Goal: Task Accomplishment & Management: Complete application form

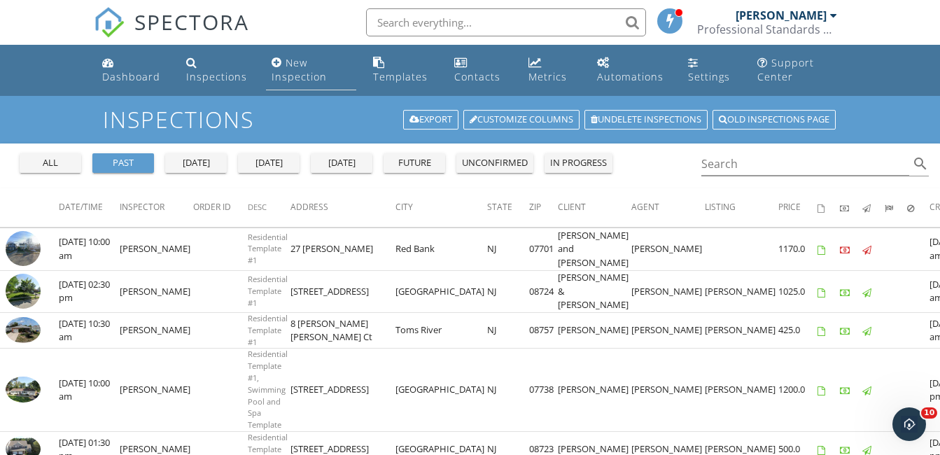
click at [288, 69] on link "New Inspection" at bounding box center [311, 70] width 90 height 40
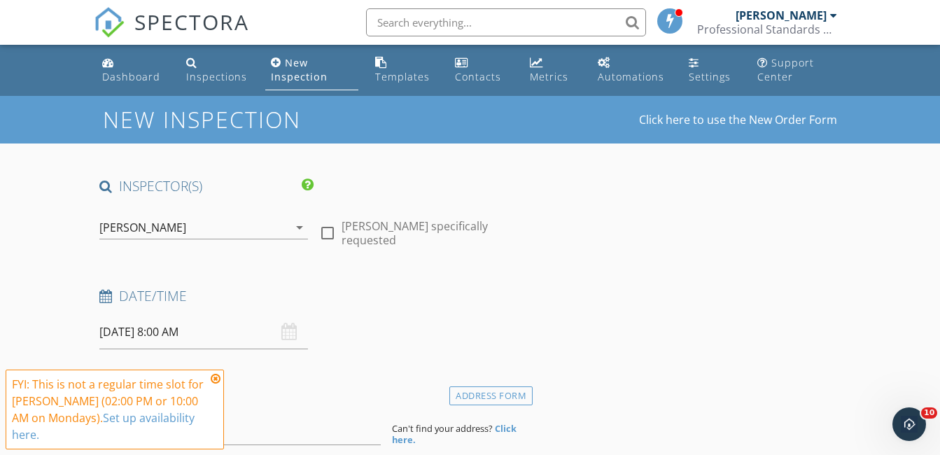
click at [286, 330] on div "09/29/2025 8:00 AM" at bounding box center [203, 332] width 208 height 34
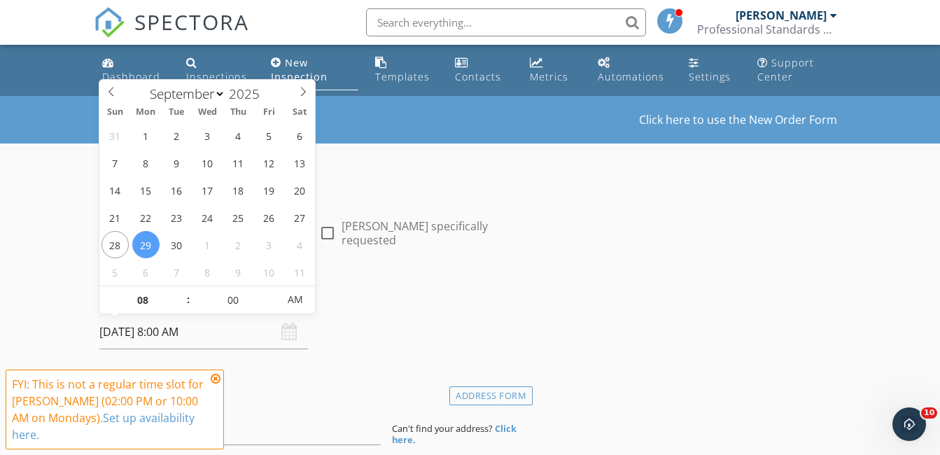
click at [216, 330] on input "09/29/2025 8:00 AM" at bounding box center [203, 332] width 208 height 34
select select "9"
type input "10/01/2025 8:00 AM"
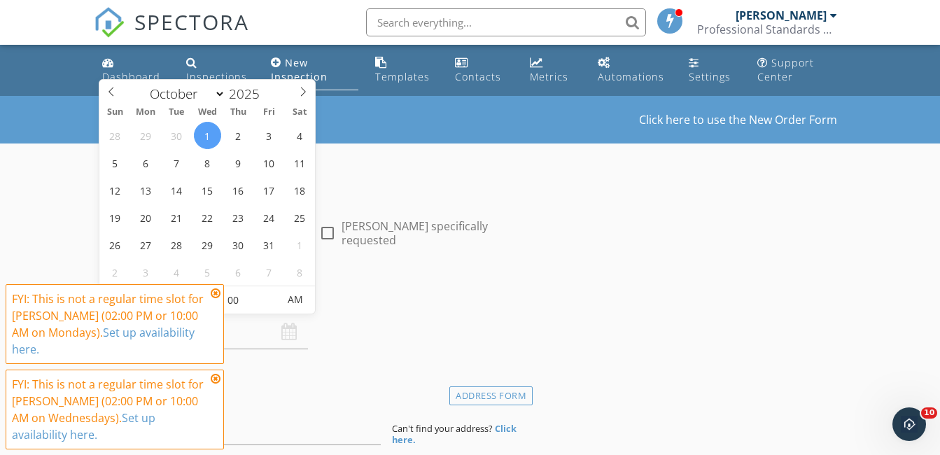
click at [213, 291] on icon at bounding box center [216, 293] width 10 height 11
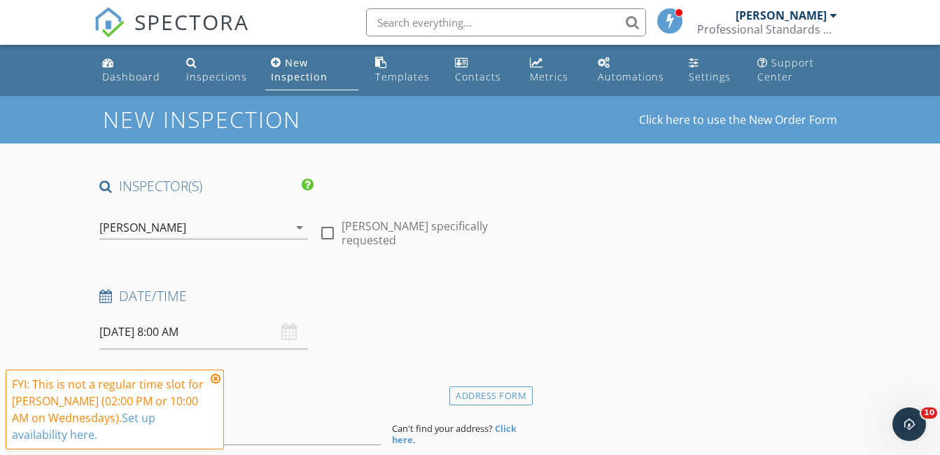
click at [216, 378] on icon at bounding box center [216, 378] width 10 height 11
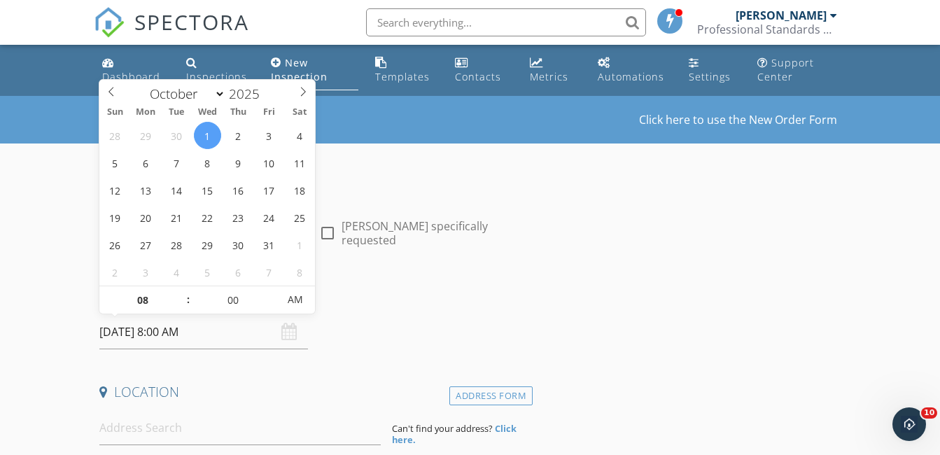
click at [166, 331] on input "10/01/2025 8:00 AM" at bounding box center [203, 332] width 208 height 34
type input "09"
type input "10/01/2025 9:00 AM"
click at [178, 293] on span at bounding box center [181, 293] width 10 height 14
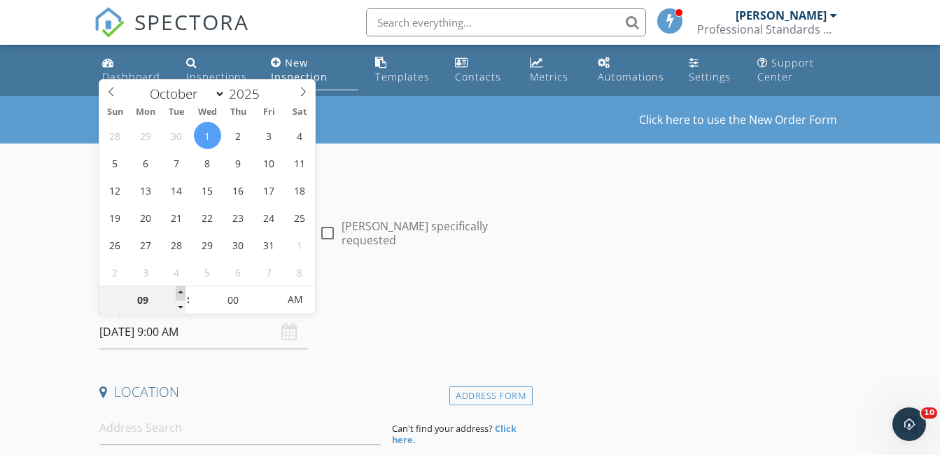
type input "10"
type input "10/01/2025 10:00 AM"
type input "11"
type input "10/01/2025 11:00 AM"
click at [178, 293] on span at bounding box center [181, 293] width 10 height 14
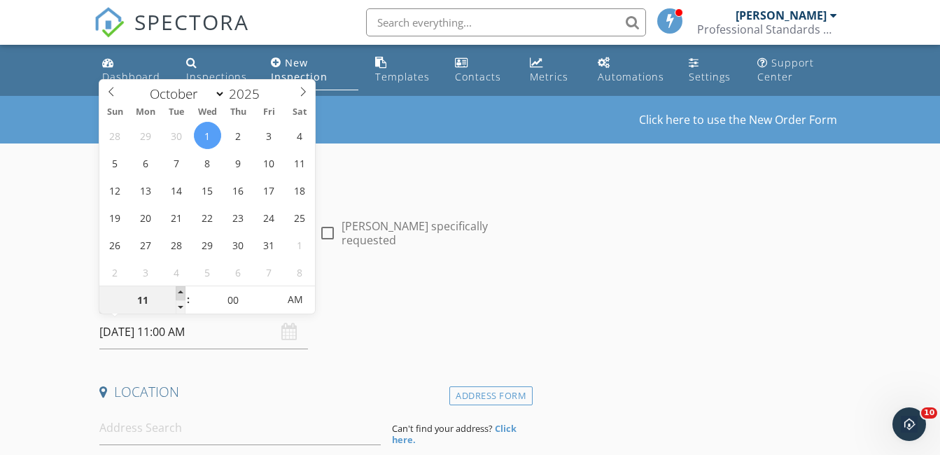
click at [178, 293] on span at bounding box center [181, 293] width 10 height 14
type input "12"
type input "10/01/2025 12:00 PM"
type input "01"
type input "10/01/2025 1:00 PM"
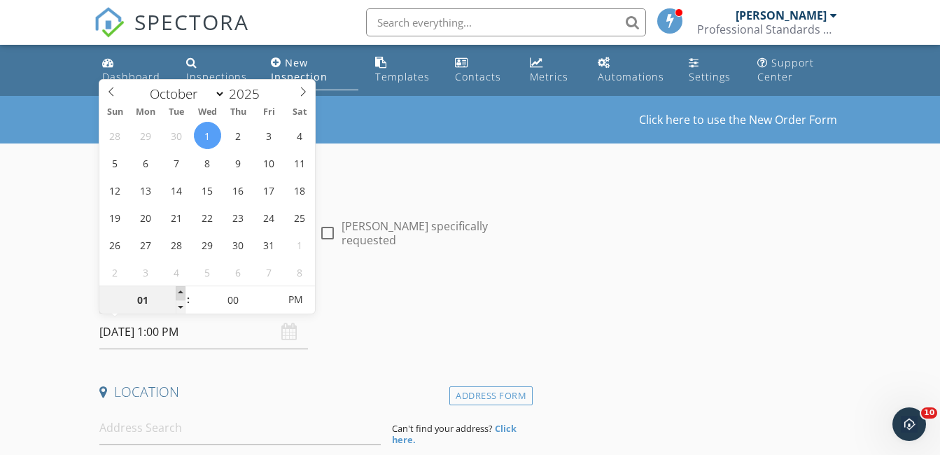
click at [178, 293] on span at bounding box center [181, 293] width 10 height 14
type input "12"
type input "10/01/2025 12:00 PM"
click at [178, 304] on span at bounding box center [181, 307] width 10 height 14
type input "11"
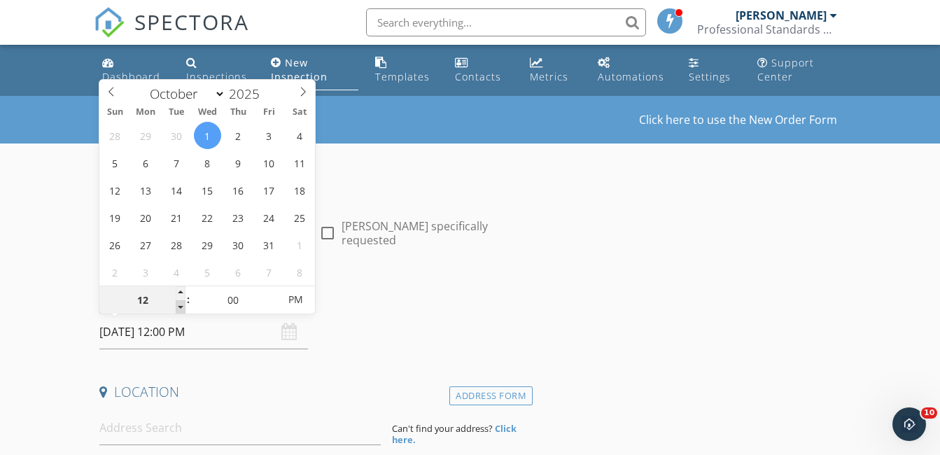
type input "10/01/2025 11:00 AM"
click at [178, 304] on span at bounding box center [181, 307] width 10 height 14
click at [360, 304] on h4 "Date/Time" at bounding box center [313, 296] width 428 height 18
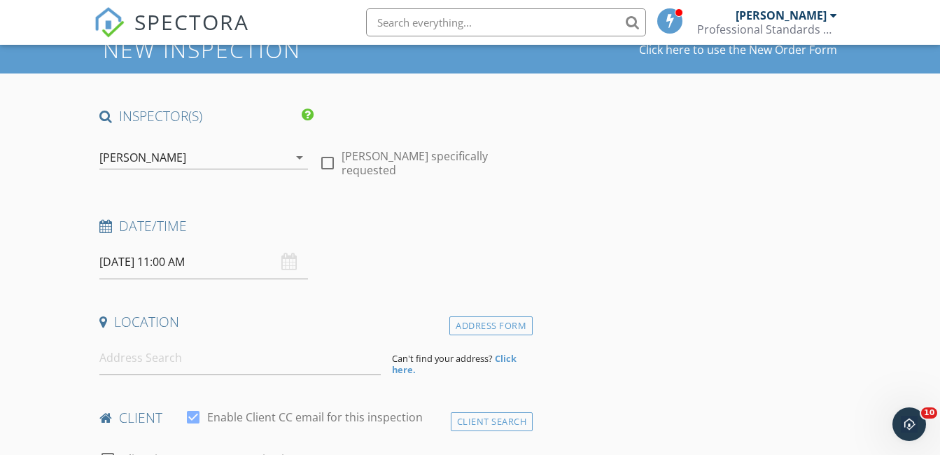
scroll to position [140, 0]
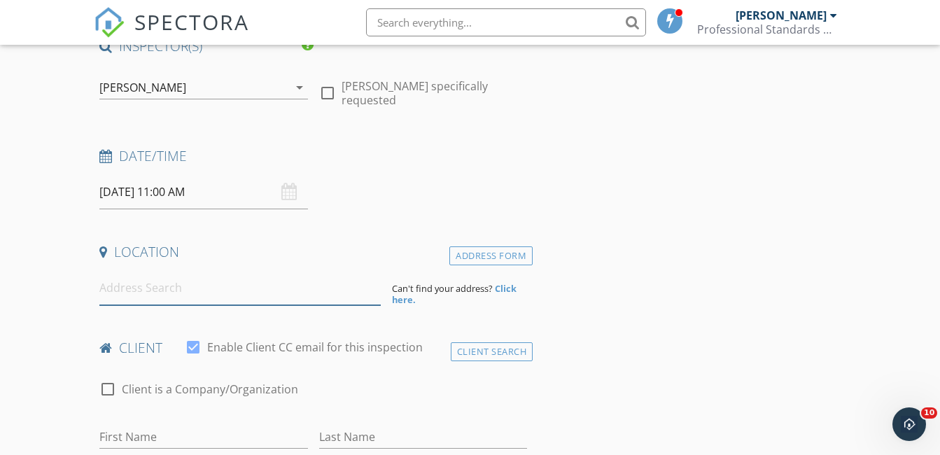
click at [170, 293] on input at bounding box center [239, 288] width 281 height 34
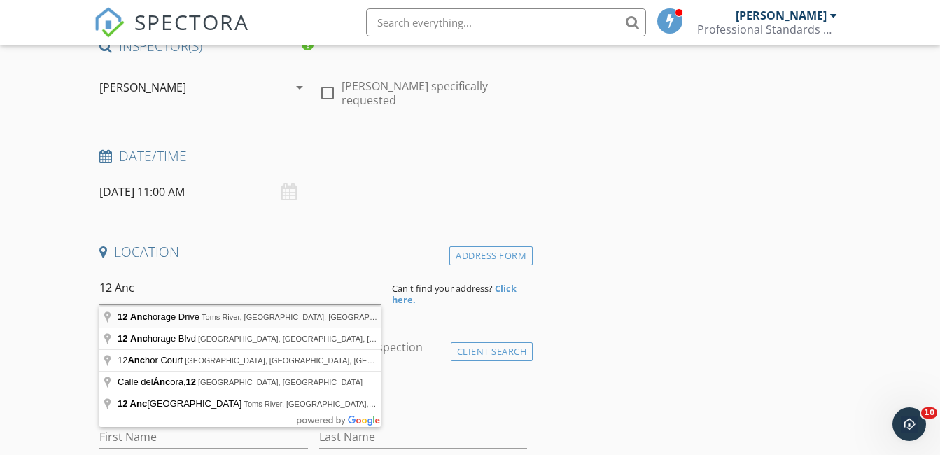
type input "12 Anchorage Drive, Toms River, NJ, USA"
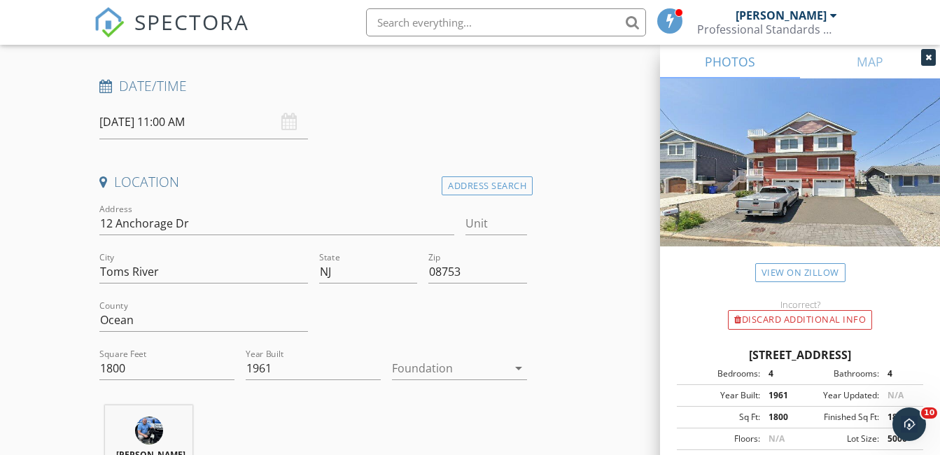
scroll to position [280, 0]
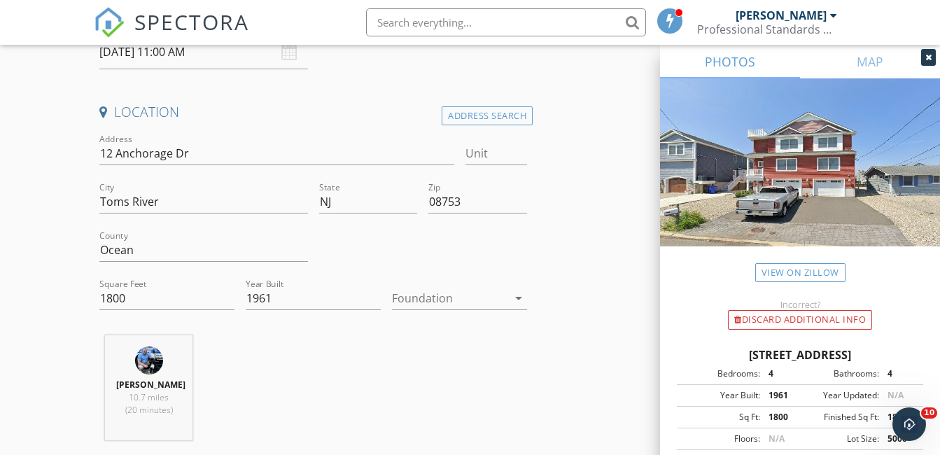
click at [510, 299] on icon "arrow_drop_down" at bounding box center [518, 298] width 17 height 17
click at [509, 300] on div "arrow_drop_down" at bounding box center [517, 298] width 20 height 17
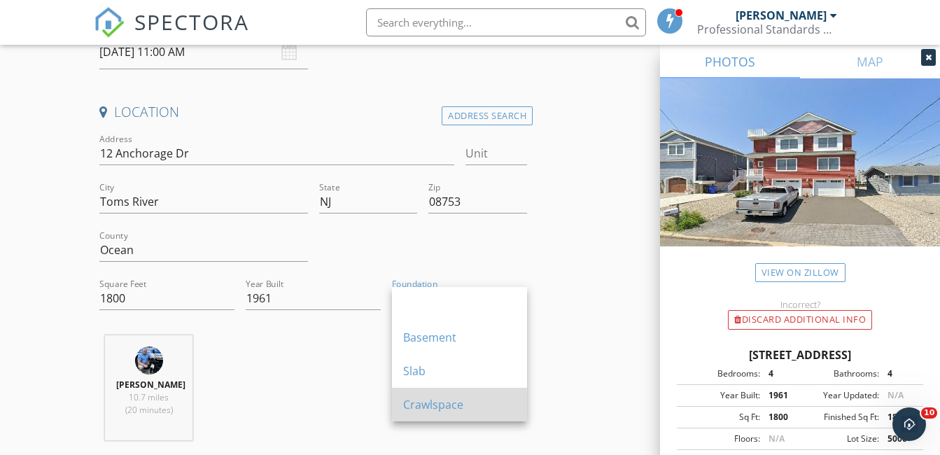
click at [465, 402] on div "Crawlspace" at bounding box center [459, 404] width 113 height 17
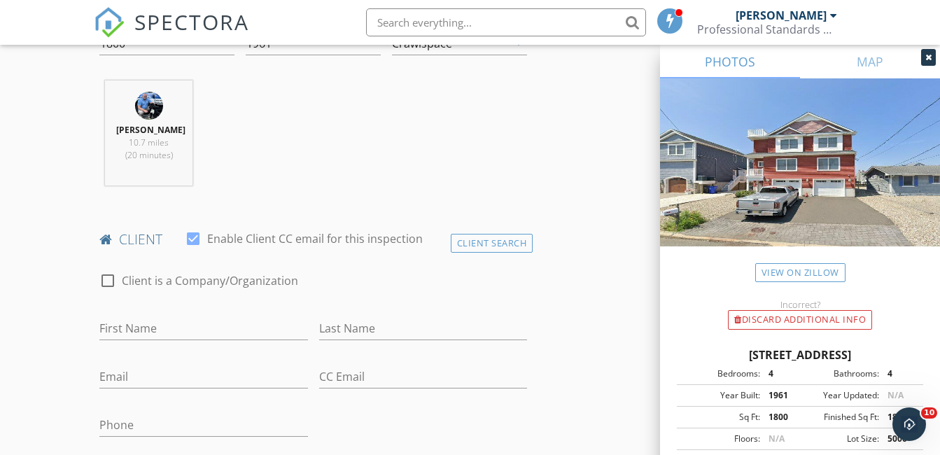
scroll to position [560, 0]
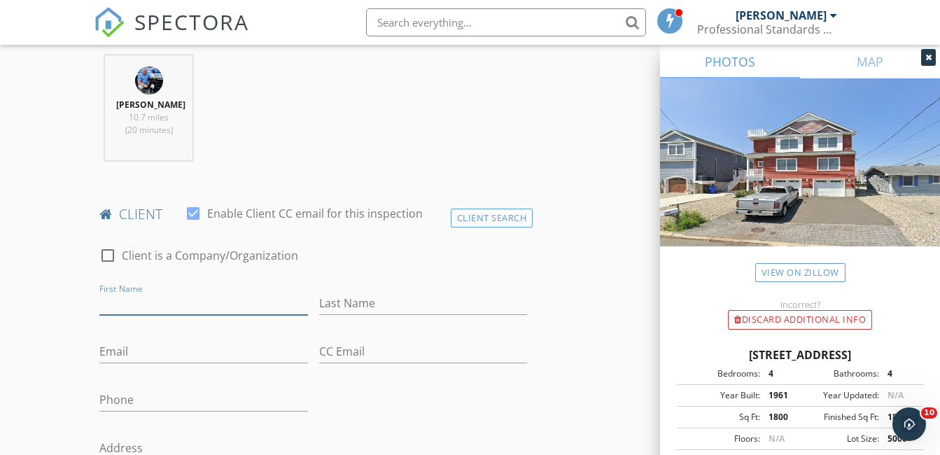
click at [237, 295] on input "First Name" at bounding box center [203, 303] width 208 height 23
type input "Chris"
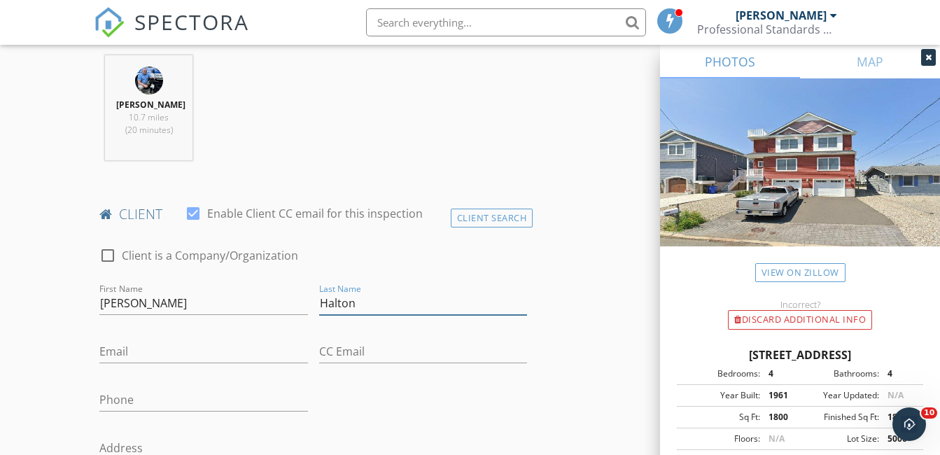
type input "Halton"
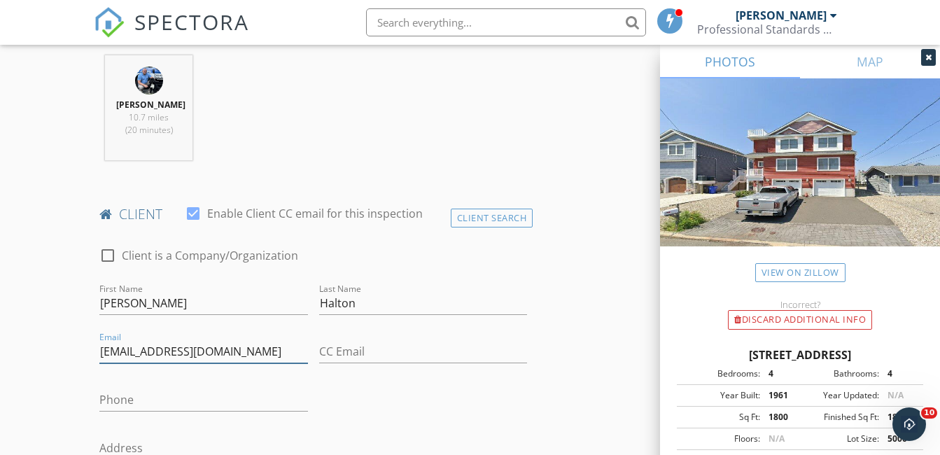
type input "chalton@nwetrealm.com"
click at [222, 404] on input "Phone" at bounding box center [203, 399] width 208 height 23
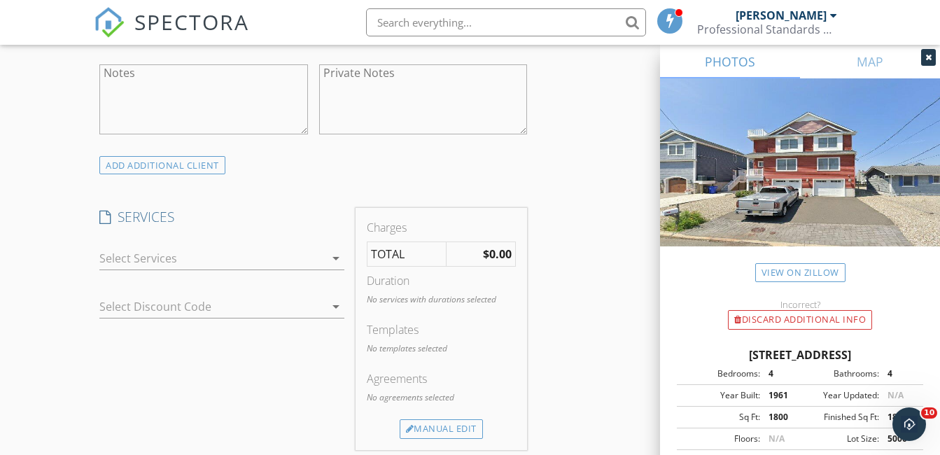
scroll to position [1050, 0]
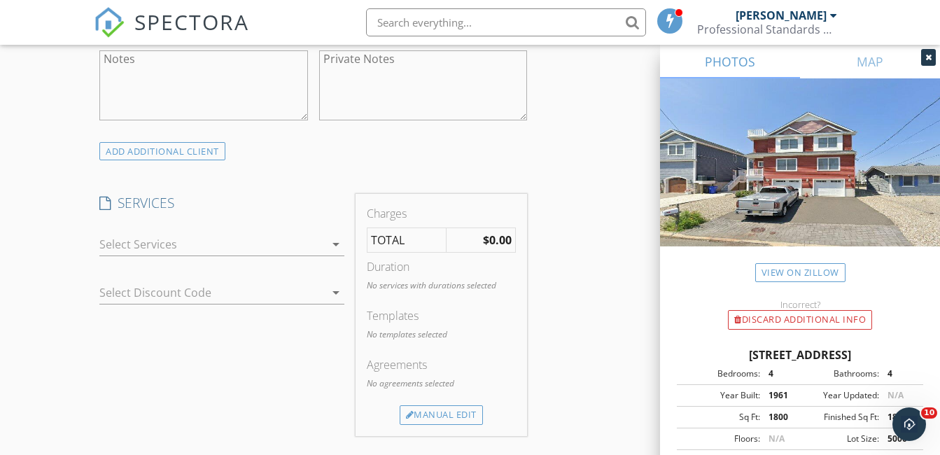
type input "201-978-9389"
click at [338, 248] on icon "arrow_drop_down" at bounding box center [335, 244] width 17 height 17
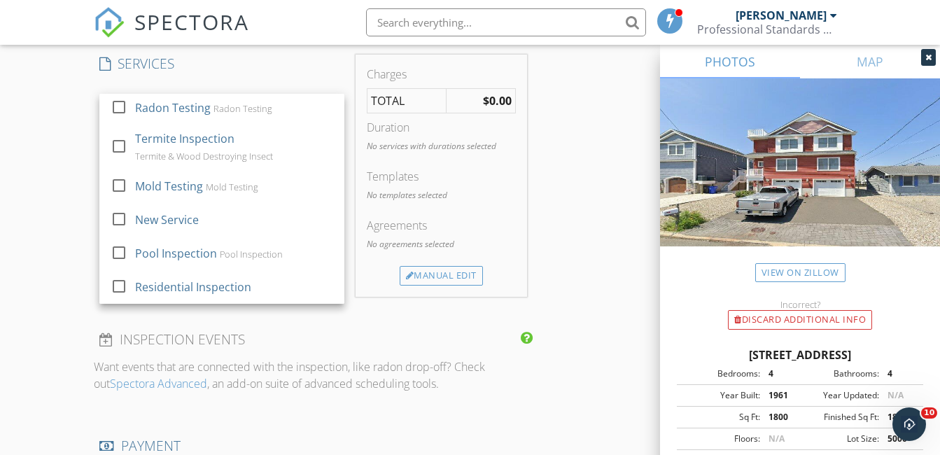
scroll to position [1190, 0]
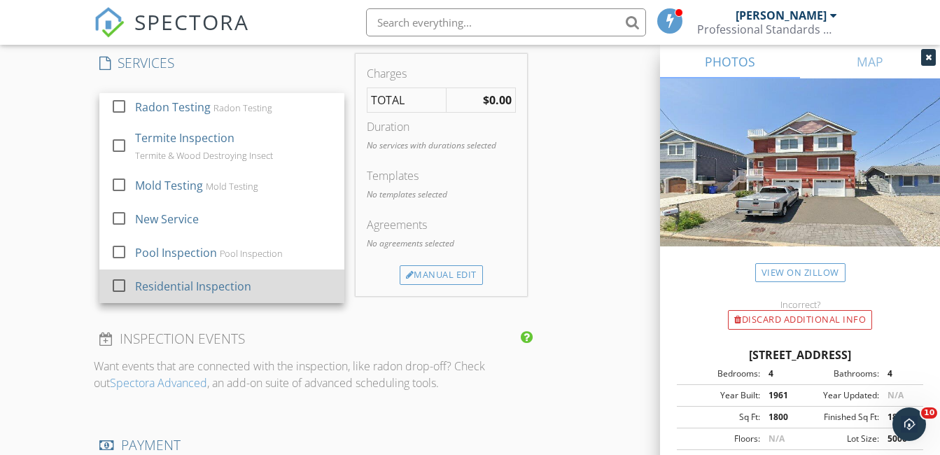
click at [122, 286] on div at bounding box center [119, 286] width 24 height 24
click at [114, 286] on div at bounding box center [119, 286] width 24 height 24
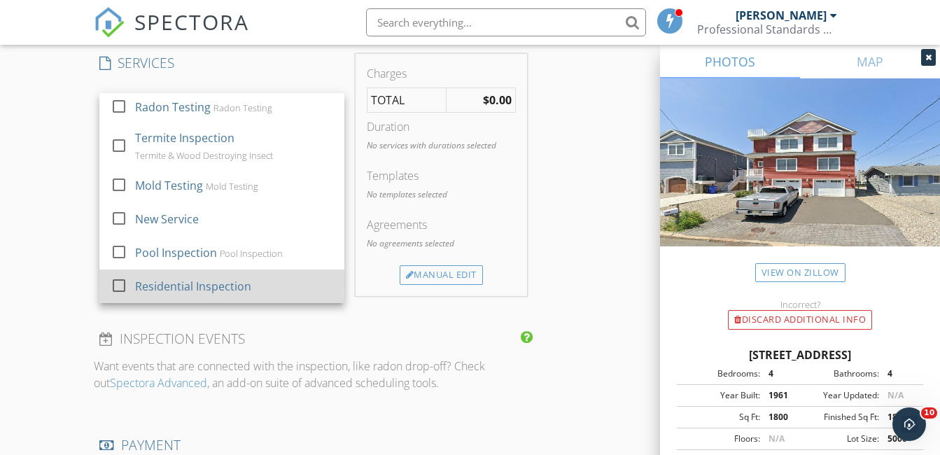
click at [114, 286] on div at bounding box center [119, 286] width 24 height 24
click at [120, 282] on div at bounding box center [119, 286] width 24 height 24
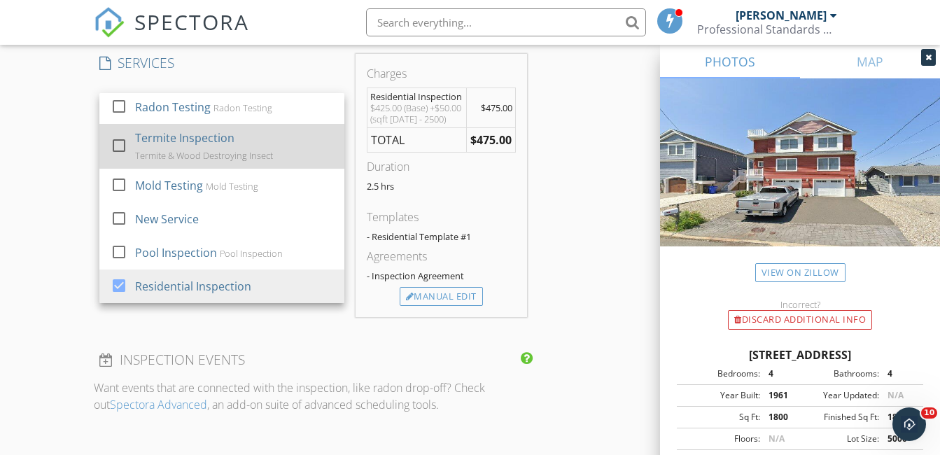
click at [115, 146] on div at bounding box center [119, 146] width 24 height 24
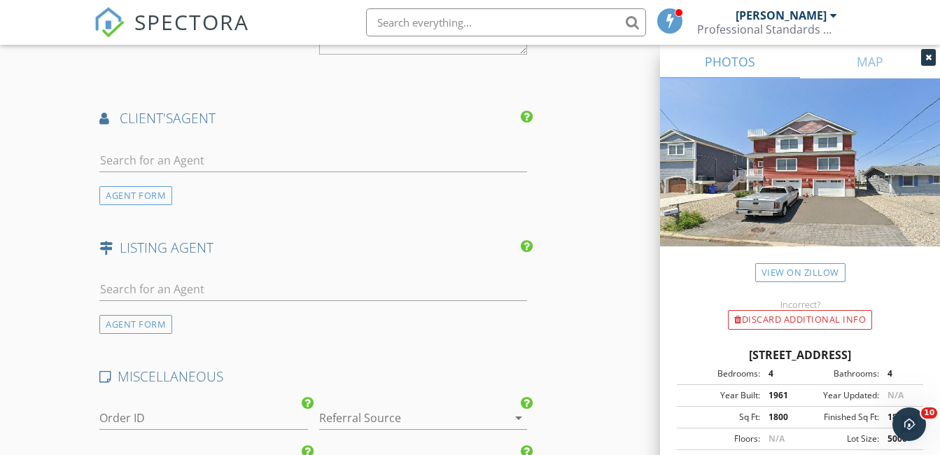
scroll to position [1749, 0]
click at [126, 202] on div "AGENT FORM" at bounding box center [135, 194] width 73 height 19
click at [126, 237] on div "LISTING AGENT" at bounding box center [313, 251] width 439 height 28
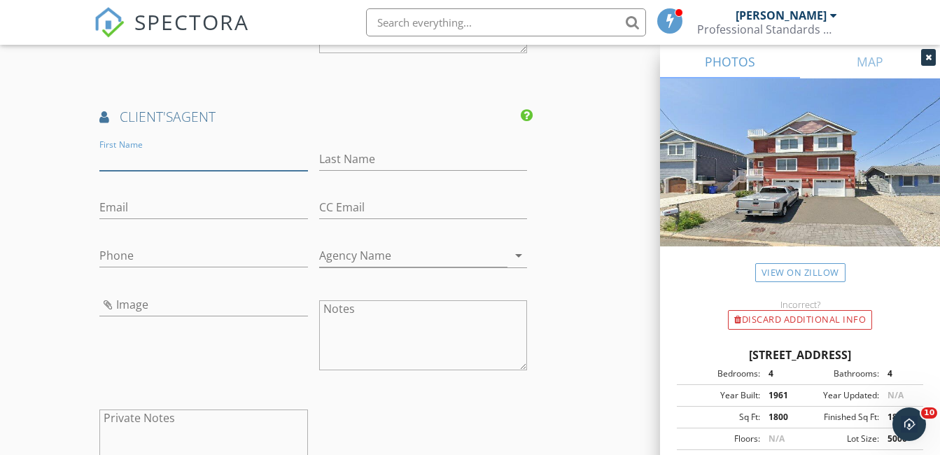
drag, startPoint x: 126, startPoint y: 202, endPoint x: 117, endPoint y: 164, distance: 38.9
click at [117, 164] on input "First Name" at bounding box center [203, 159] width 208 height 23
type input "Ryan"
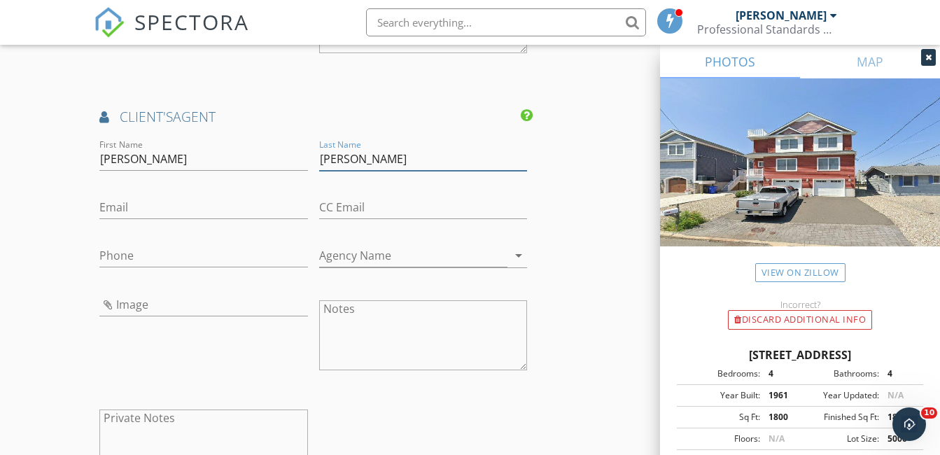
type input "Koehler"
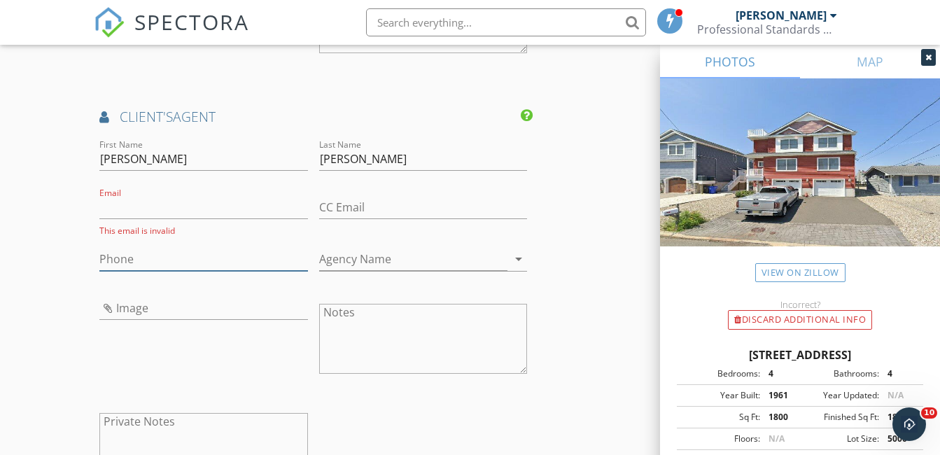
click at [140, 269] on input "Phone" at bounding box center [203, 259] width 208 height 23
type input "732-581-6406"
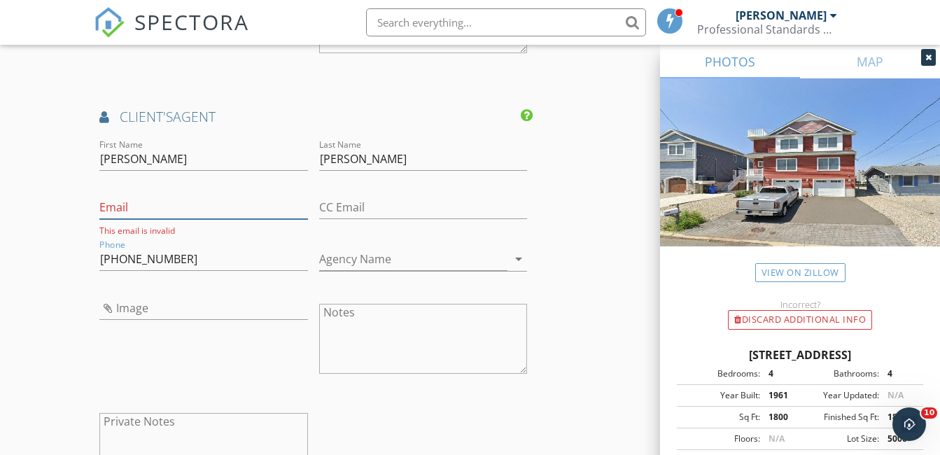
click at [129, 215] on input "Email" at bounding box center [203, 207] width 208 height 23
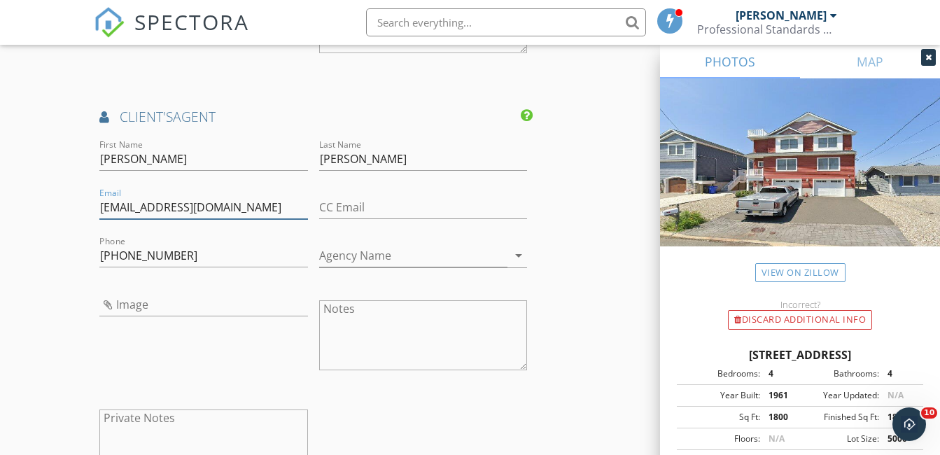
type input "thekoehlerteam1@gmail.com"
click at [368, 267] on input "Agency Name" at bounding box center [413, 255] width 188 height 23
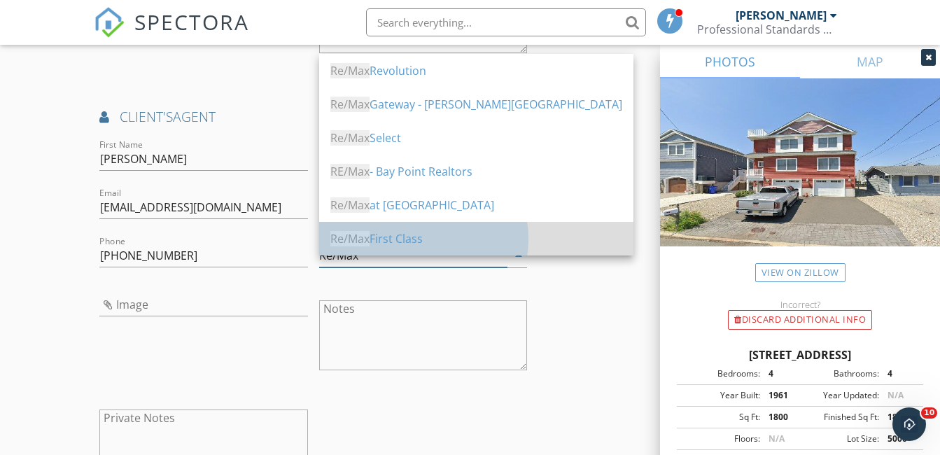
click at [381, 241] on div "Re/Max First Class" at bounding box center [476, 238] width 292 height 17
type input "Re/Max First Class"
click at [381, 233] on div at bounding box center [423, 229] width 208 height 8
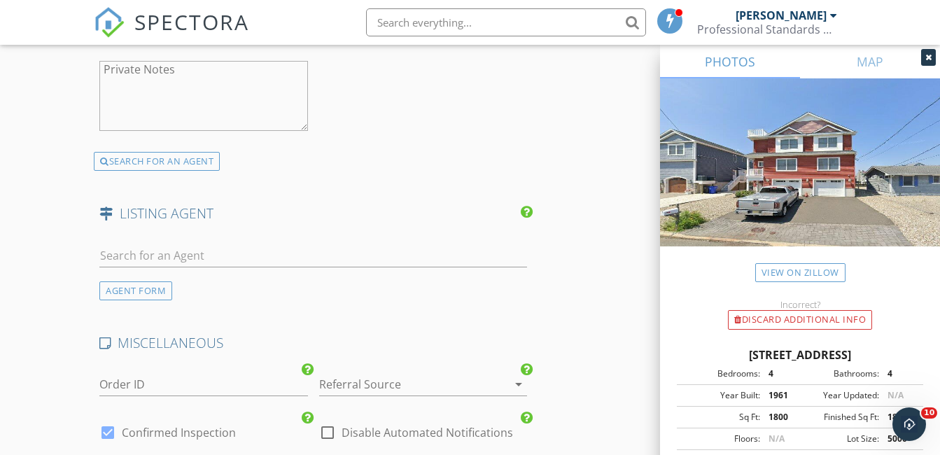
scroll to position [2099, 0]
click at [129, 297] on div "AGENT FORM" at bounding box center [135, 289] width 73 height 19
click at [129, 332] on div "MISCELLANEOUS" at bounding box center [313, 346] width 439 height 28
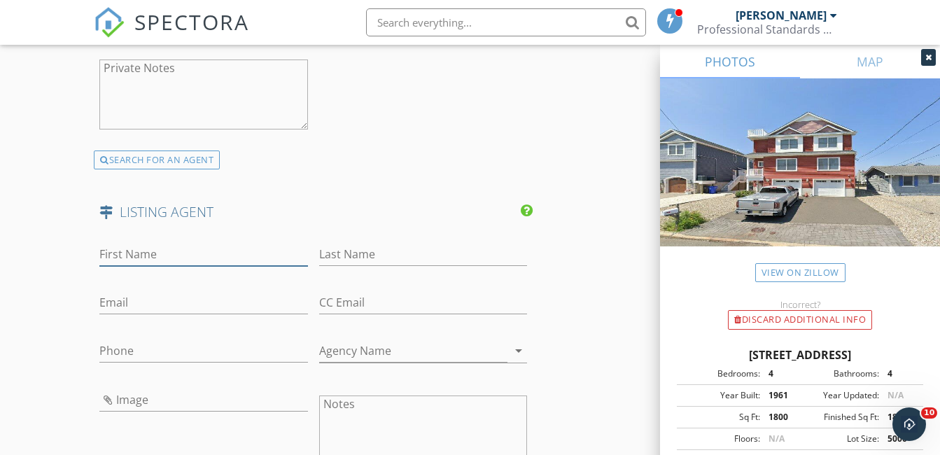
click at [168, 265] on input "First Name" at bounding box center [203, 254] width 208 height 23
paste input "Abram A Covella"
type input "Abram A Covella"
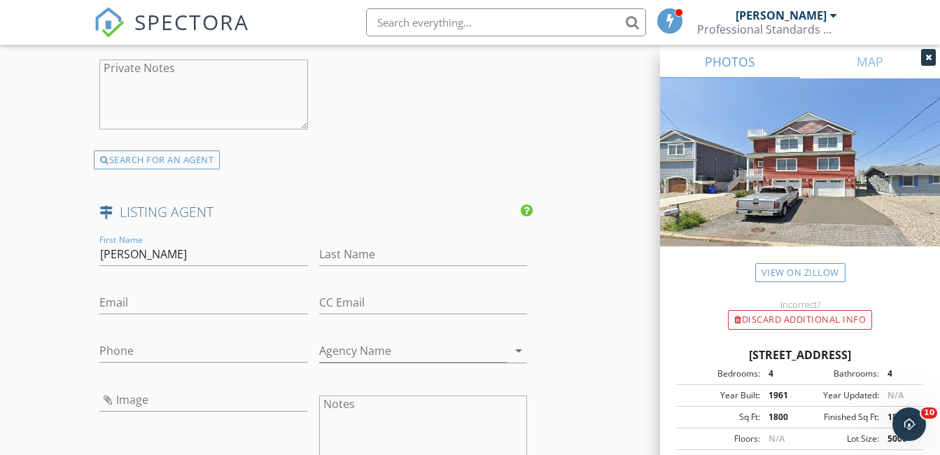
click at [214, 108] on textarea "Private Notes" at bounding box center [203, 94] width 208 height 70
click at [339, 261] on input "Last Name" at bounding box center [423, 254] width 208 height 23
paste input "Abram A Covella"
drag, startPoint x: 339, startPoint y: 261, endPoint x: 395, endPoint y: 98, distance: 172.4
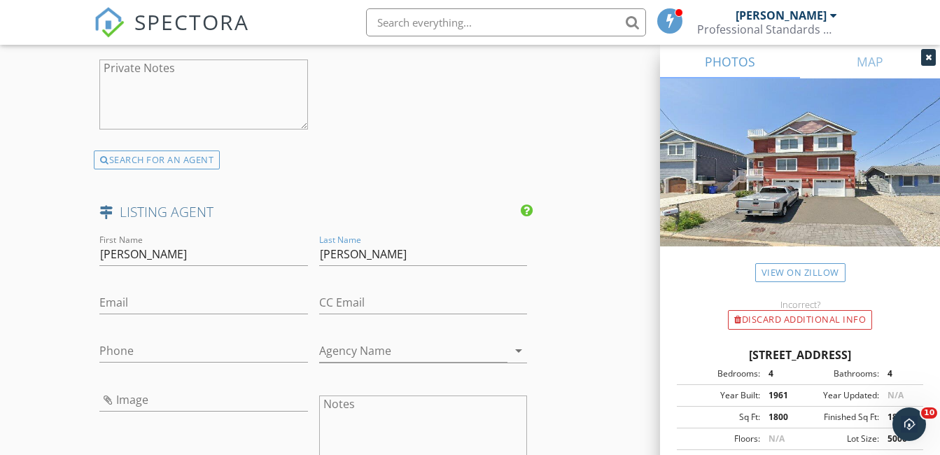
click at [368, 262] on input "Abram A Covella" at bounding box center [423, 254] width 208 height 23
click at [365, 259] on input "Abram A Covella" at bounding box center [423, 254] width 208 height 23
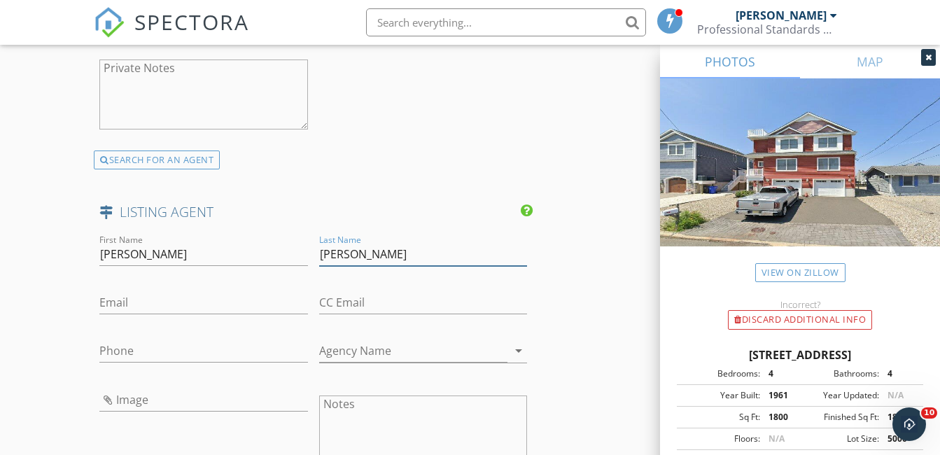
click at [365, 259] on input "Abram A Covella" at bounding box center [423, 254] width 208 height 23
drag, startPoint x: 365, startPoint y: 259, endPoint x: 371, endPoint y: 264, distance: 8.0
click at [365, 260] on input "Abram A Covella" at bounding box center [423, 254] width 208 height 23
click at [365, 262] on input "Abram A Covella" at bounding box center [423, 254] width 208 height 23
type input "Covella"
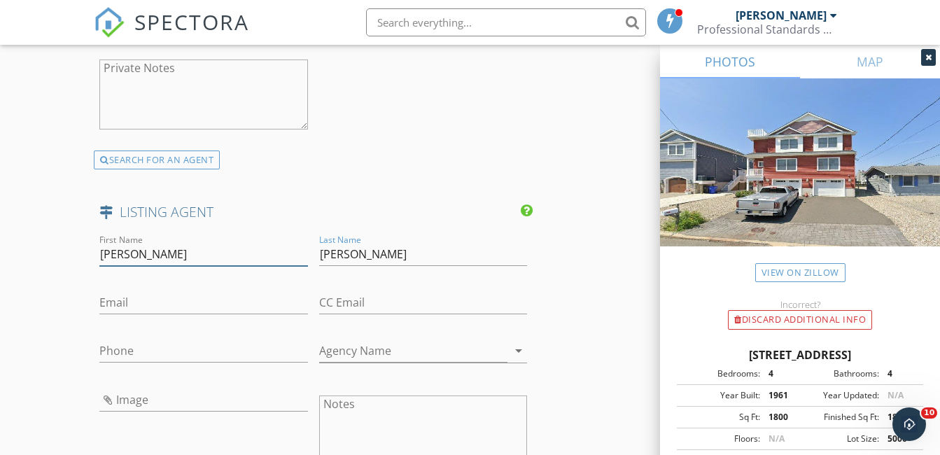
click at [225, 266] on input "Abram A Covella" at bounding box center [203, 254] width 208 height 23
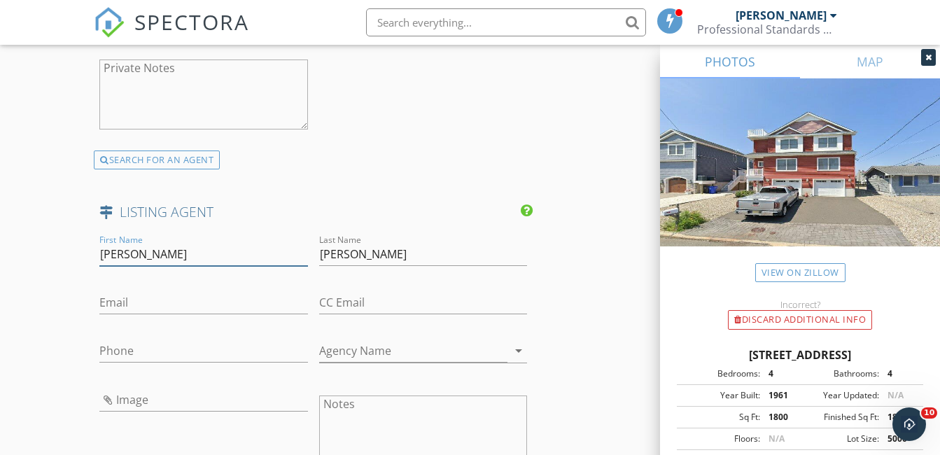
click at [225, 266] on input "Abram A Covella" at bounding box center [203, 254] width 208 height 23
paste input "Abram A Covella"
click at [225, 91] on textarea "Private Notes" at bounding box center [203, 94] width 208 height 70
click at [141, 265] on input "Abram A Covella" at bounding box center [203, 254] width 208 height 23
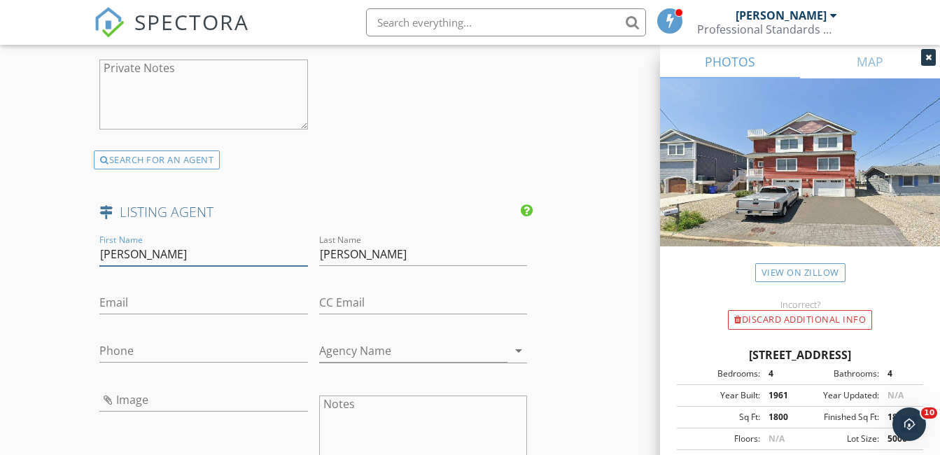
click at [147, 263] on input "Abram A Covella" at bounding box center [203, 254] width 208 height 23
click at [150, 264] on input "Abram A Covella" at bounding box center [203, 254] width 208 height 23
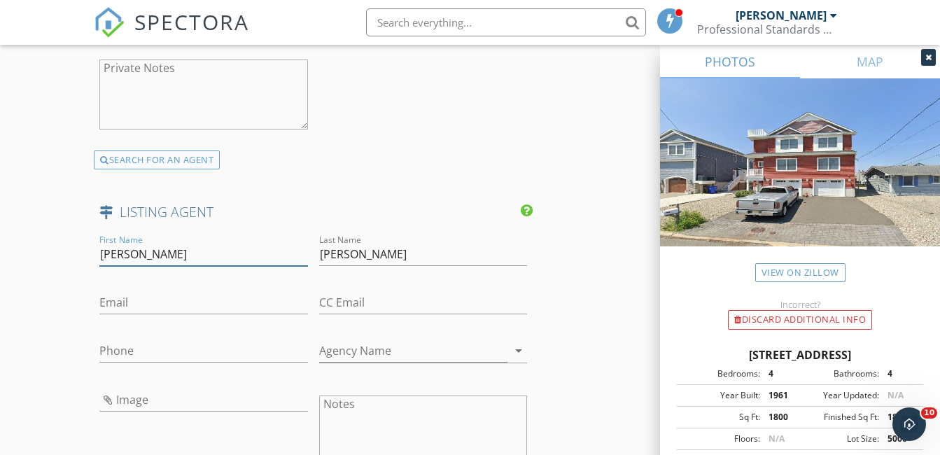
click at [150, 264] on input "Abram A Covella" at bounding box center [203, 254] width 208 height 23
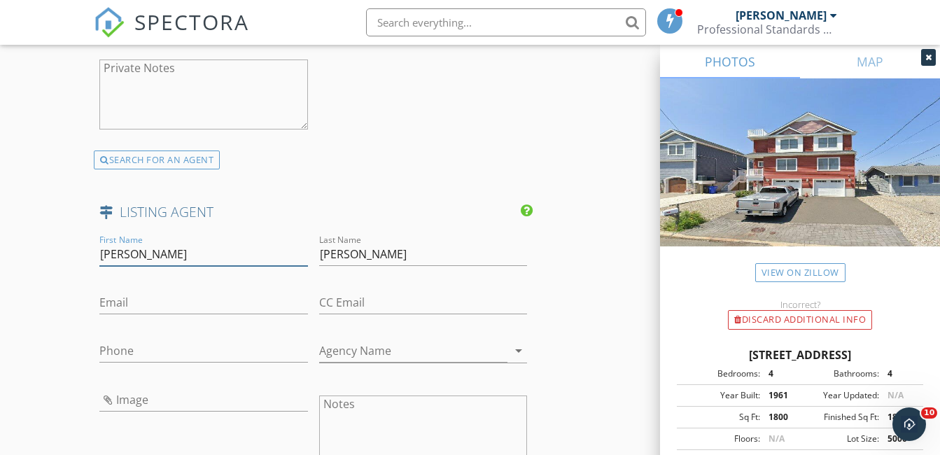
click at [150, 264] on input "Abram A Covella" at bounding box center [203, 254] width 208 height 23
click at [148, 265] on input "Abram A Covella" at bounding box center [203, 254] width 208 height 23
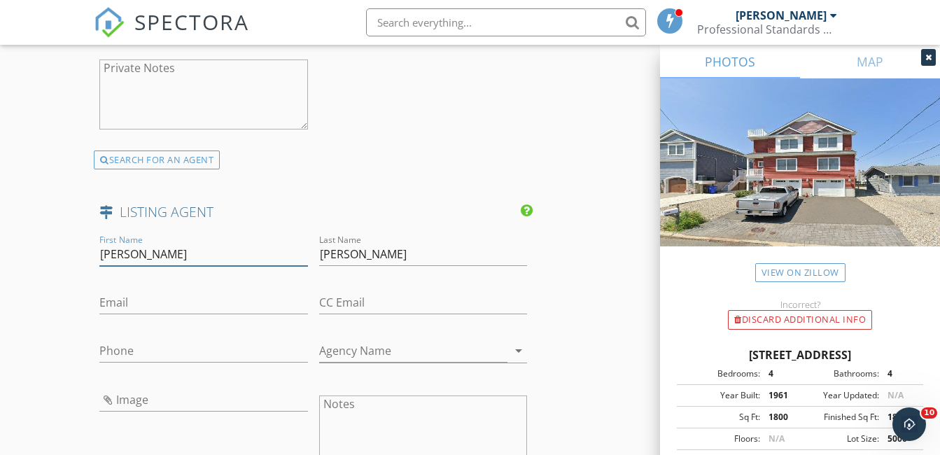
click at [150, 264] on input "Abram A Covella" at bounding box center [203, 254] width 208 height 23
click at [169, 263] on input "Abram A Covella" at bounding box center [203, 254] width 208 height 23
click at [151, 265] on input "Abram A Covella" at bounding box center [203, 254] width 208 height 23
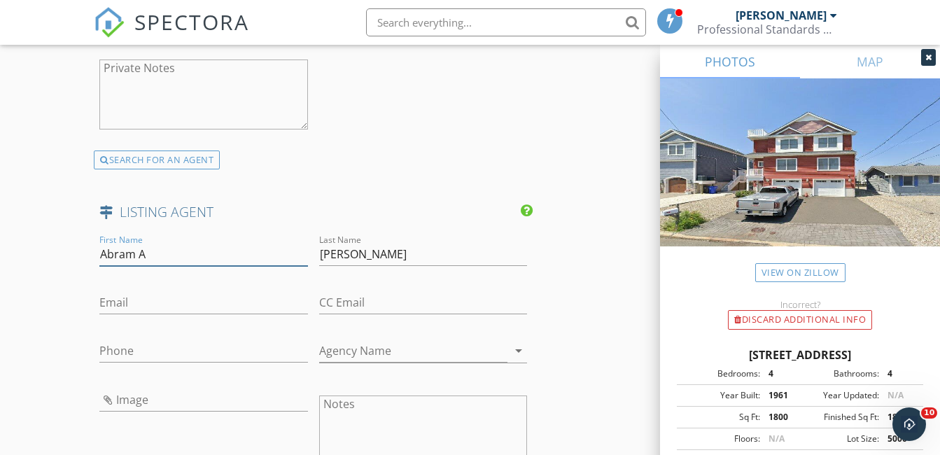
type input "Abram A"
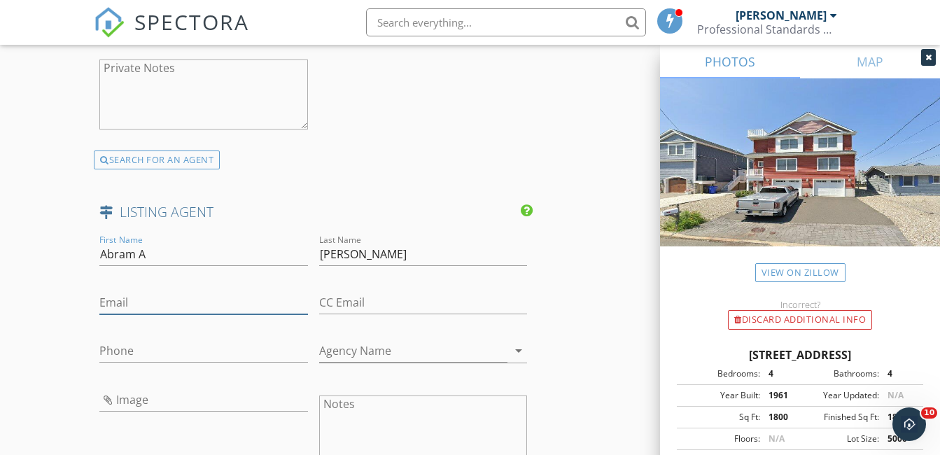
click at [115, 312] on input "Email" at bounding box center [203, 302] width 208 height 23
paste input "acovella2@gmail.com"
type input "acovella2@gmail.com"
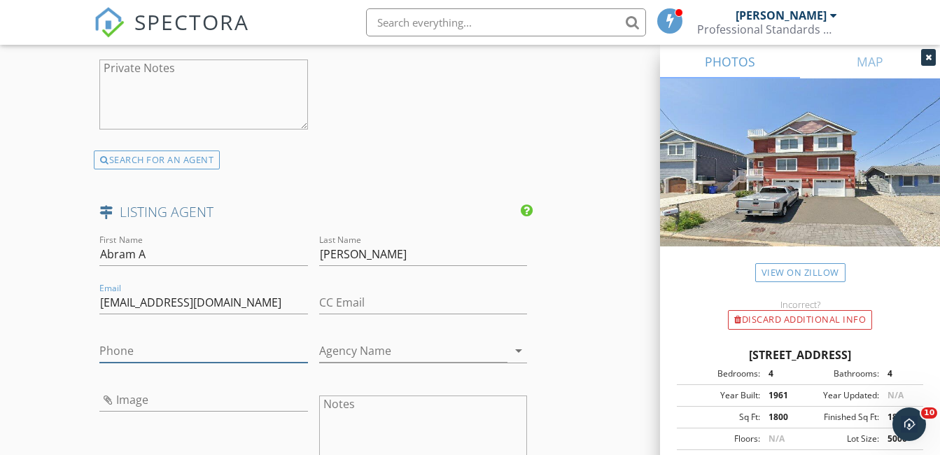
click at [146, 358] on input "Phone" at bounding box center [203, 350] width 208 height 23
paste input "732-644-6495"
type input "732-644-6495"
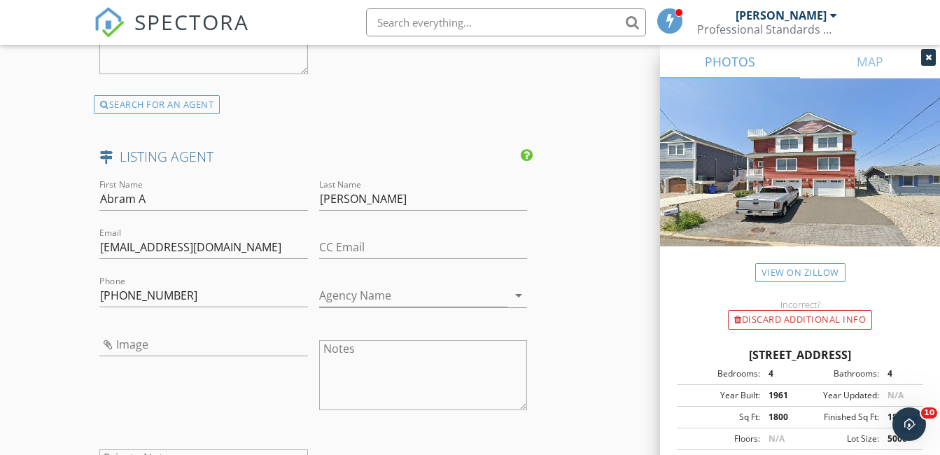
scroll to position [2169, 0]
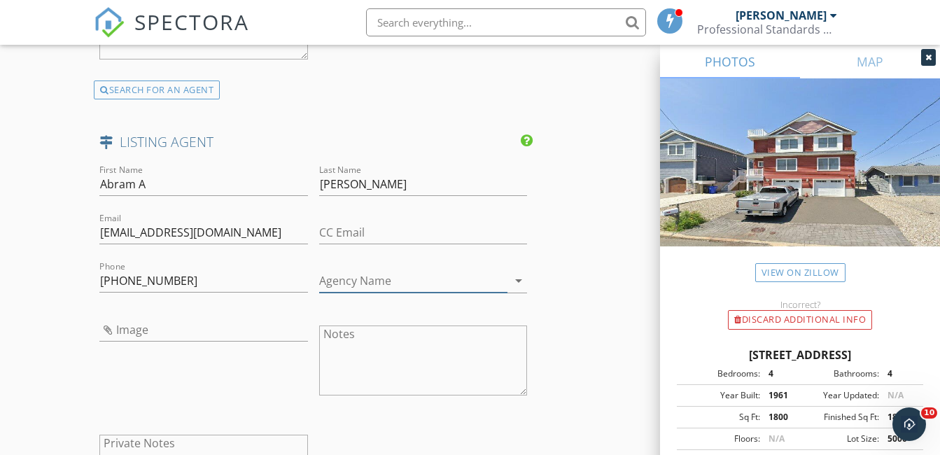
click at [348, 289] on input "Agency Name" at bounding box center [413, 280] width 188 height 23
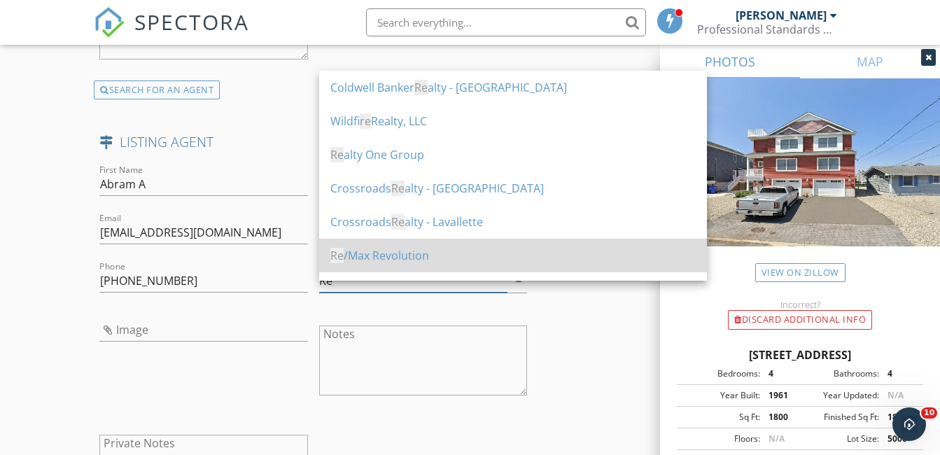
click at [374, 264] on div "Re /Max Revolution" at bounding box center [512, 256] width 365 height 34
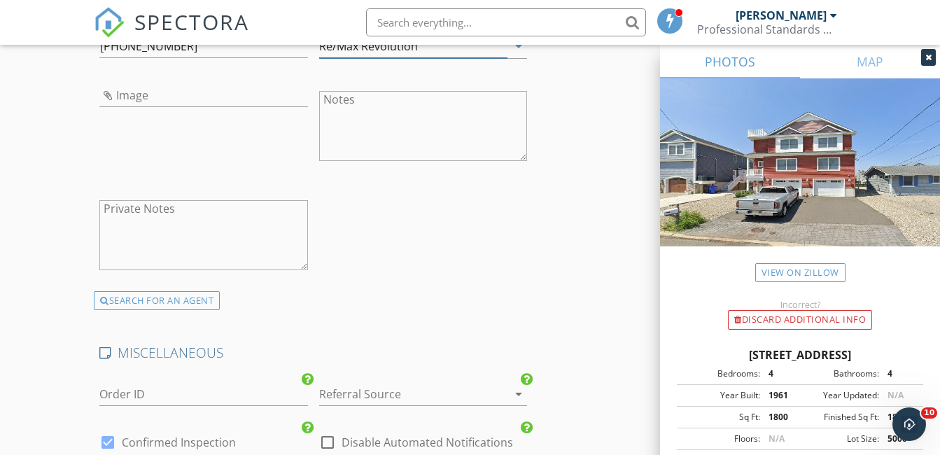
scroll to position [2519, 0]
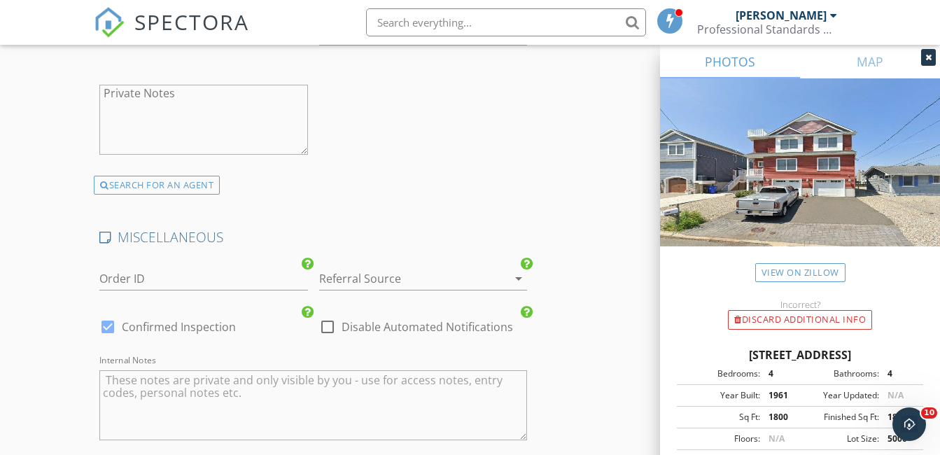
type input "Re/Max Revolution"
click at [463, 286] on div at bounding box center [403, 278] width 169 height 22
click at [458, 290] on div at bounding box center [403, 278] width 169 height 22
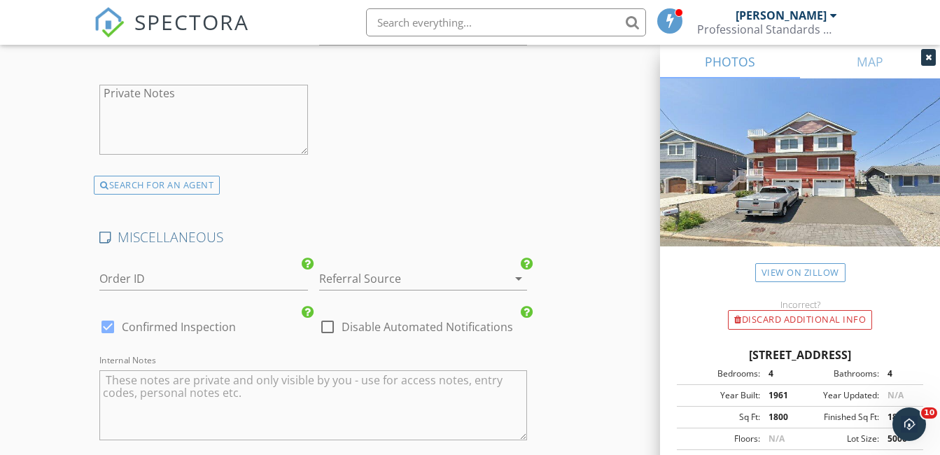
click at [457, 290] on div at bounding box center [403, 278] width 169 height 22
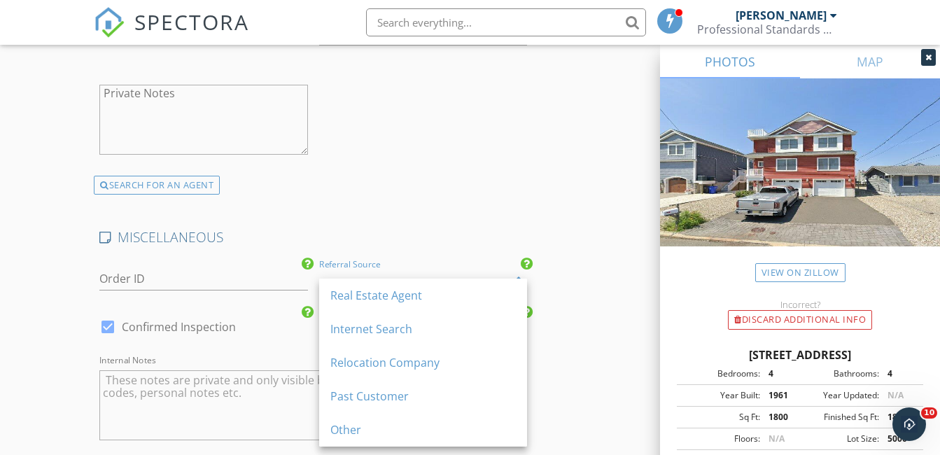
click at [457, 290] on div at bounding box center [403, 278] width 169 height 22
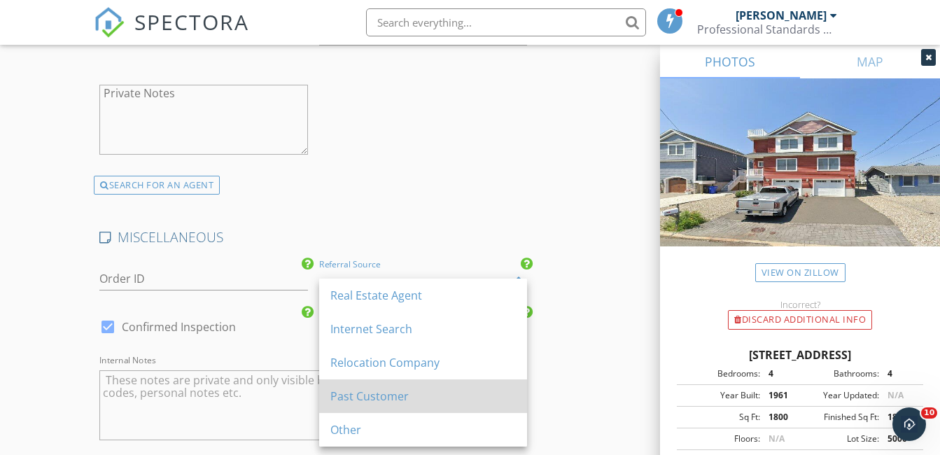
click at [366, 400] on div "Past Customer" at bounding box center [422, 396] width 185 height 17
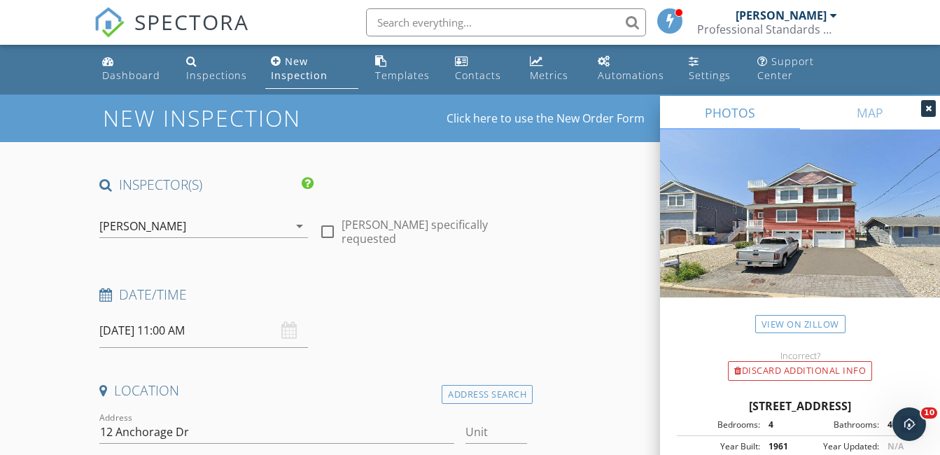
scroll to position [0, 0]
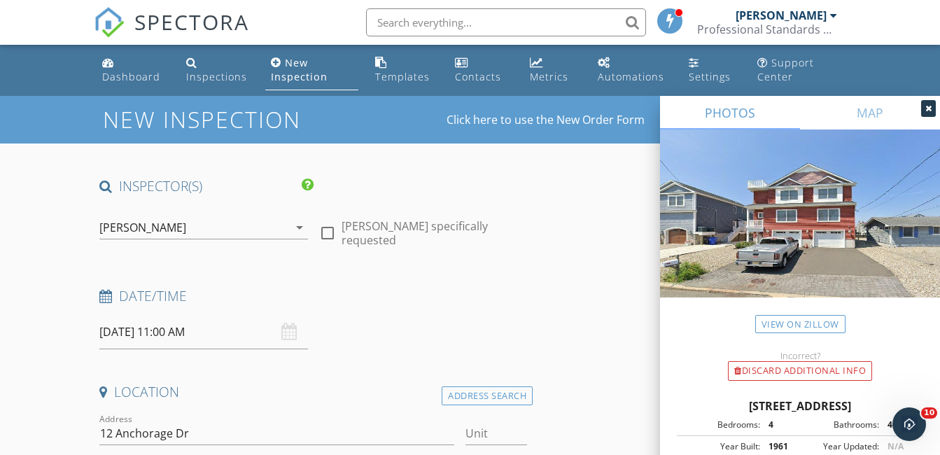
click at [290, 329] on div "[DATE] 11:00 AM" at bounding box center [203, 332] width 208 height 34
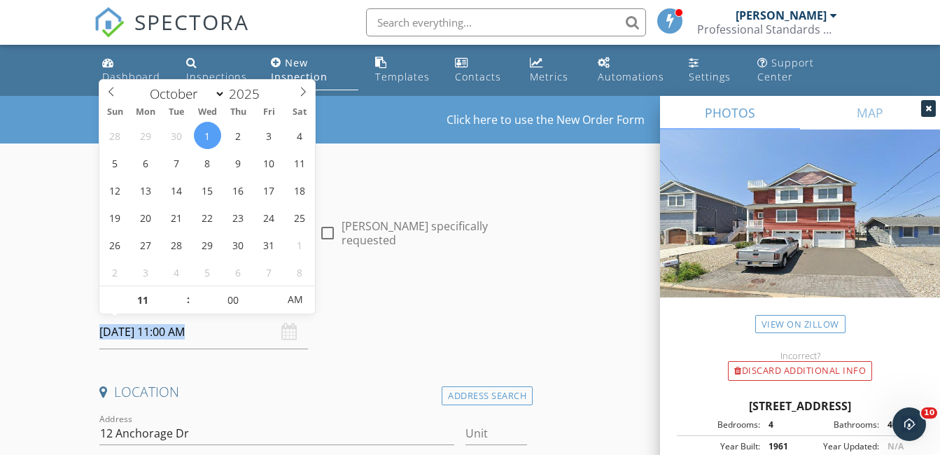
drag, startPoint x: 290, startPoint y: 329, endPoint x: 245, endPoint y: 336, distance: 46.0
click at [245, 336] on input "[DATE] 11:00 AM" at bounding box center [203, 332] width 208 height 34
drag, startPoint x: 245, startPoint y: 336, endPoint x: 395, endPoint y: 329, distance: 150.6
click at [395, 329] on div "Date/Time 10/01/2025 11:00 AM" at bounding box center [313, 318] width 439 height 62
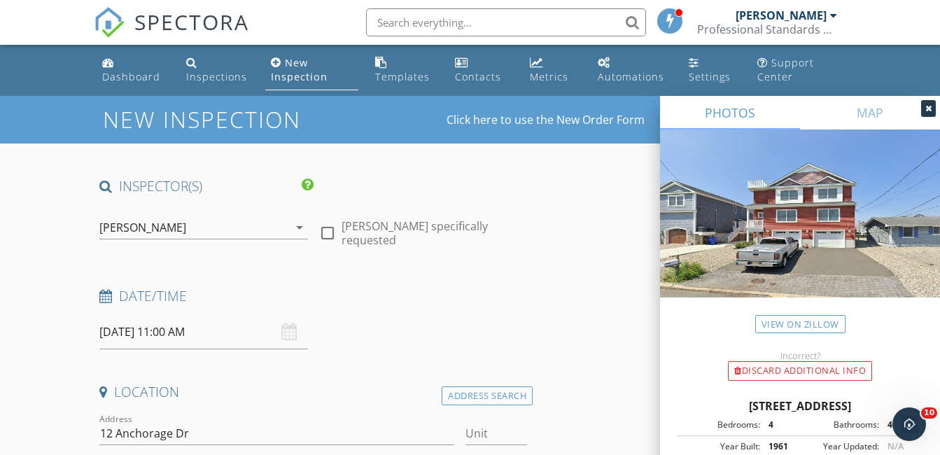
click at [395, 329] on div "Date/Time 10/01/2025 11:00 AM" at bounding box center [313, 318] width 439 height 62
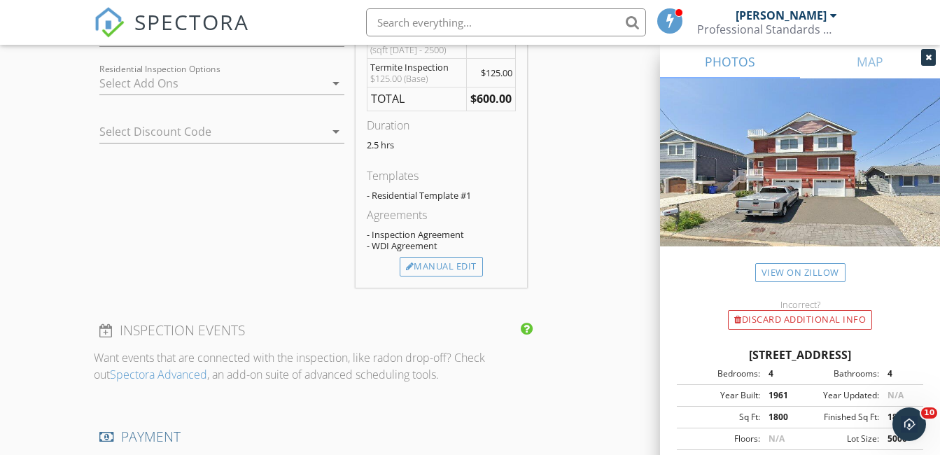
scroll to position [1260, 0]
click at [468, 276] on div "Manual Edit" at bounding box center [441, 266] width 83 height 20
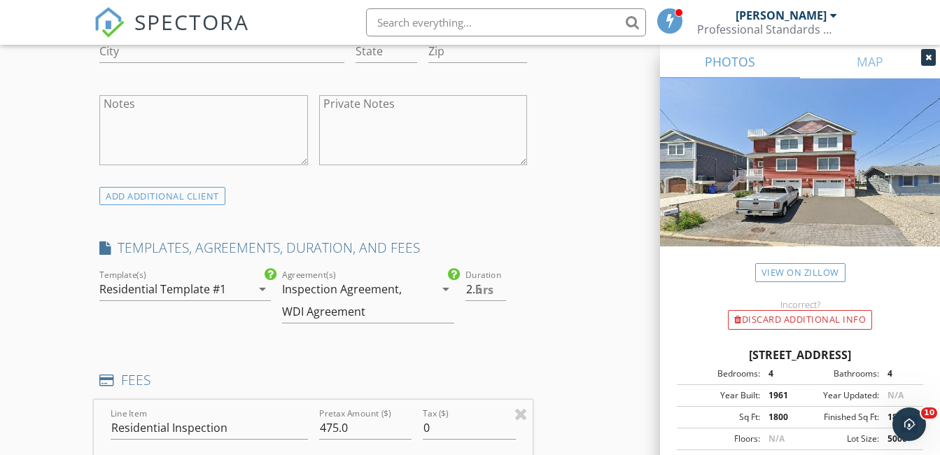
scroll to position [980, 0]
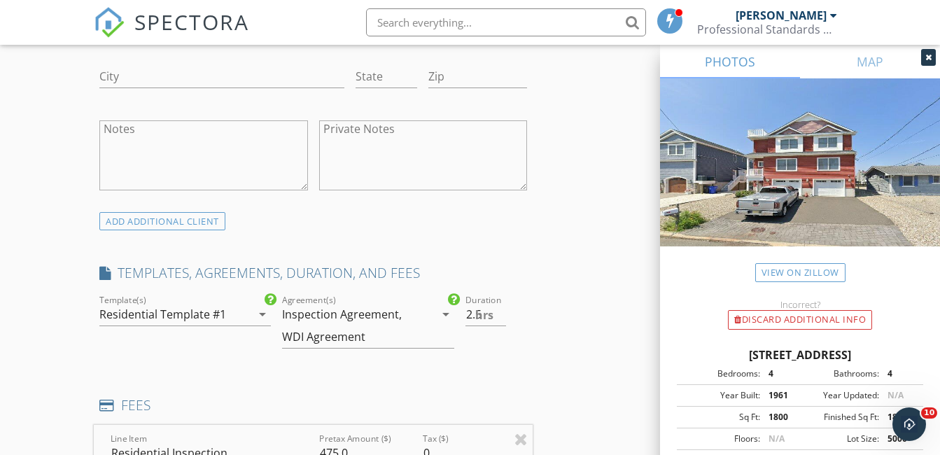
click at [376, 320] on div "Inspection Agreement," at bounding box center [342, 314] width 120 height 13
click at [376, 320] on div "check_box Inspection Agreement check_box_outline_blank Radon Agreement check_bo…" at bounding box center [367, 329] width 171 height 68
click at [376, 320] on div "Inspection Agreement" at bounding box center [380, 326] width 125 height 17
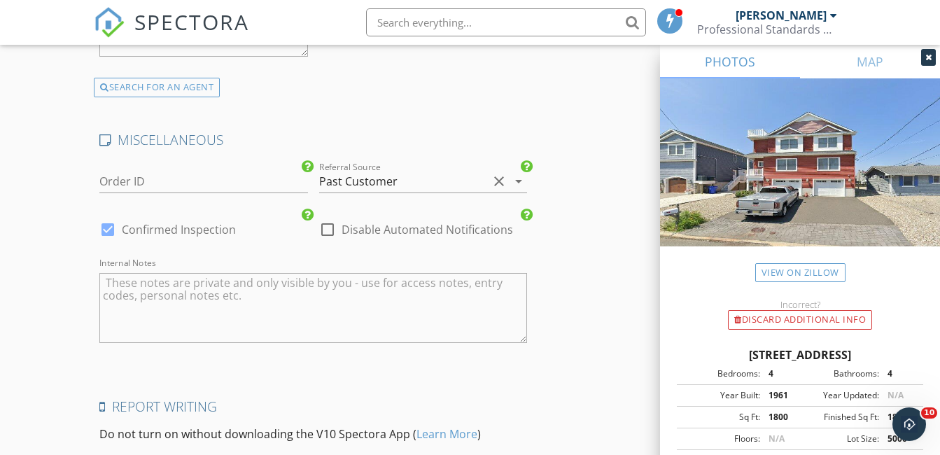
scroll to position [2852, 0]
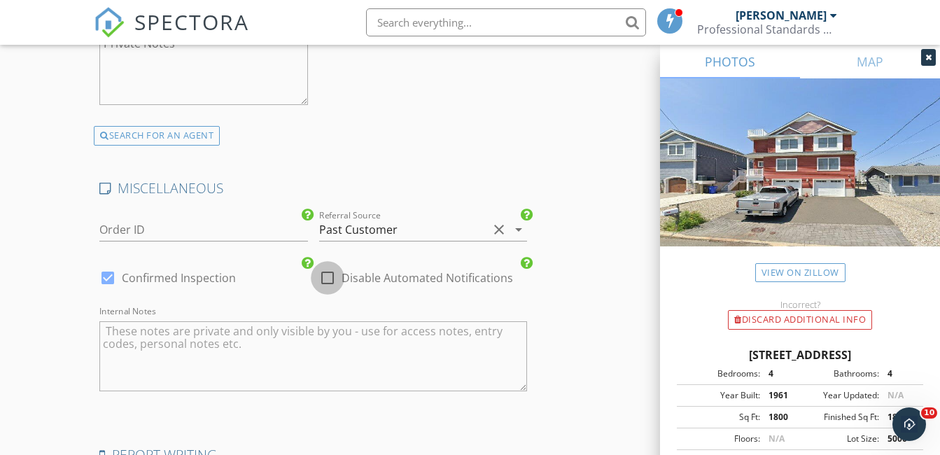
click at [326, 277] on div at bounding box center [328, 278] width 24 height 24
click at [330, 278] on div at bounding box center [328, 278] width 24 height 24
click at [327, 278] on div at bounding box center [328, 278] width 24 height 24
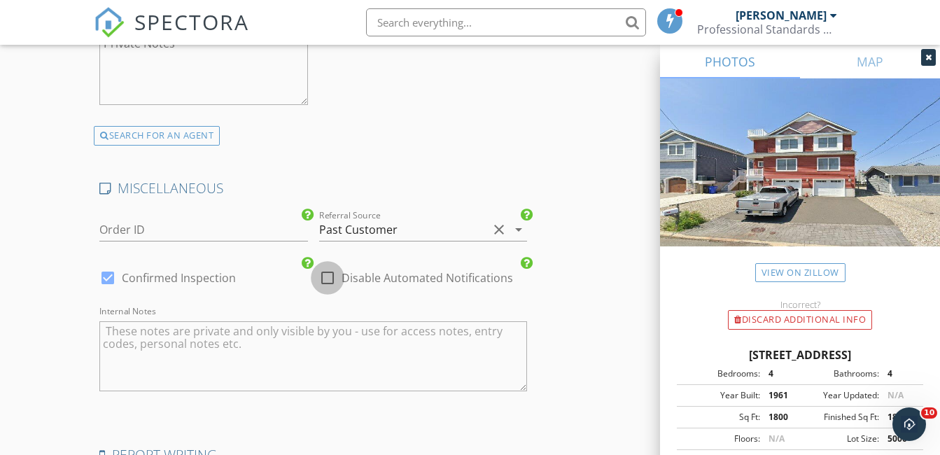
click at [327, 278] on div at bounding box center [328, 278] width 24 height 24
checkbox input "false"
click at [110, 273] on div at bounding box center [108, 278] width 24 height 24
checkbox input "false"
checkbox input "true"
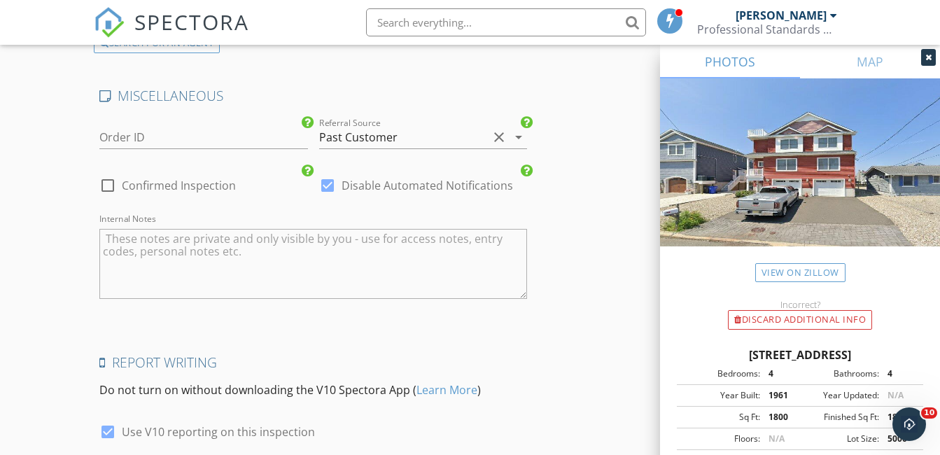
scroll to position [3061, 0]
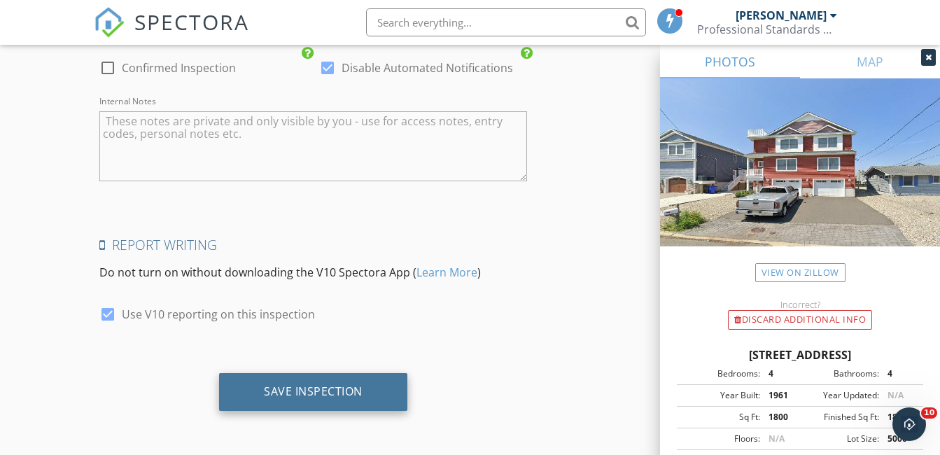
click at [332, 393] on div "Save Inspection" at bounding box center [313, 391] width 99 height 14
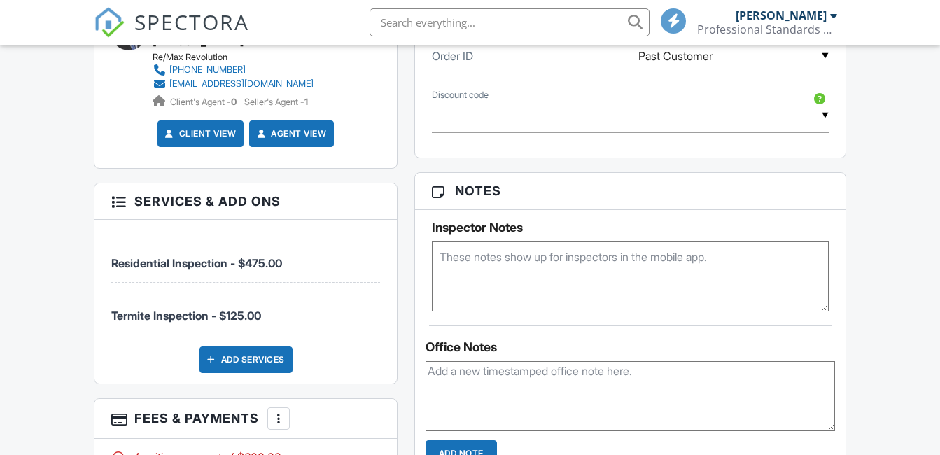
scroll to position [1231, 0]
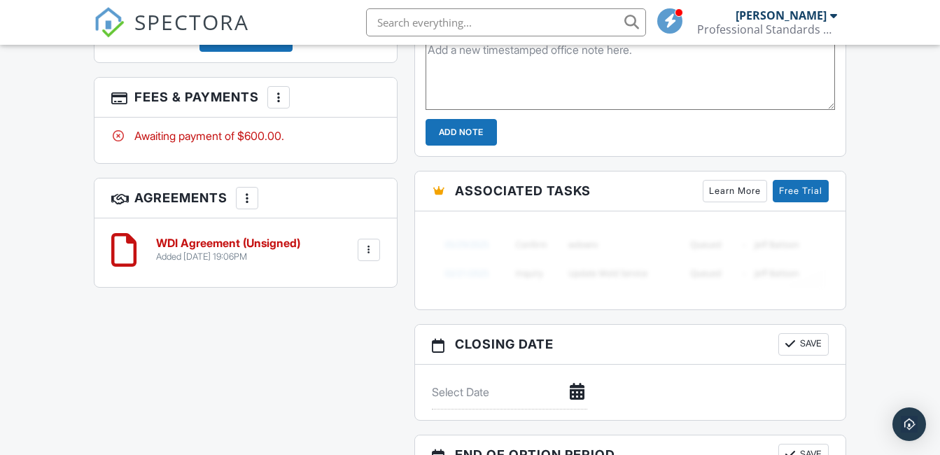
click at [243, 195] on div at bounding box center [247, 198] width 14 height 14
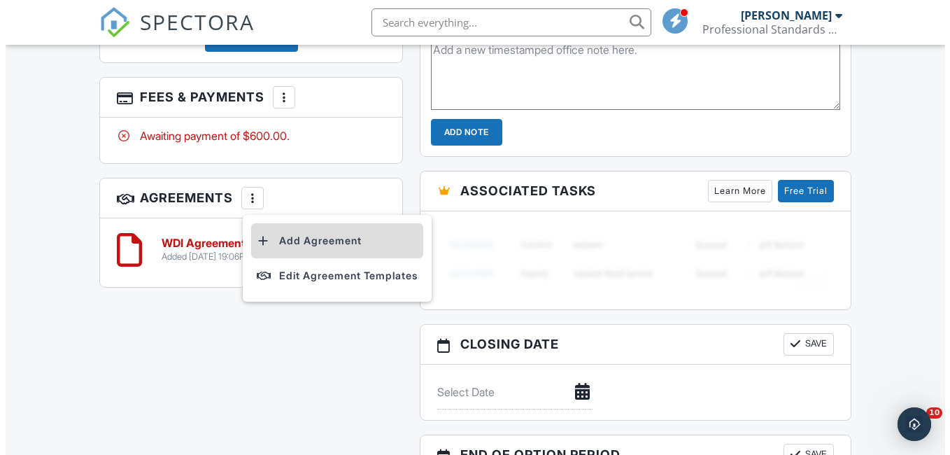
scroll to position [0, 0]
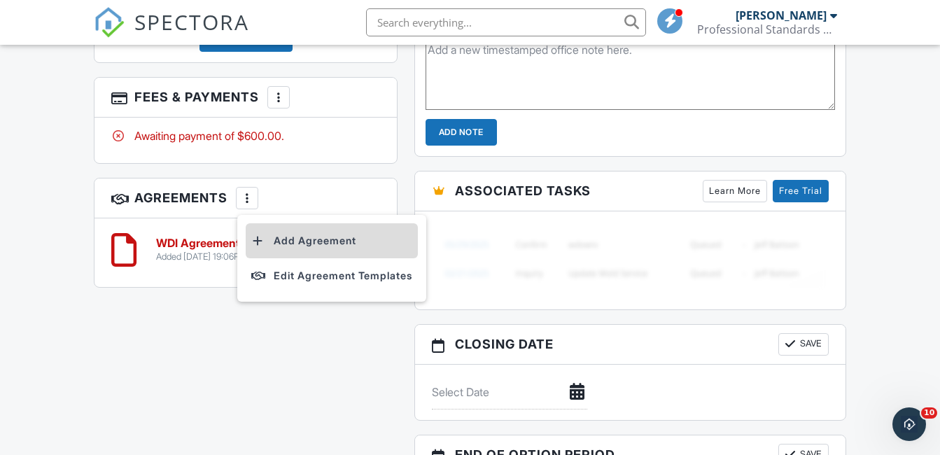
click at [293, 241] on li "Add Agreement" at bounding box center [332, 240] width 172 height 35
click at [0, 0] on div "Add Agreement" at bounding box center [0, 0] width 0 height 0
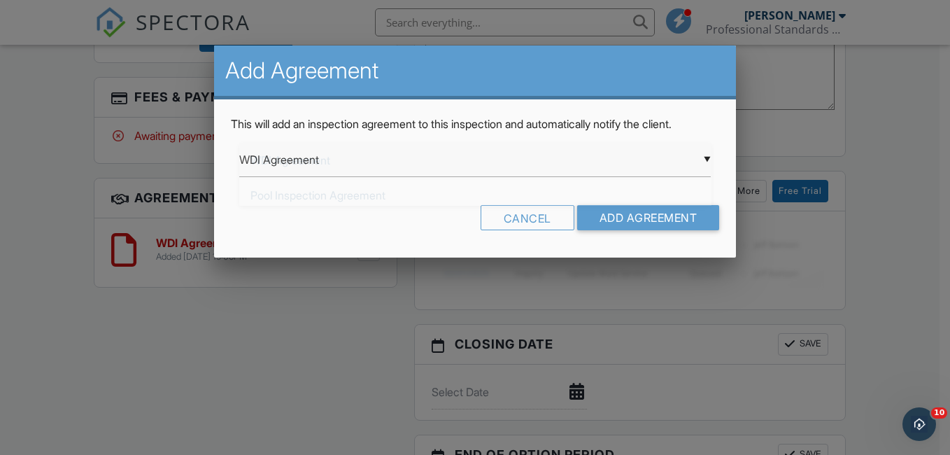
click at [387, 162] on div "▼ WDI Agreement WDI Agreement Pool Inspection Agreement Pool Inspection Mold In…" at bounding box center [475, 160] width 472 height 34
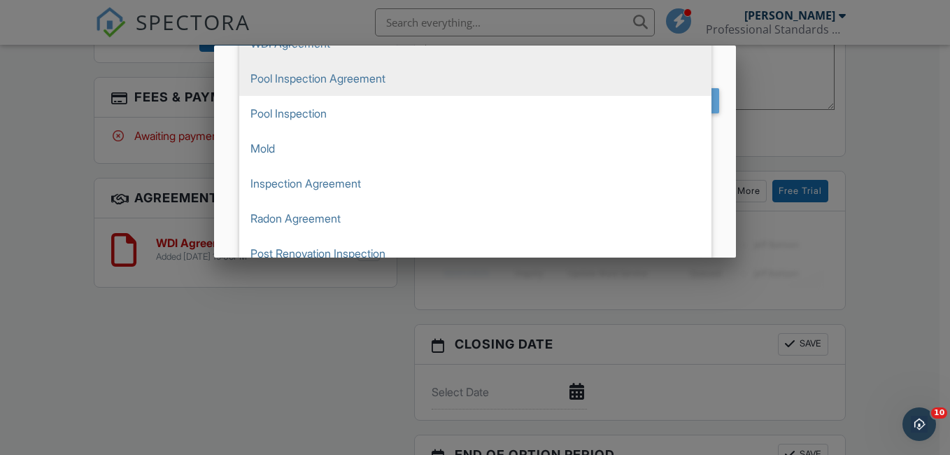
scroll to position [130, 0]
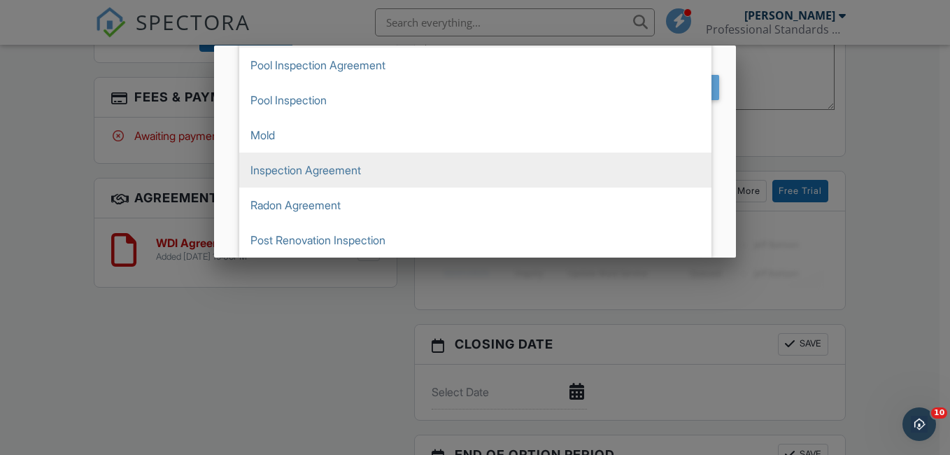
click at [322, 179] on span "Inspection Agreement" at bounding box center [475, 170] width 472 height 35
type input "Inspection Agreement"
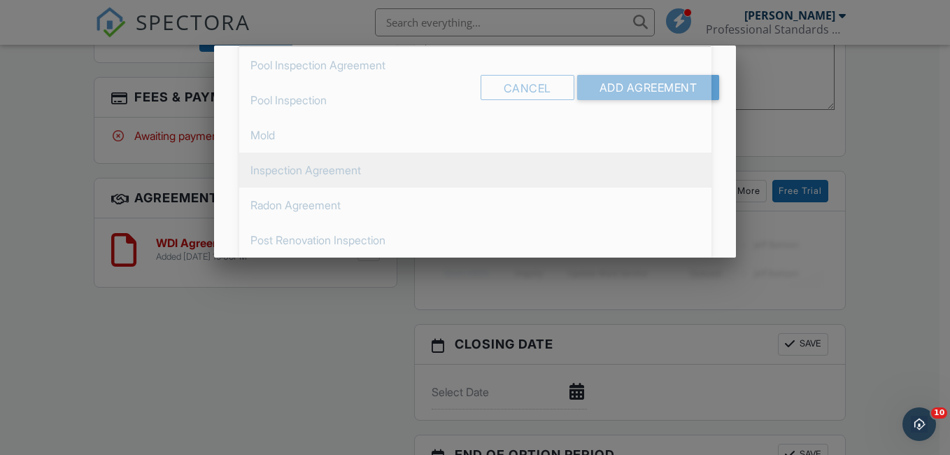
click at [322, 179] on span "Inspection Agreement" at bounding box center [475, 170] width 472 height 35
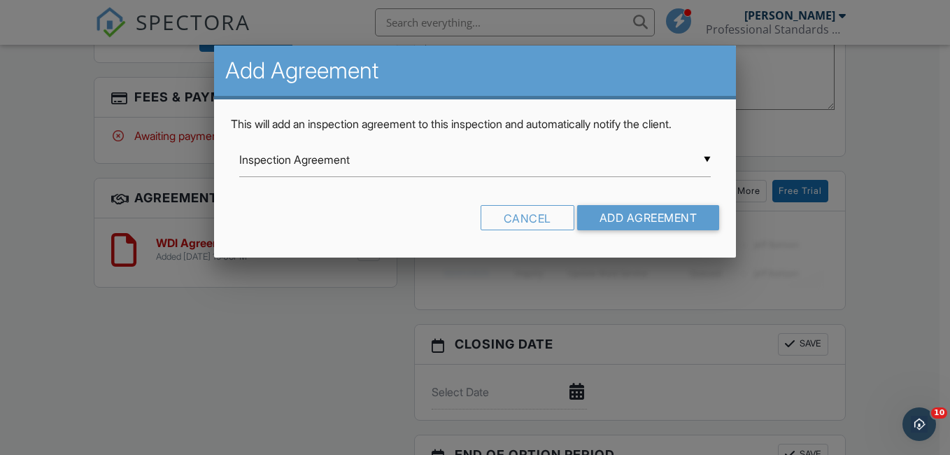
scroll to position [0, 0]
click at [647, 213] on input "Add Agreement" at bounding box center [648, 217] width 143 height 25
click at [0, 0] on div at bounding box center [0, 0] width 0 height 0
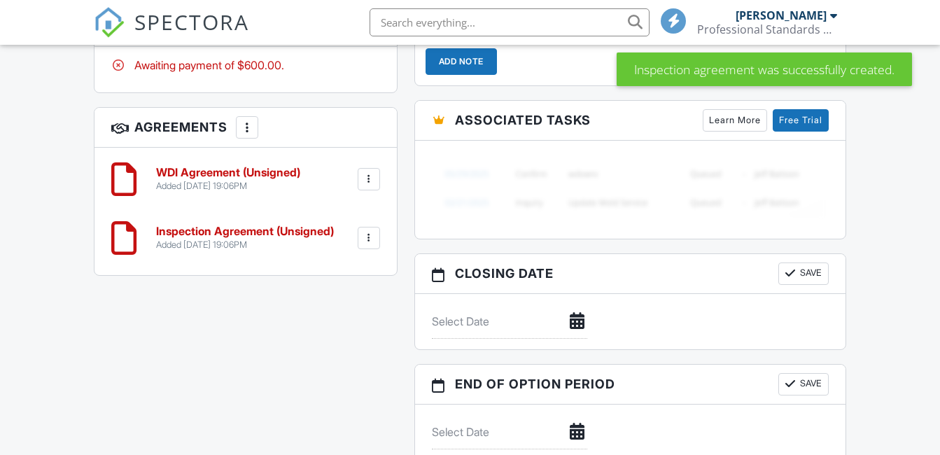
click at [369, 179] on div at bounding box center [369, 179] width 14 height 14
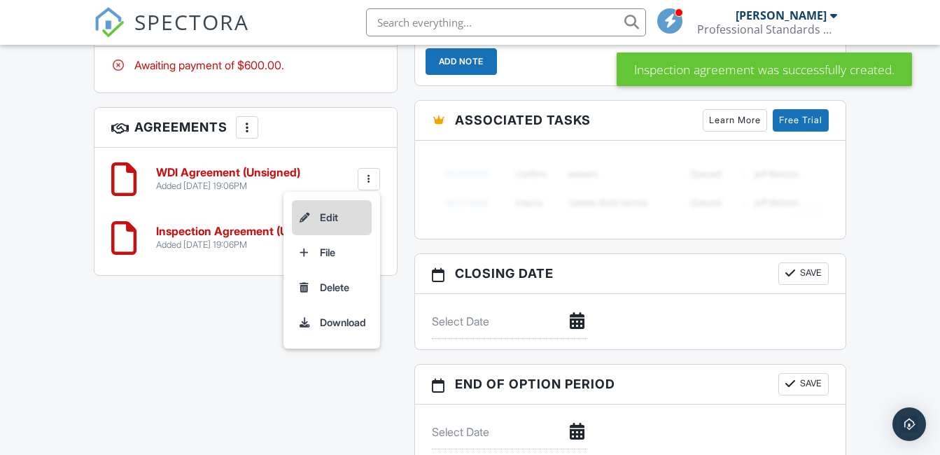
click at [327, 217] on li "Edit" at bounding box center [332, 217] width 80 height 35
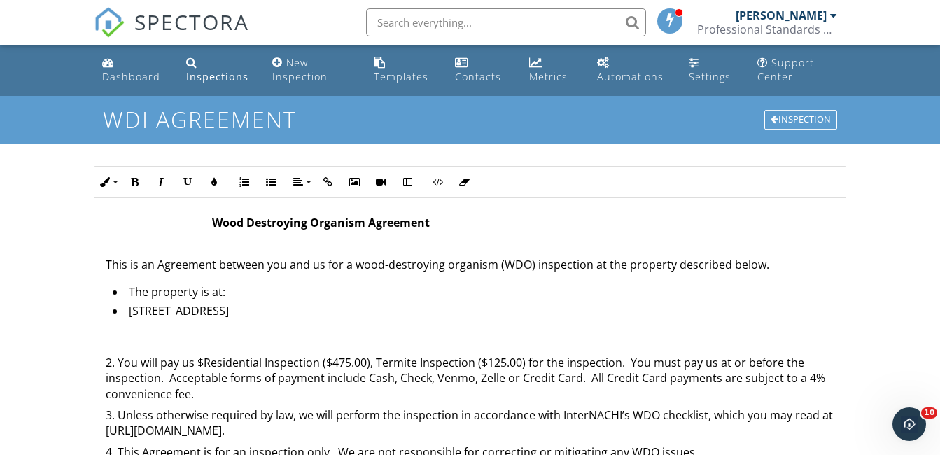
click at [218, 216] on strong "Wood Destroying Organism Agreement" at bounding box center [321, 222] width 218 height 15
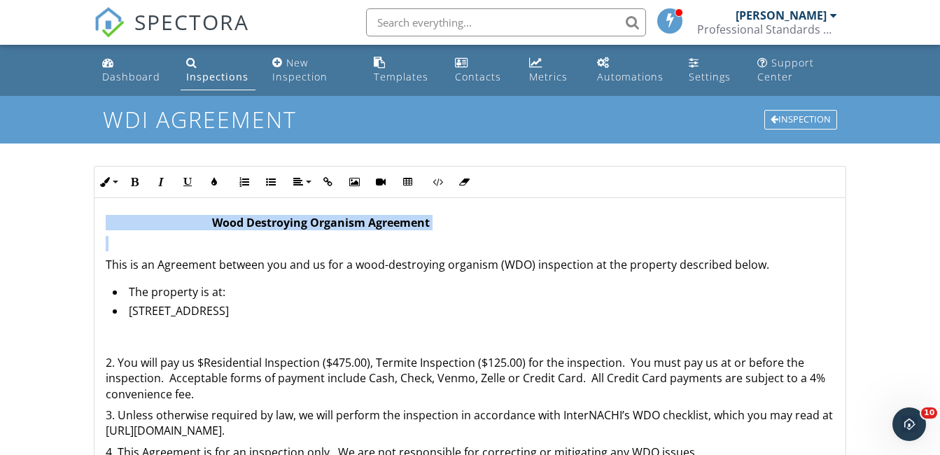
click at [230, 221] on strong "Wood Destroying Organism Agreement" at bounding box center [321, 222] width 218 height 15
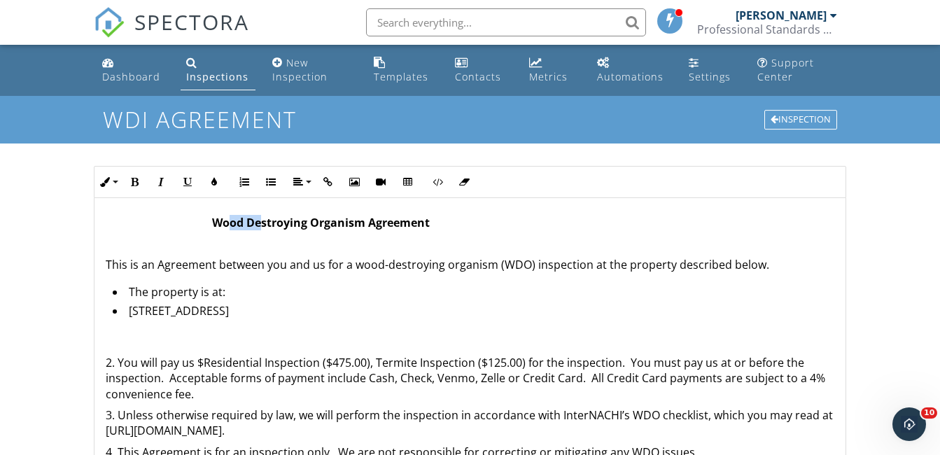
click at [230, 221] on strong "Wood Destroying Organism Agreement" at bounding box center [321, 222] width 218 height 15
click at [220, 218] on strong "Wood Destroying Organism Agreement" at bounding box center [321, 222] width 218 height 15
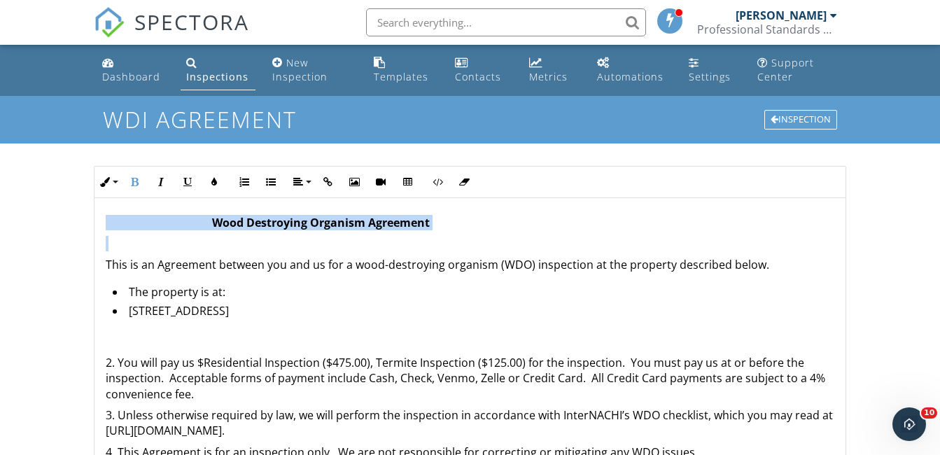
click at [220, 218] on strong "Wood Destroying Organism Agreement" at bounding box center [321, 222] width 218 height 15
click at [213, 218] on p "Wood Destroying Organism Agreement" at bounding box center [470, 222] width 728 height 15
click at [298, 179] on icon "button" at bounding box center [298, 182] width 10 height 10
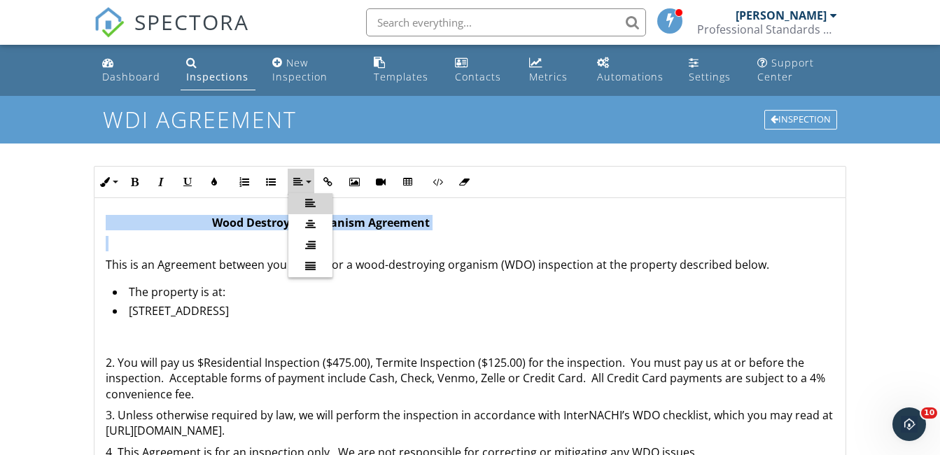
click at [298, 179] on icon "button" at bounding box center [298, 182] width 10 height 10
click at [317, 231] on link "[GEOGRAPHIC_DATA]" at bounding box center [310, 224] width 44 height 21
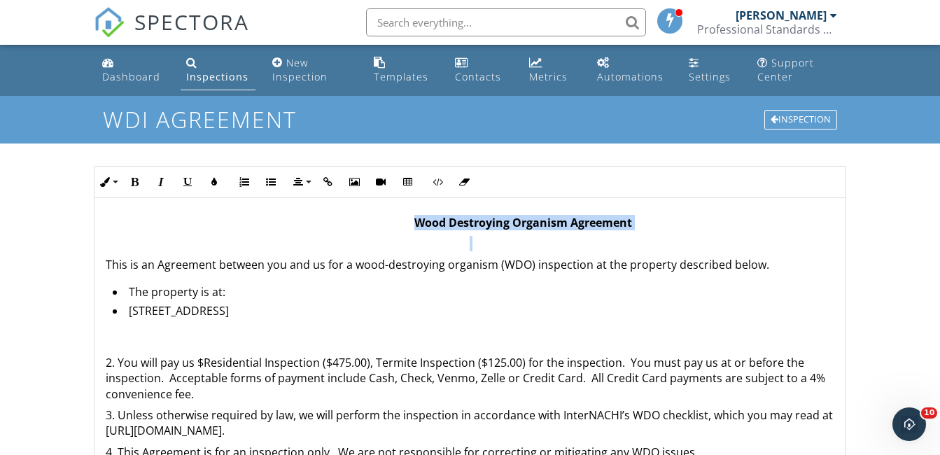
click at [300, 224] on p "Wood Destroying Organism Agreement" at bounding box center [470, 222] width 728 height 15
click at [319, 227] on p "Wood Destroying Organism Agreement" at bounding box center [470, 222] width 728 height 15
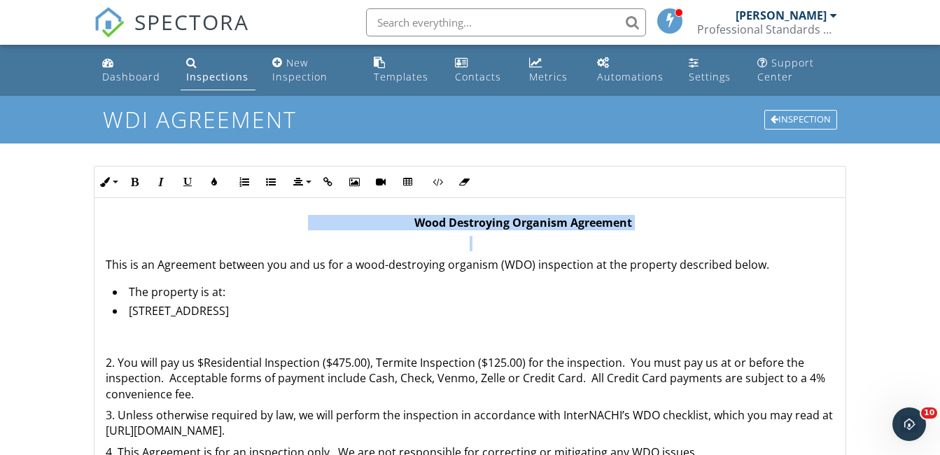
click at [319, 227] on p "Wood Destroying Organism Agreement" at bounding box center [470, 222] width 728 height 15
drag, startPoint x: 355, startPoint y: 220, endPoint x: 579, endPoint y: 218, distance: 223.9
click at [579, 218] on p "Wood Destroying Organism Agreement" at bounding box center [470, 222] width 728 height 15
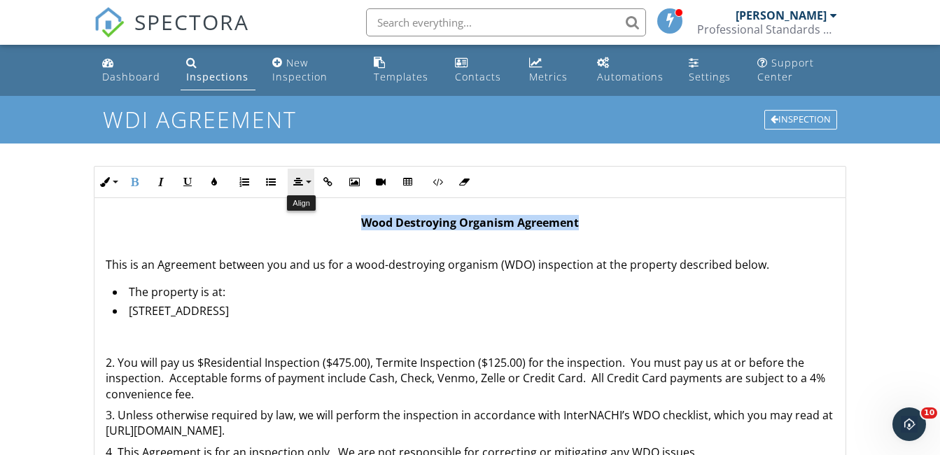
click at [304, 182] on button "Align" at bounding box center [301, 182] width 27 height 27
click at [313, 222] on icon at bounding box center [310, 224] width 10 height 10
click at [313, 222] on p "Wood Destroying Organism Agreement" at bounding box center [470, 222] width 728 height 15
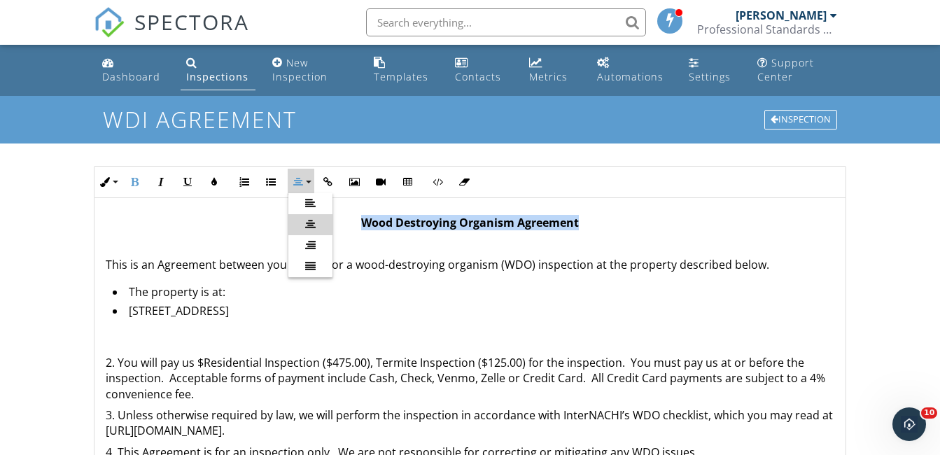
click at [313, 222] on p "Wood Destroying Organism Agreement" at bounding box center [470, 222] width 728 height 15
click at [346, 215] on p "Wood Destroying Organism Agreement" at bounding box center [470, 222] width 728 height 15
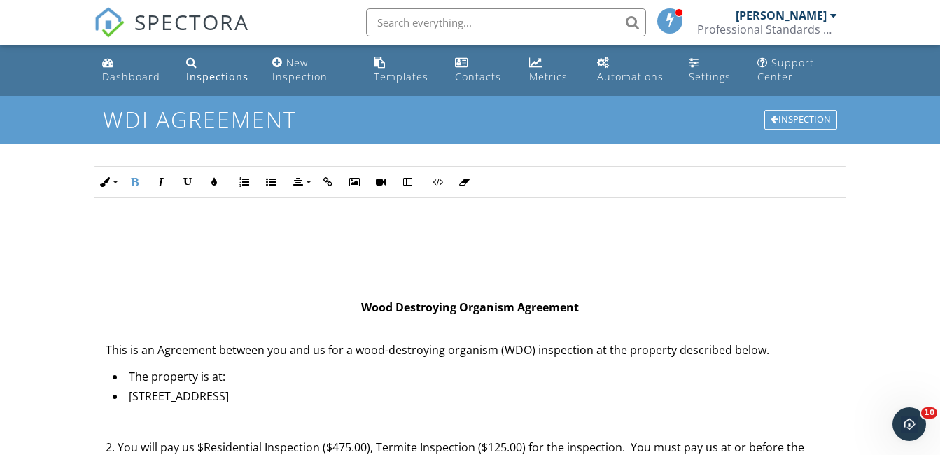
click at [407, 227] on p at bounding box center [470, 222] width 728 height 15
click at [355, 186] on icon "button" at bounding box center [354, 182] width 10 height 10
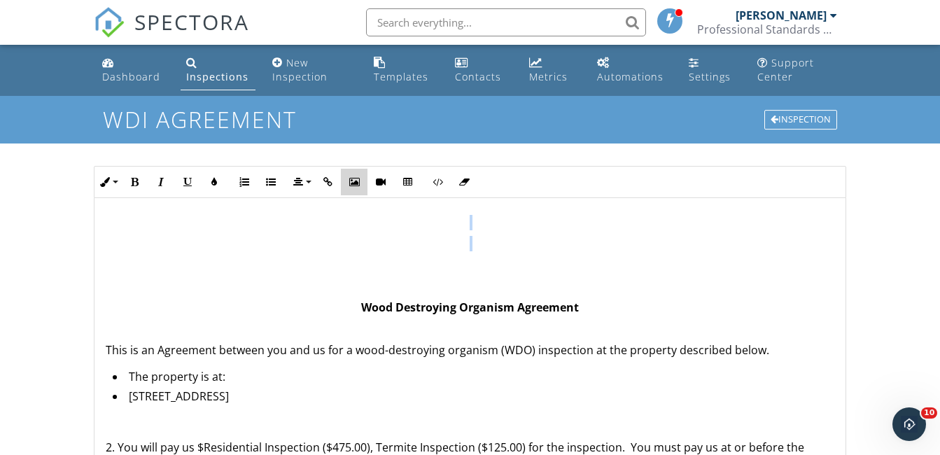
click at [356, 177] on icon "button" at bounding box center [354, 182] width 10 height 10
click at [355, 181] on icon "button" at bounding box center [354, 182] width 10 height 10
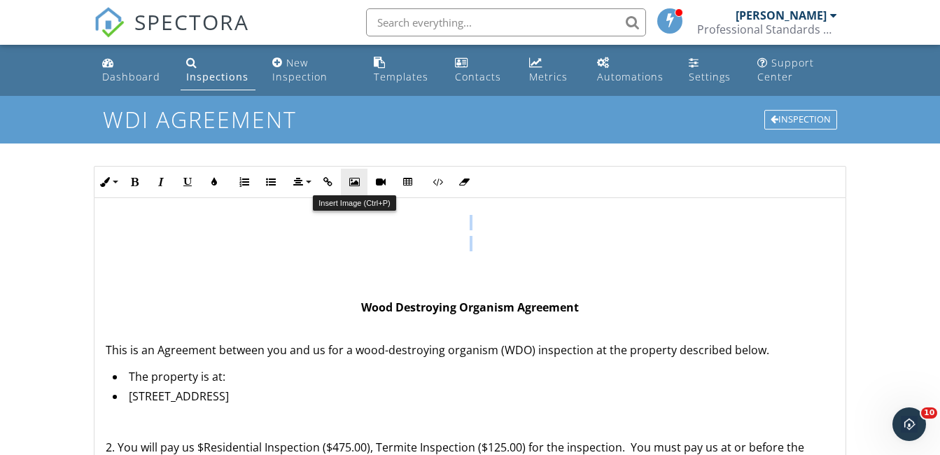
click at [355, 181] on icon "button" at bounding box center [354, 182] width 10 height 10
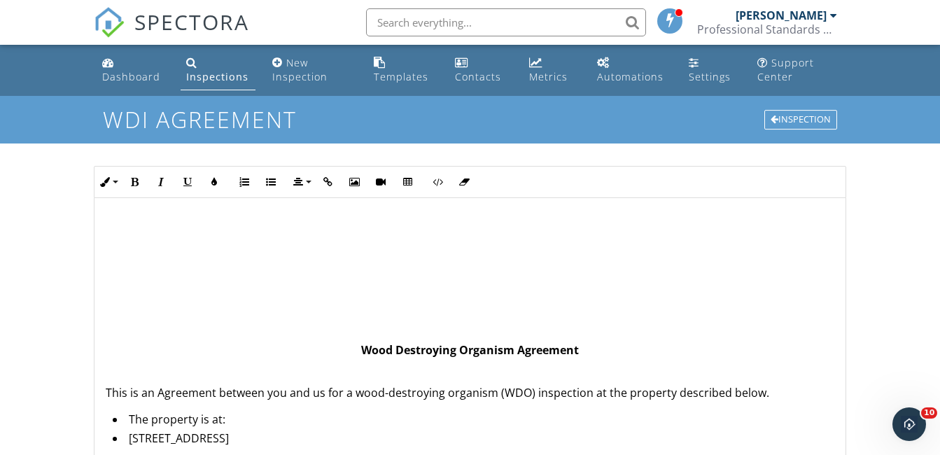
click at [355, 181] on icon "button" at bounding box center [354, 182] width 10 height 10
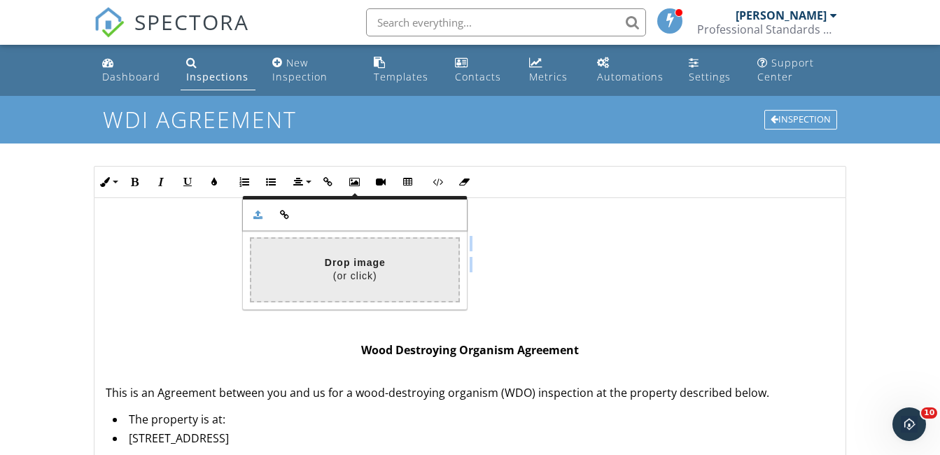
type input "C:\fakepath\pshi.png"
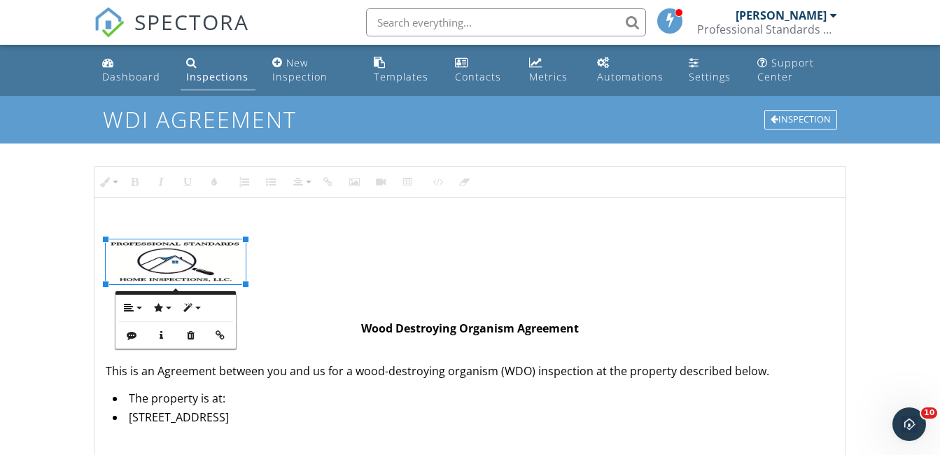
click at [178, 260] on img at bounding box center [176, 261] width 140 height 45
click at [135, 309] on button "Align" at bounding box center [131, 308] width 27 height 27
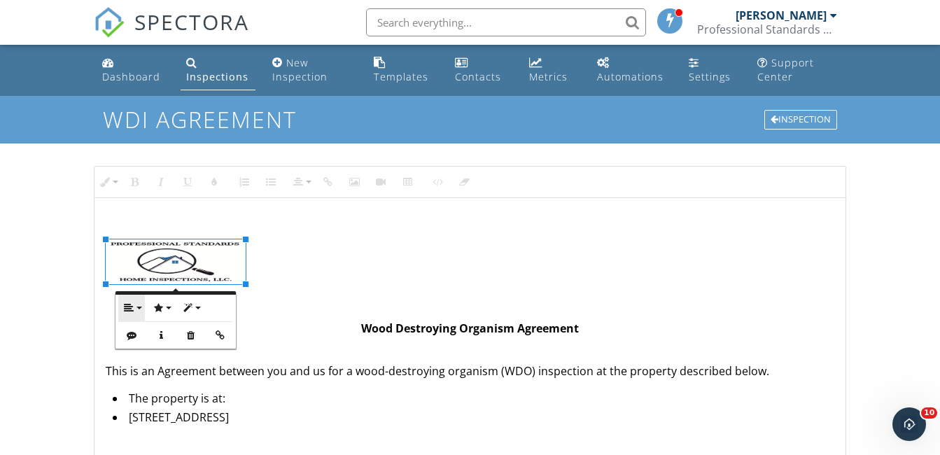
click at [135, 309] on button "Align" at bounding box center [131, 308] width 27 height 27
click at [142, 347] on icon at bounding box center [140, 352] width 10 height 10
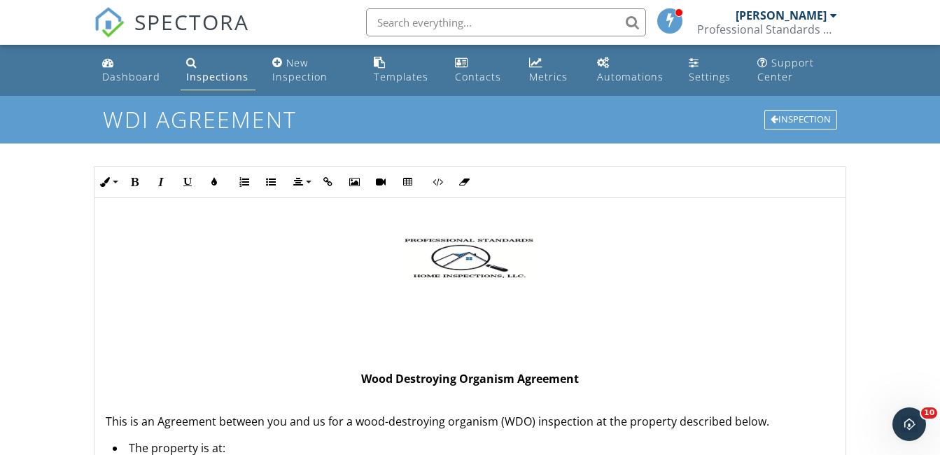
click at [484, 248] on img at bounding box center [470, 258] width 140 height 45
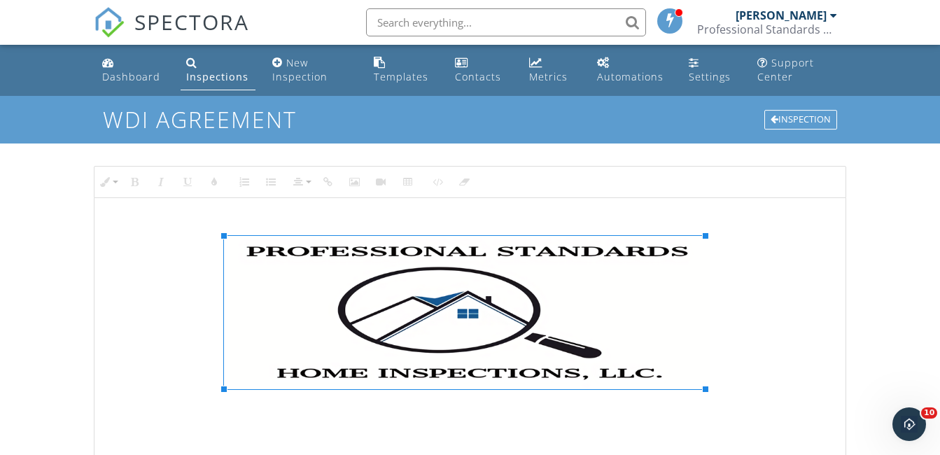
drag, startPoint x: 533, startPoint y: 281, endPoint x: 875, endPoint y: 415, distance: 366.7
click at [875, 415] on div "Dashboard Inspections New Inspection Templates Contacts Metrics Automations Set…" at bounding box center [470, 451] width 940 height 812
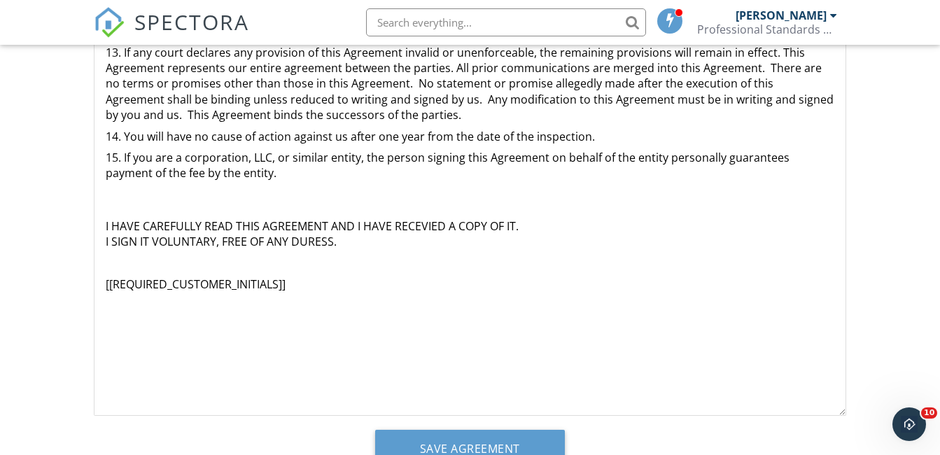
scroll to position [402, 0]
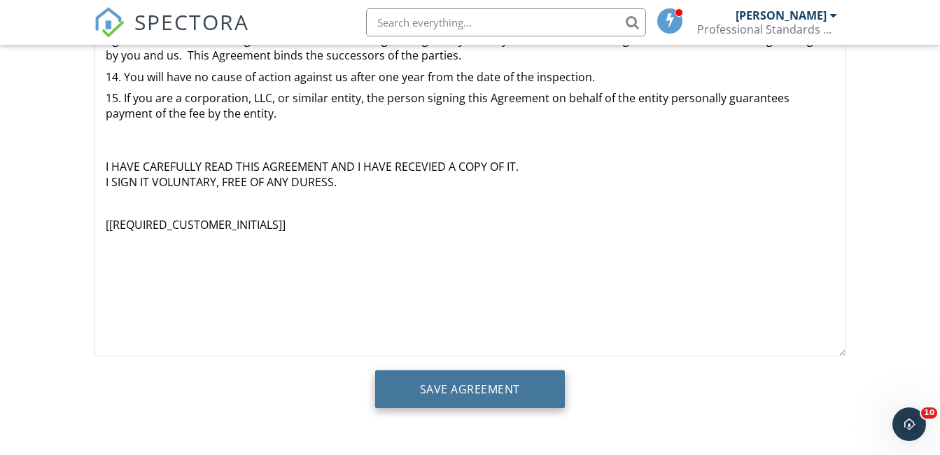
click at [456, 389] on input "Save Agreement" at bounding box center [470, 389] width 190 height 38
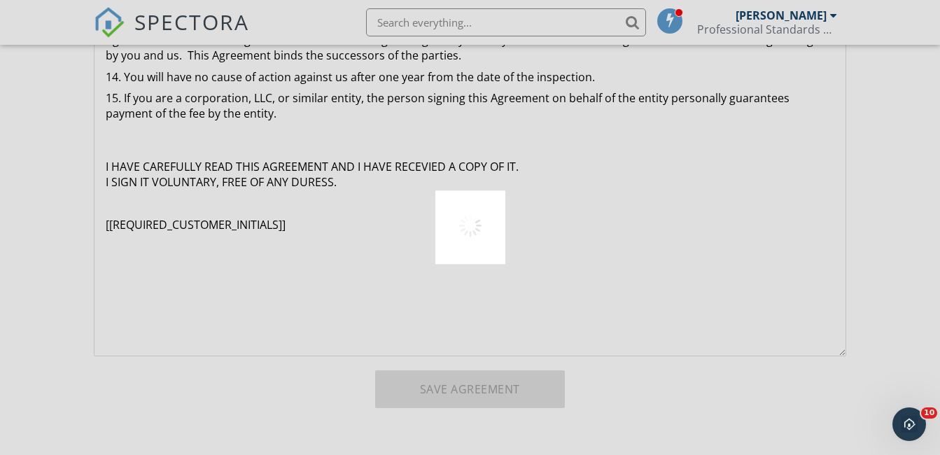
click at [456, 389] on div at bounding box center [470, 227] width 940 height 455
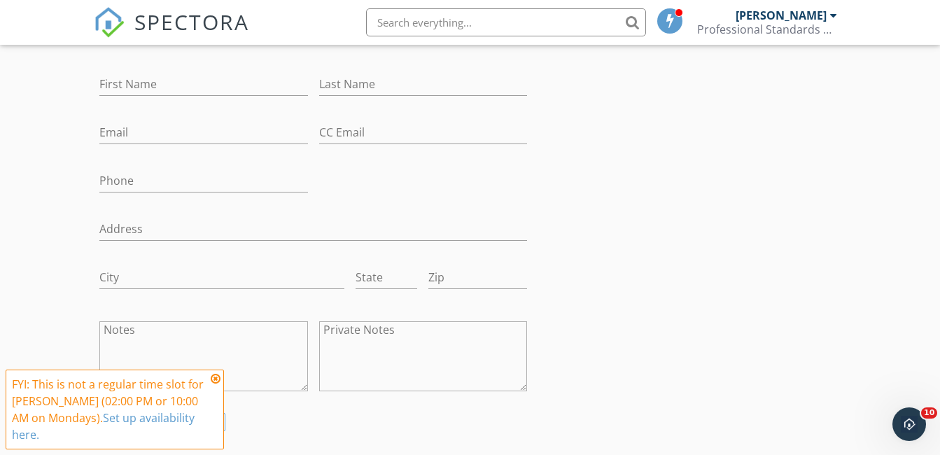
scroll to position [490, 0]
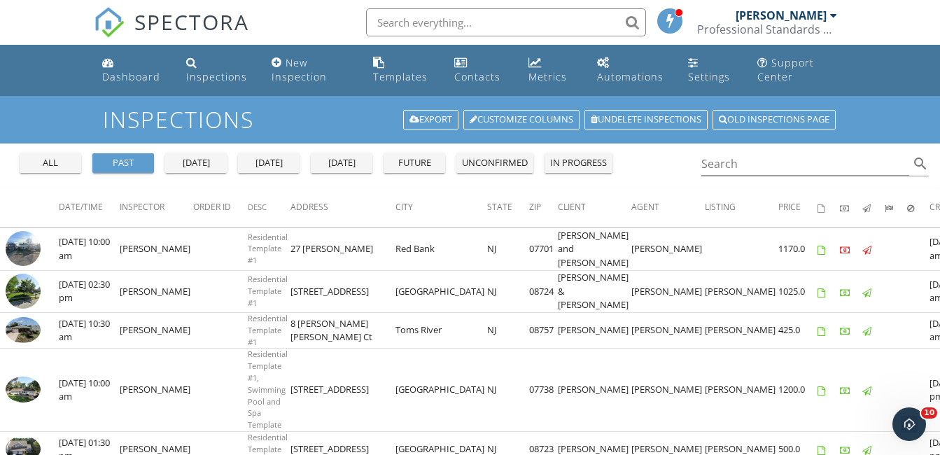
click at [511, 157] on div "unconfirmed" at bounding box center [495, 163] width 66 height 14
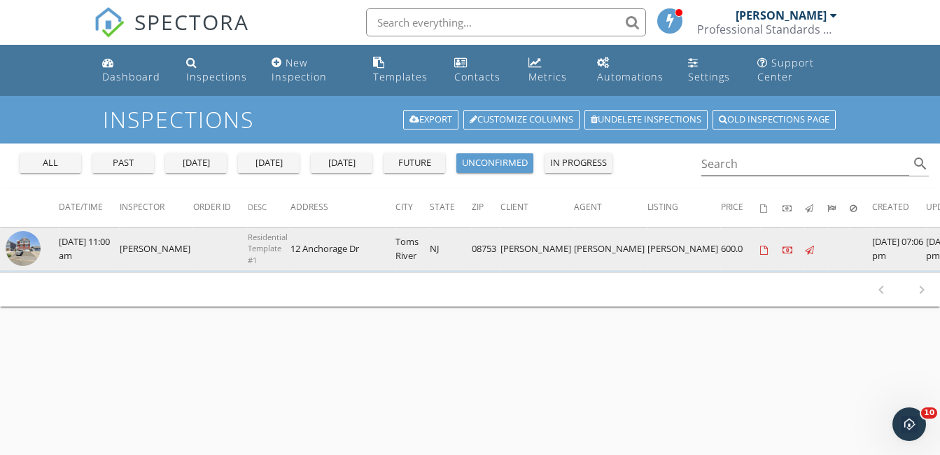
click at [13, 246] on img at bounding box center [23, 248] width 35 height 35
click at [20, 241] on img at bounding box center [23, 248] width 35 height 35
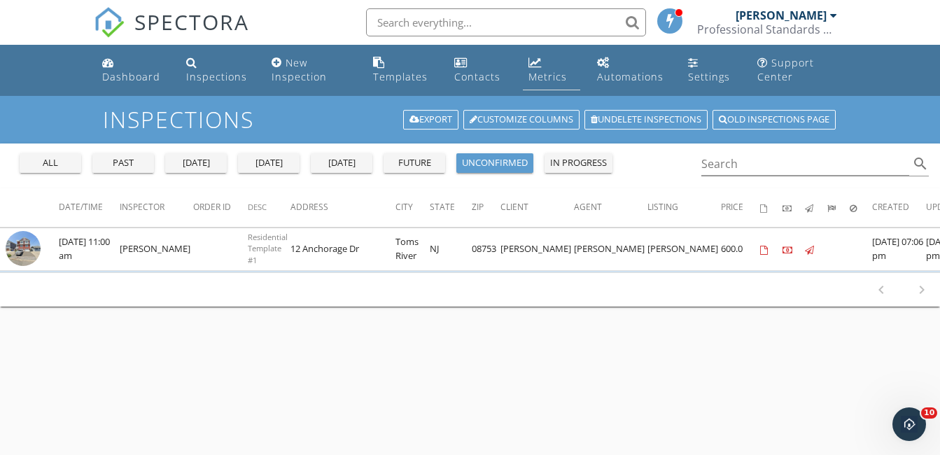
click at [547, 68] on link "Metrics" at bounding box center [551, 70] width 57 height 40
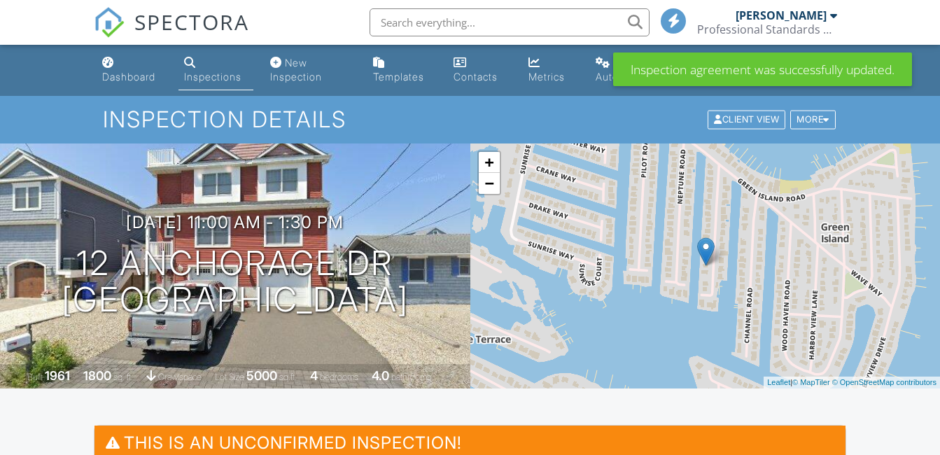
scroll to position [1441, 0]
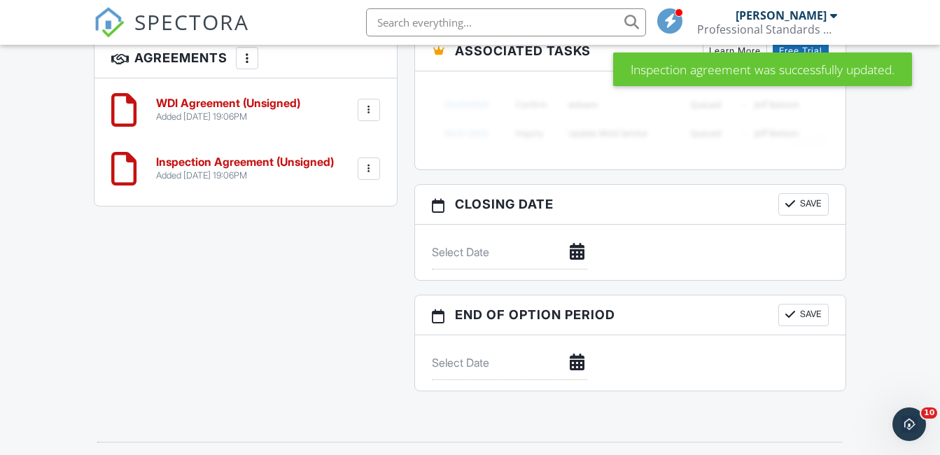
scroll to position [0, 0]
click at [367, 167] on div at bounding box center [369, 169] width 14 height 14
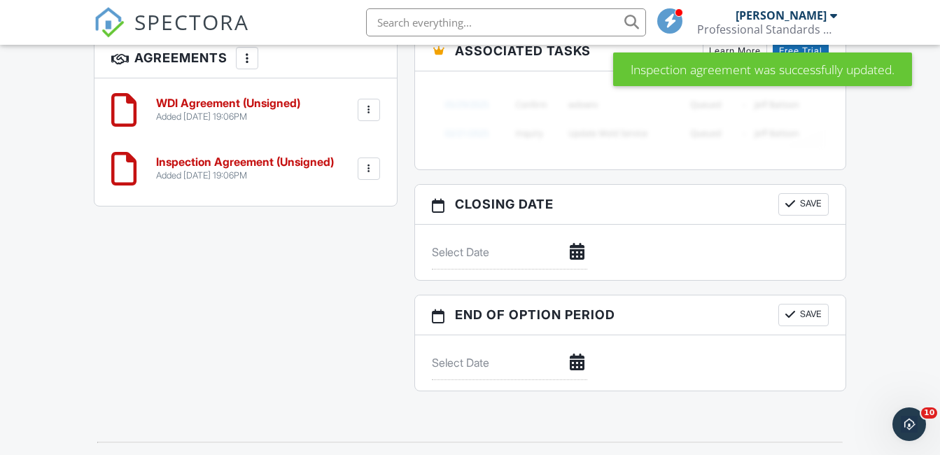
click at [367, 167] on div at bounding box center [369, 169] width 14 height 14
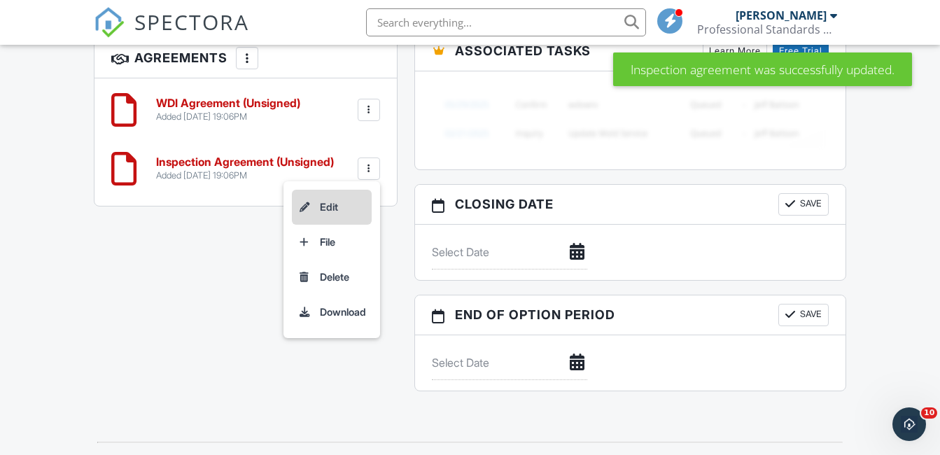
click at [329, 200] on li "Edit" at bounding box center [332, 207] width 80 height 35
click at [0, 0] on div at bounding box center [0, 0] width 0 height 0
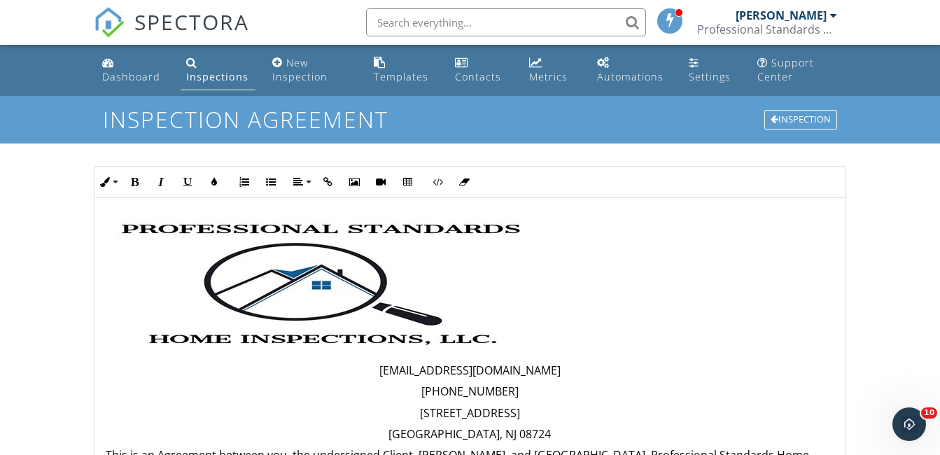
click at [283, 300] on img at bounding box center [323, 284] width 435 height 139
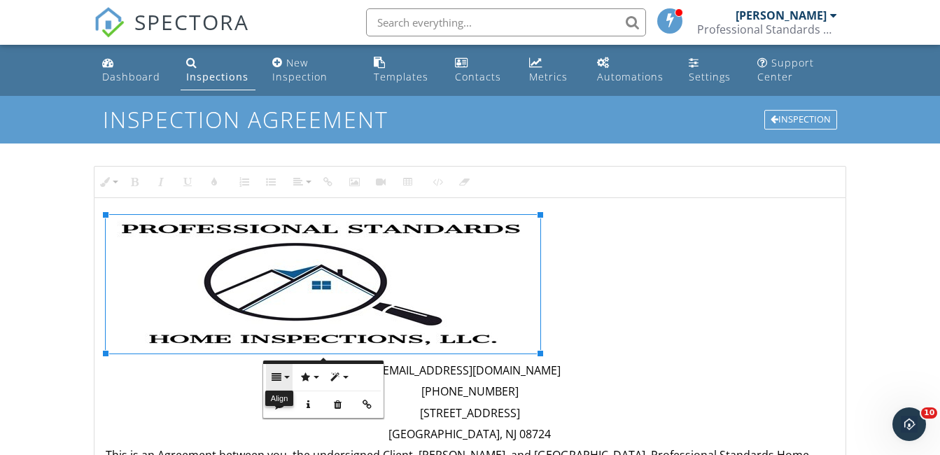
click at [288, 380] on button "Align" at bounding box center [279, 377] width 27 height 27
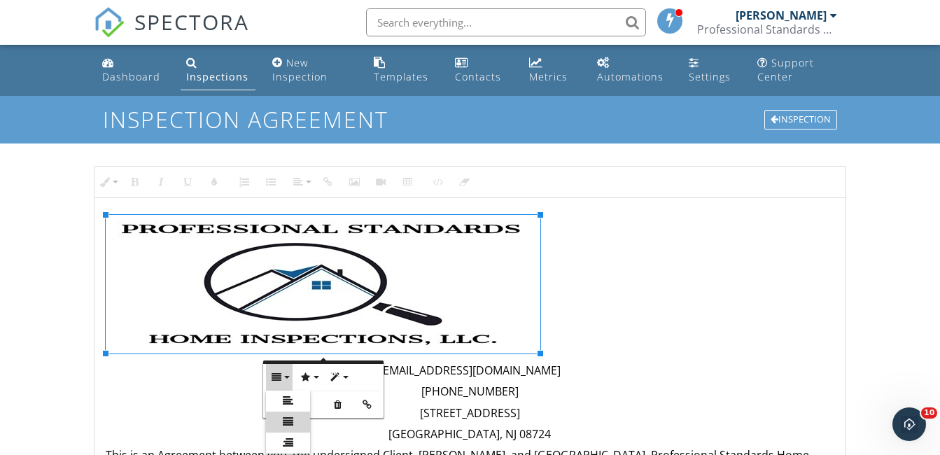
click at [292, 423] on icon at bounding box center [288, 421] width 10 height 10
click at [292, 426] on p "Brick, NJ 08724" at bounding box center [470, 433] width 728 height 15
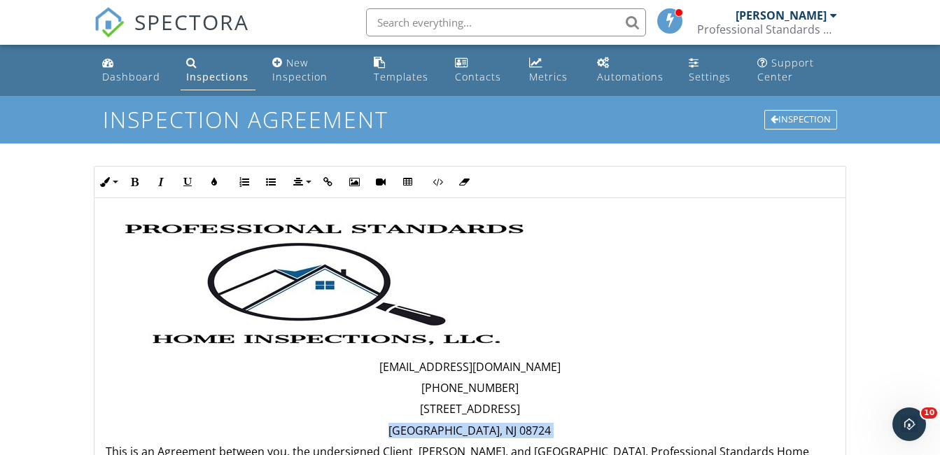
click at [134, 255] on img at bounding box center [326, 284] width 435 height 139
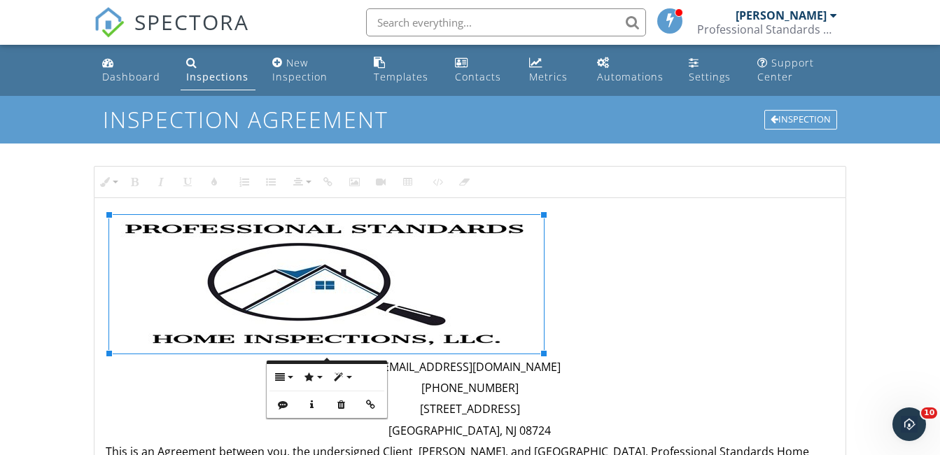
click at [106, 255] on p at bounding box center [470, 284] width 728 height 139
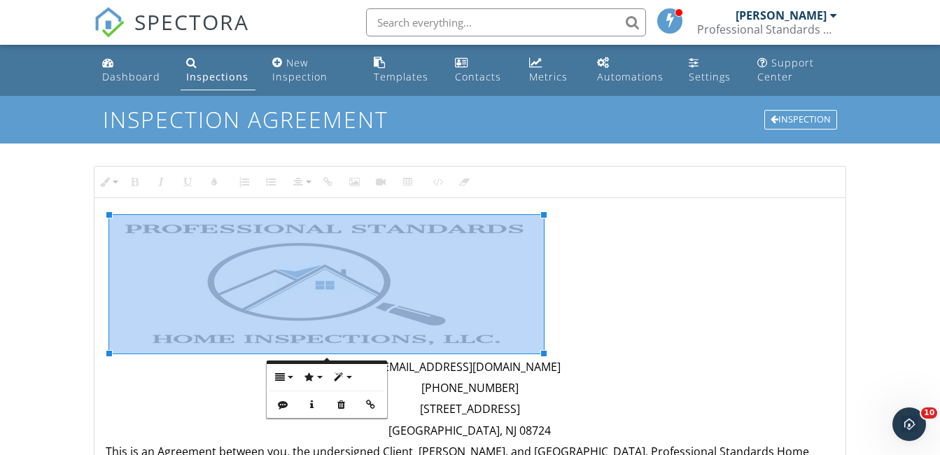
click at [106, 255] on p at bounding box center [470, 284] width 728 height 139
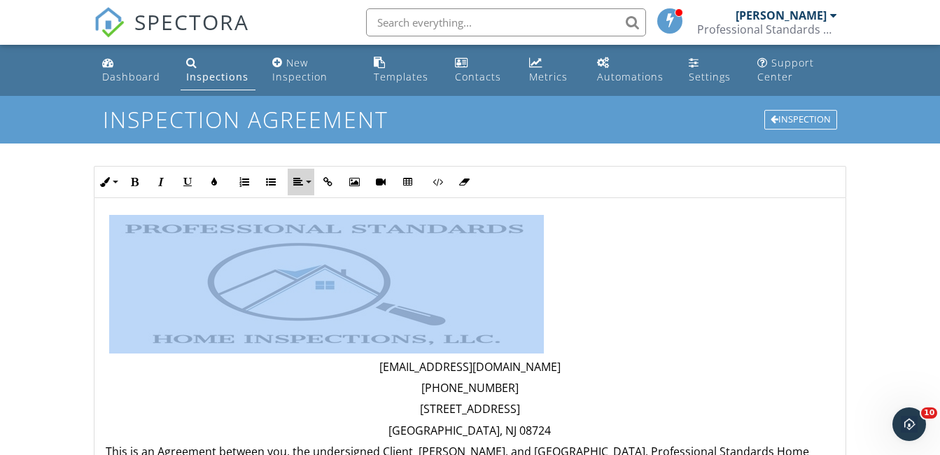
click at [299, 178] on icon "button" at bounding box center [298, 182] width 10 height 10
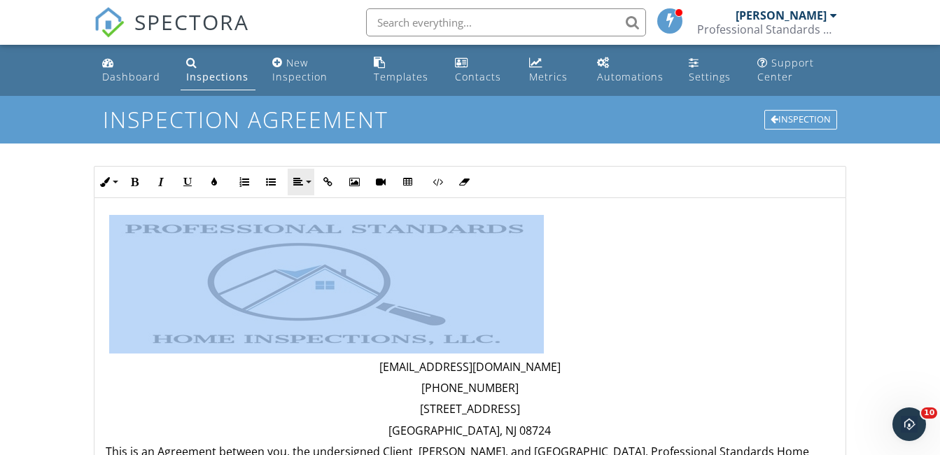
click at [299, 178] on icon "button" at bounding box center [298, 182] width 10 height 10
click at [310, 179] on button "Align" at bounding box center [301, 182] width 27 height 27
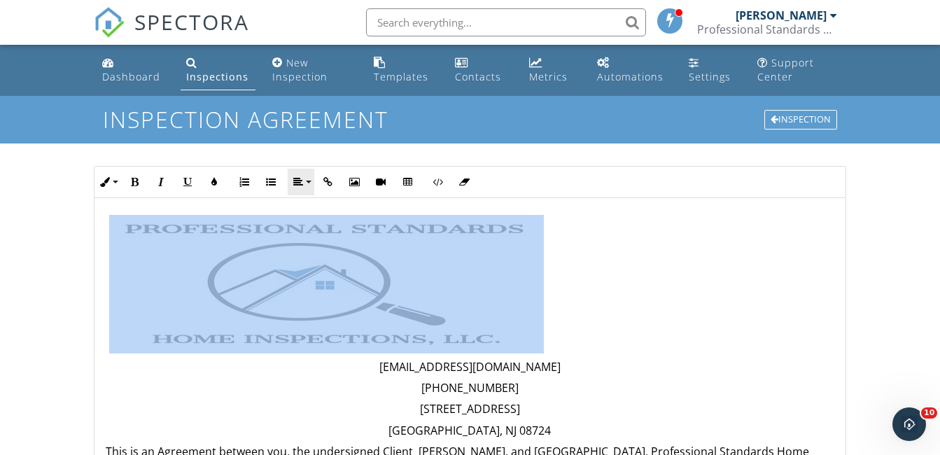
click at [310, 179] on button "Align" at bounding box center [301, 182] width 27 height 27
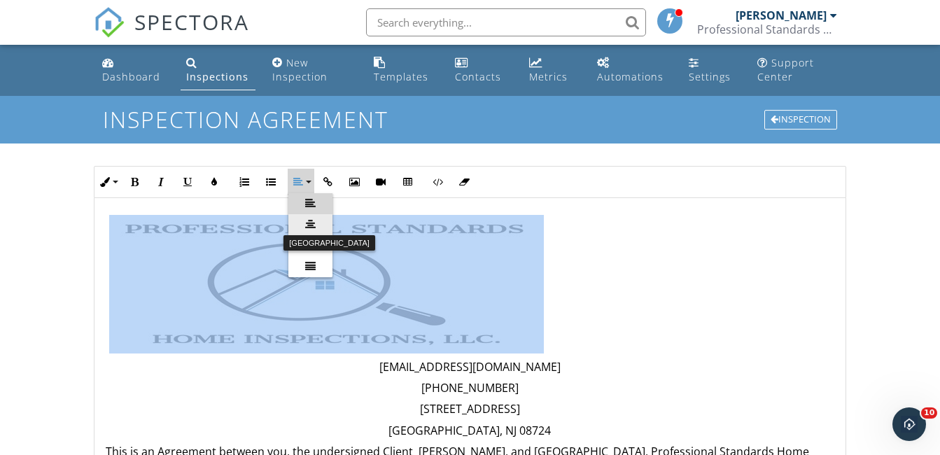
click at [313, 227] on icon at bounding box center [310, 224] width 10 height 10
click at [313, 227] on img at bounding box center [326, 284] width 435 height 139
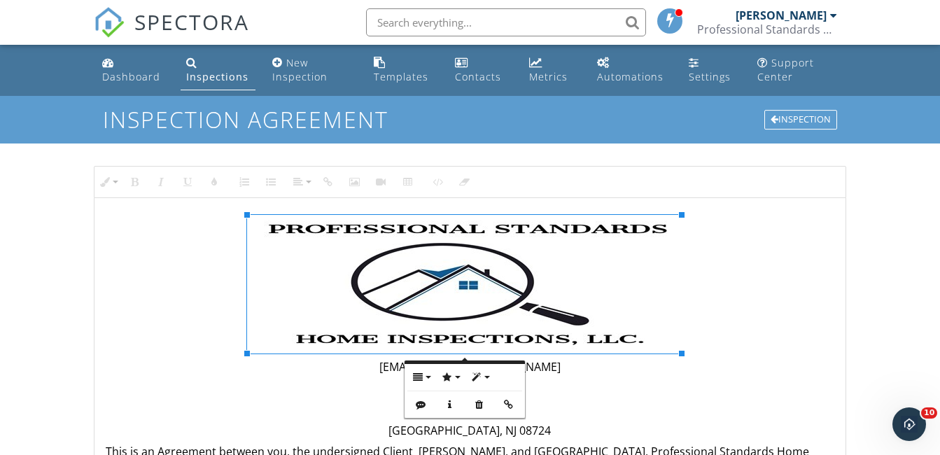
click at [225, 290] on p at bounding box center [470, 284] width 728 height 139
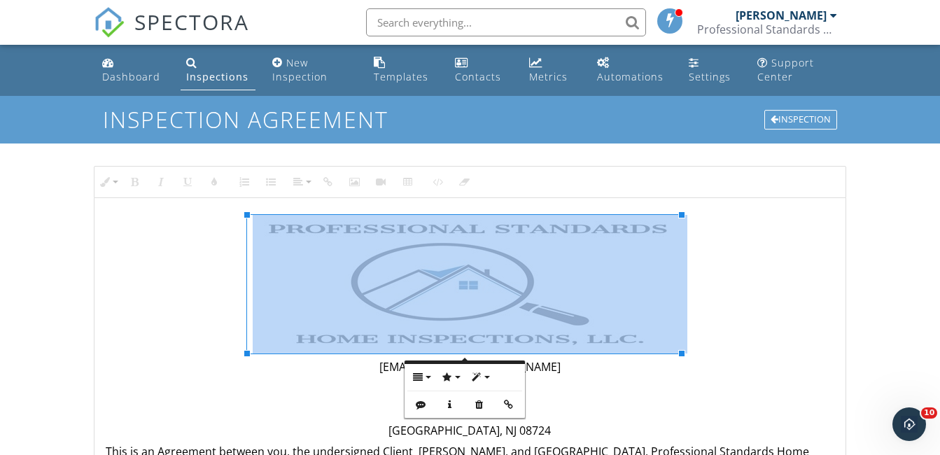
click at [225, 290] on p at bounding box center [470, 284] width 728 height 139
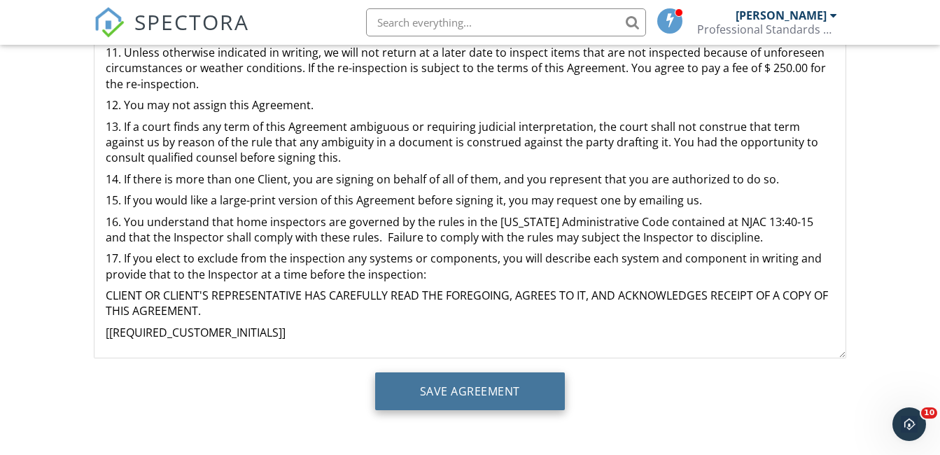
scroll to position [402, 0]
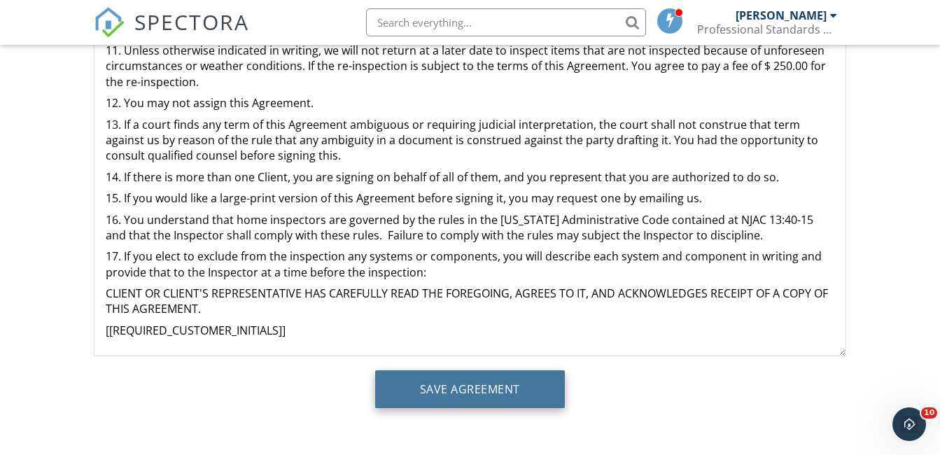
click at [505, 395] on input "Save Agreement" at bounding box center [470, 389] width 190 height 38
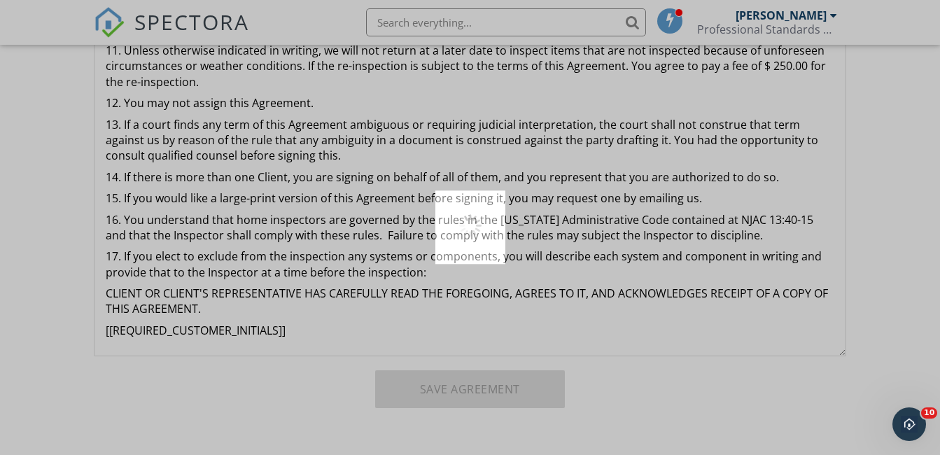
click at [505, 395] on div at bounding box center [470, 227] width 940 height 455
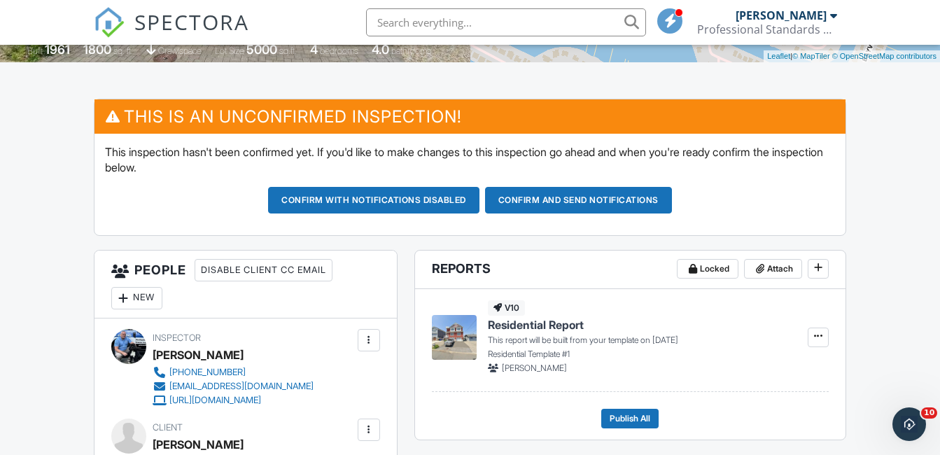
scroll to position [341, 0]
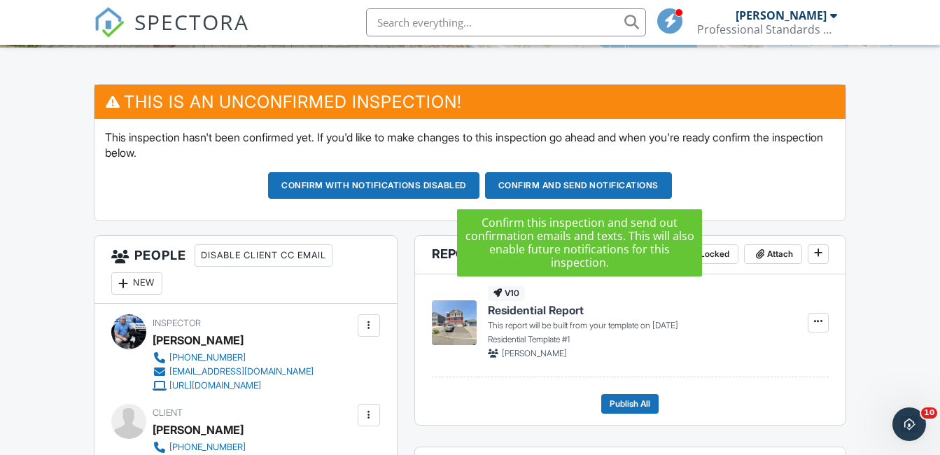
click at [623, 185] on button "Confirm and send notifications" at bounding box center [578, 185] width 187 height 27
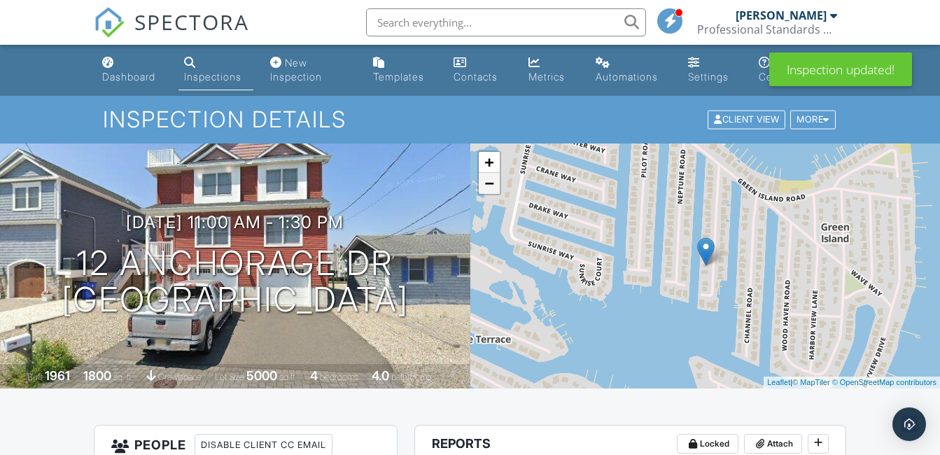
click at [487, 184] on link "−" at bounding box center [489, 183] width 21 height 21
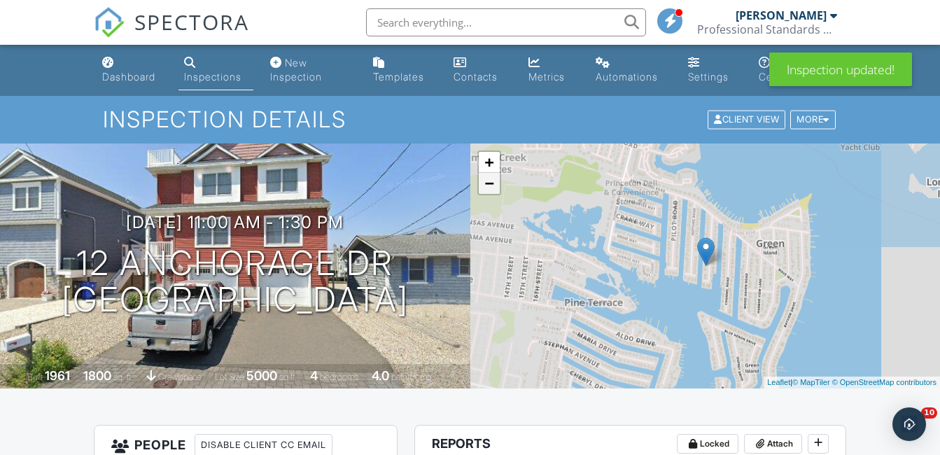
click at [487, 184] on link "−" at bounding box center [489, 183] width 21 height 21
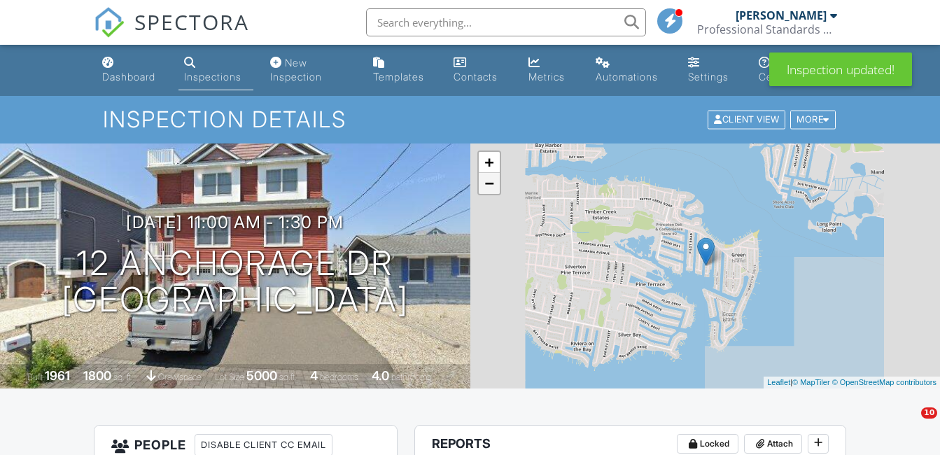
click at [487, 184] on link "−" at bounding box center [489, 183] width 21 height 21
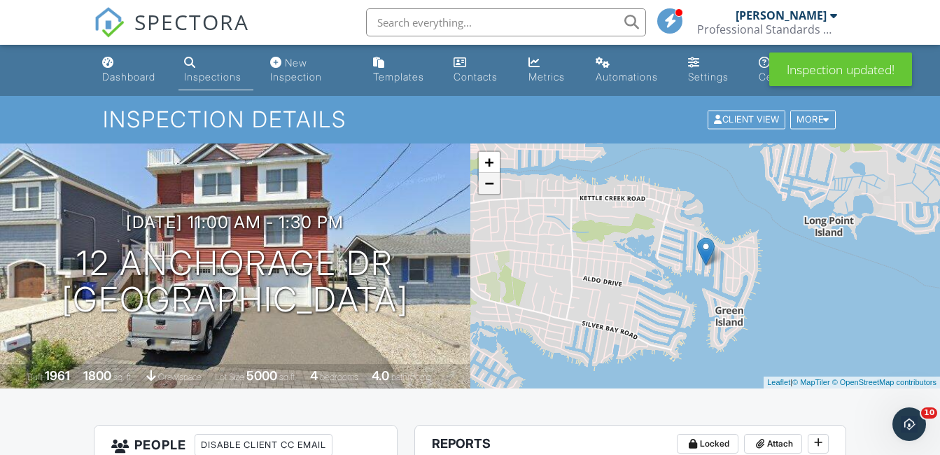
click at [487, 184] on link "−" at bounding box center [489, 183] width 21 height 21
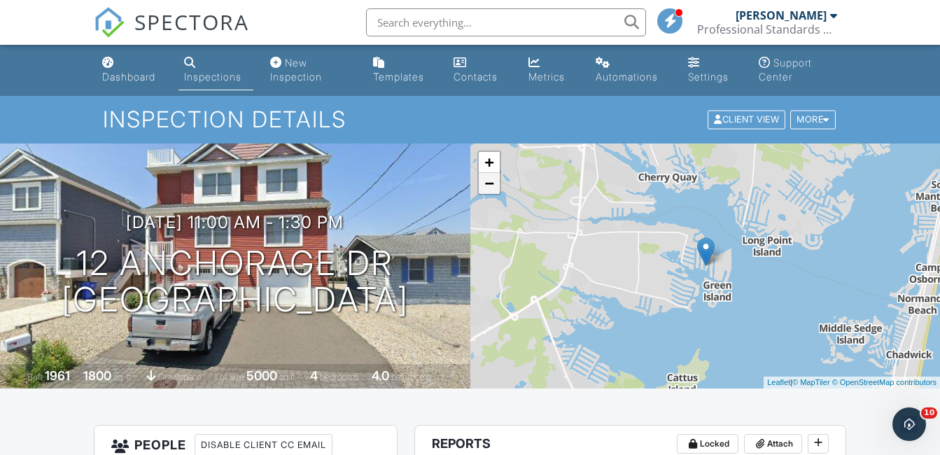
click at [487, 184] on link "−" at bounding box center [489, 183] width 21 height 21
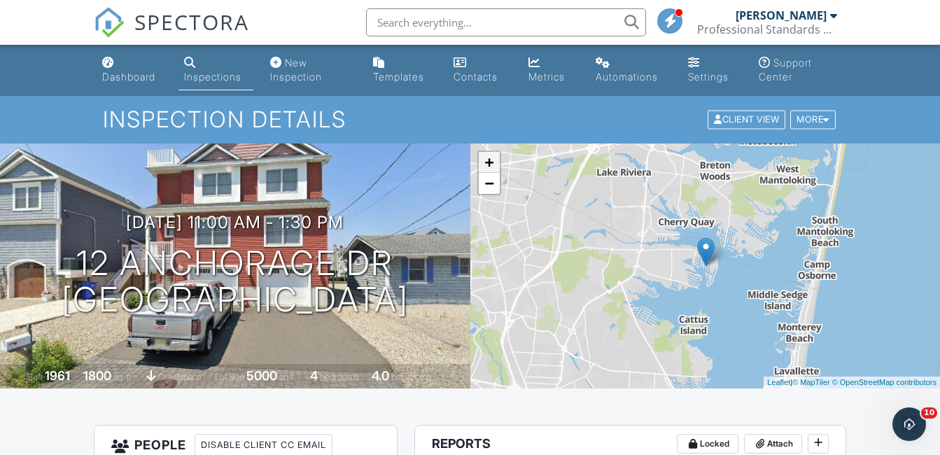
click at [493, 162] on link "+" at bounding box center [489, 162] width 21 height 21
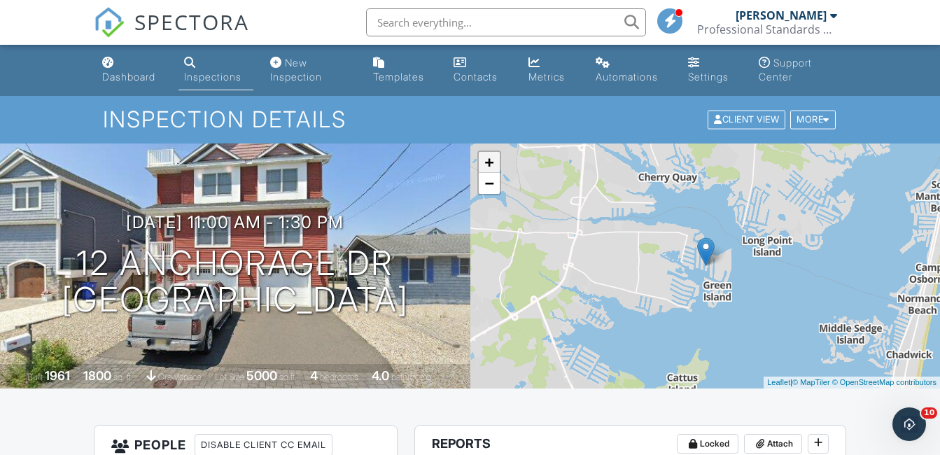
click at [493, 162] on link "+" at bounding box center [489, 162] width 21 height 21
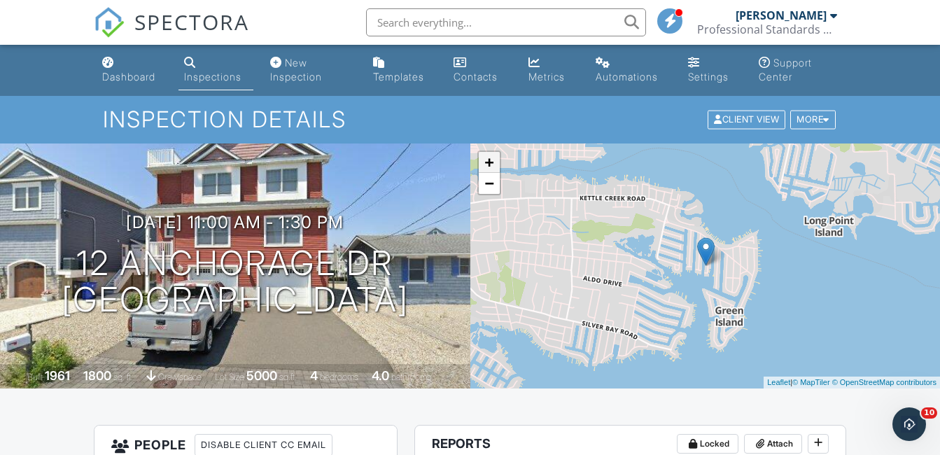
click at [493, 162] on link "+" at bounding box center [489, 162] width 21 height 21
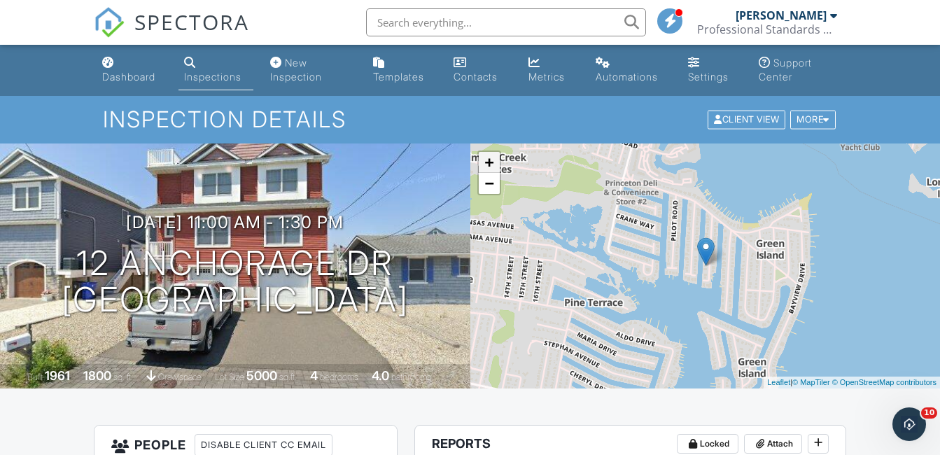
click at [493, 162] on link "+" at bounding box center [489, 162] width 21 height 21
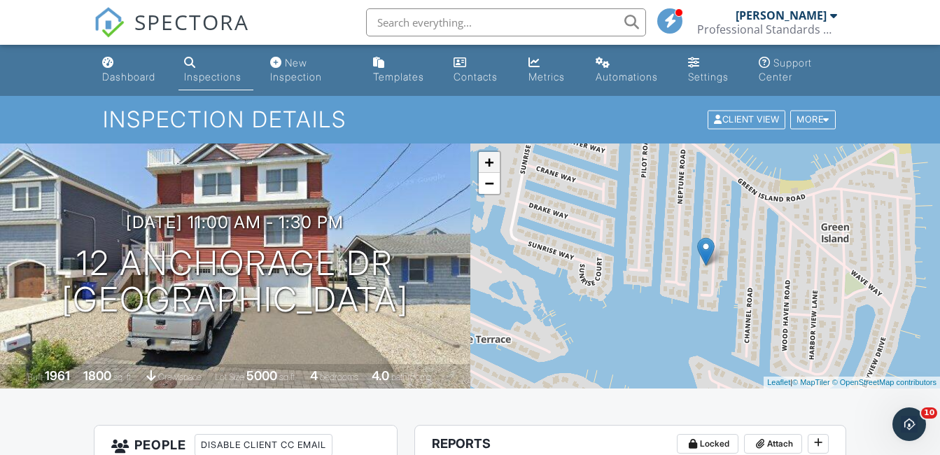
click at [493, 162] on link "+" at bounding box center [489, 162] width 21 height 21
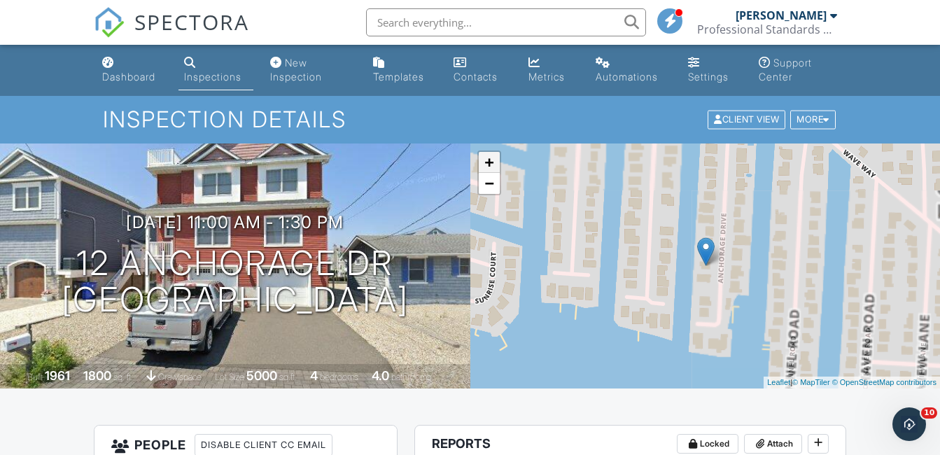
click at [493, 162] on link "+" at bounding box center [489, 162] width 21 height 21
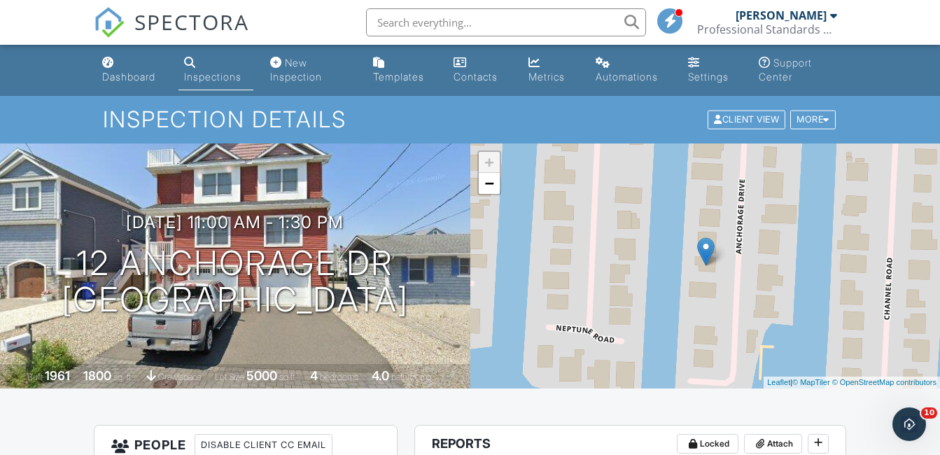
click at [493, 162] on link "+" at bounding box center [489, 162] width 21 height 21
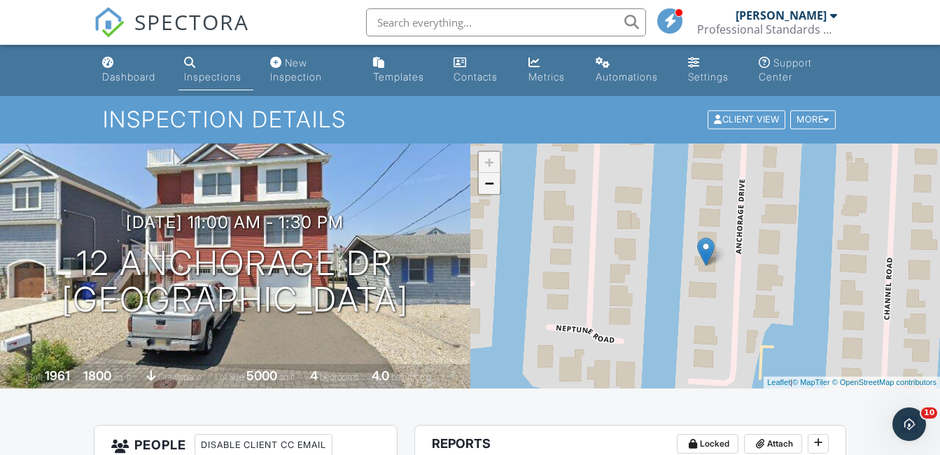
click at [489, 192] on link "−" at bounding box center [489, 183] width 21 height 21
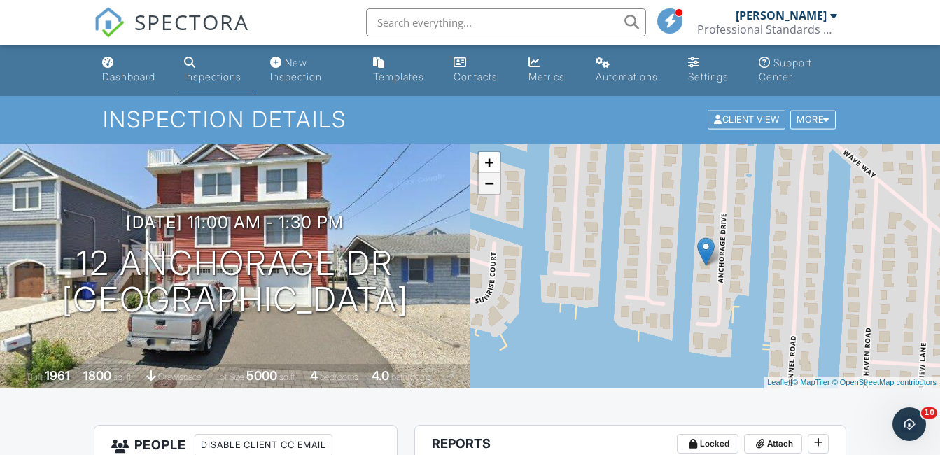
click at [489, 192] on link "−" at bounding box center [489, 183] width 21 height 21
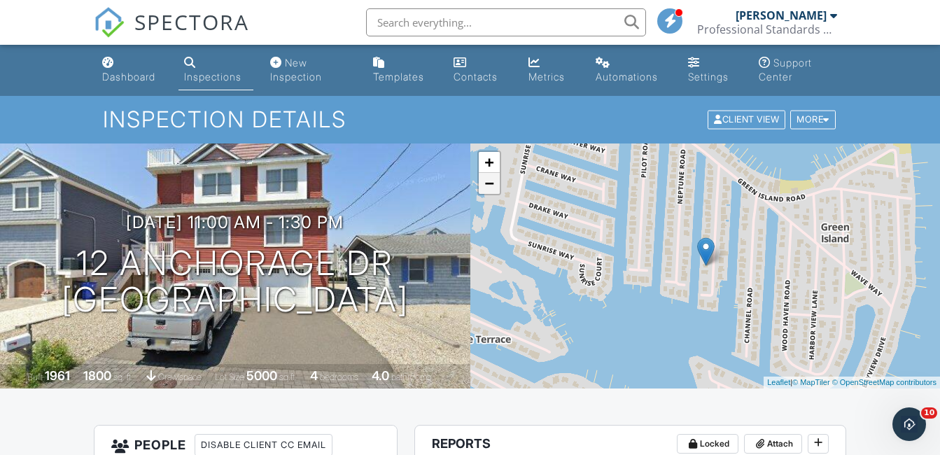
click at [489, 192] on link "−" at bounding box center [489, 183] width 21 height 21
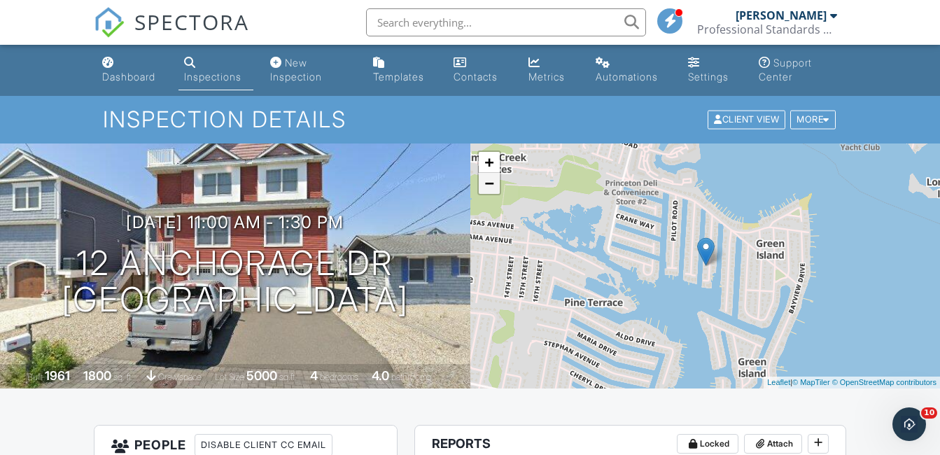
click at [489, 192] on link "−" at bounding box center [489, 183] width 21 height 21
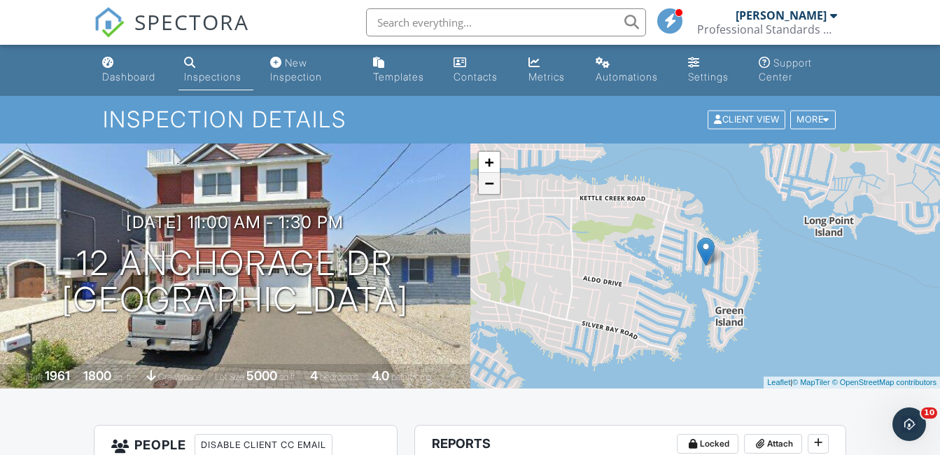
click at [489, 192] on link "−" at bounding box center [489, 183] width 21 height 21
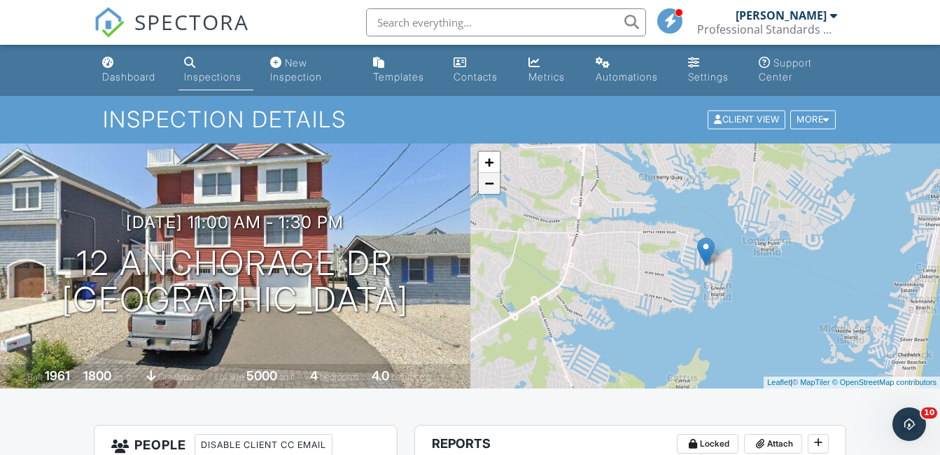
click at [489, 192] on link "−" at bounding box center [489, 183] width 21 height 21
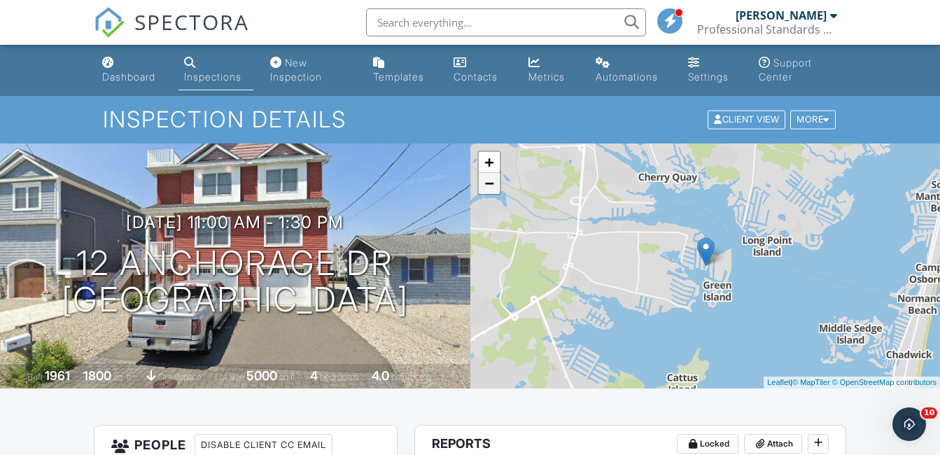
click at [489, 192] on link "−" at bounding box center [489, 183] width 21 height 21
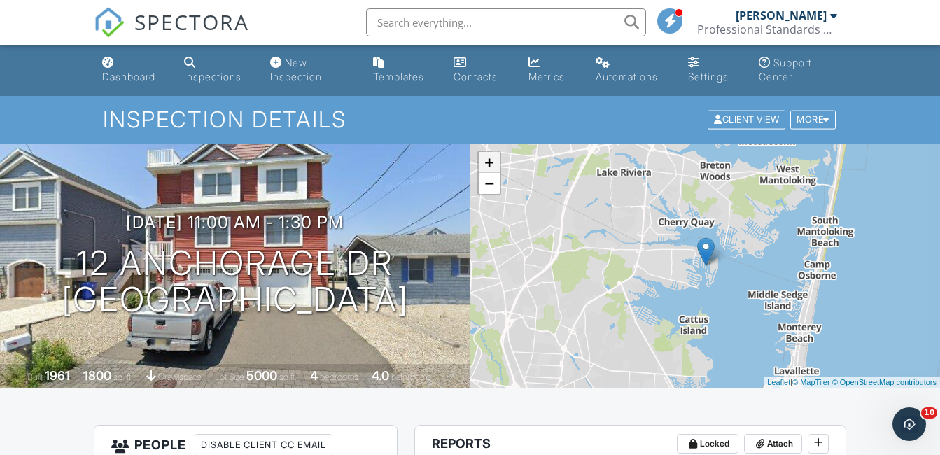
click at [494, 165] on link "+" at bounding box center [489, 162] width 21 height 21
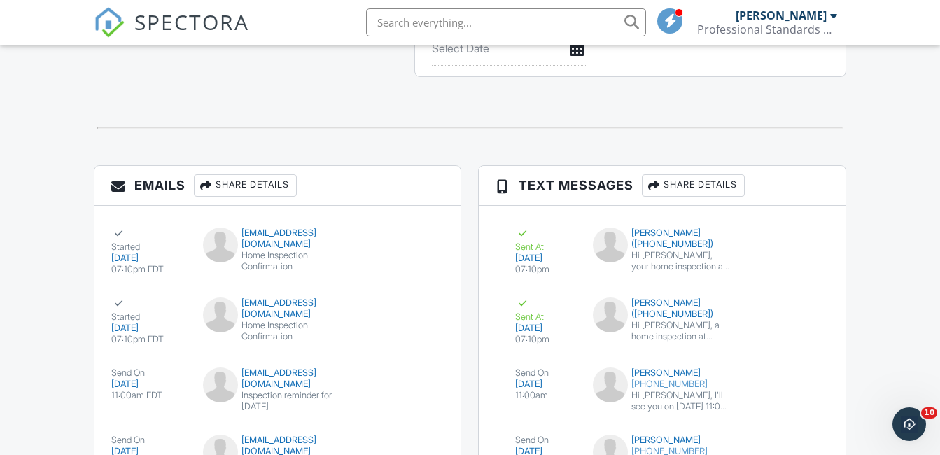
scroll to position [1660, 0]
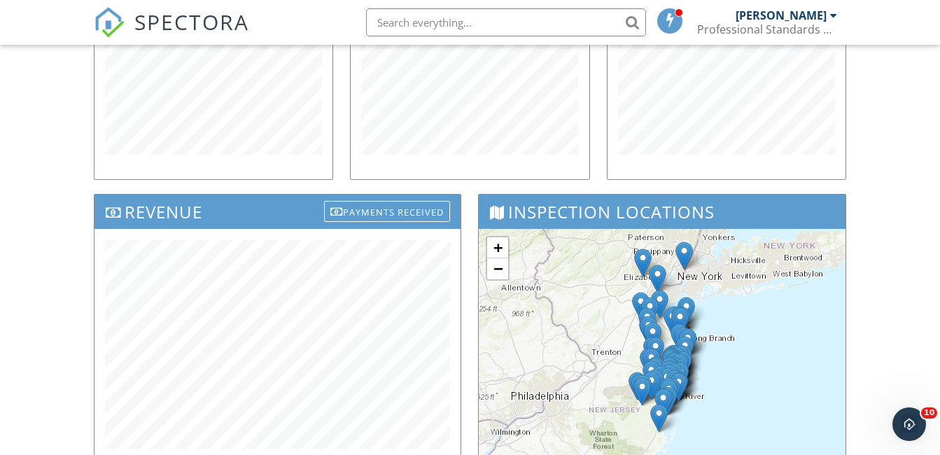
scroll to position [210, 0]
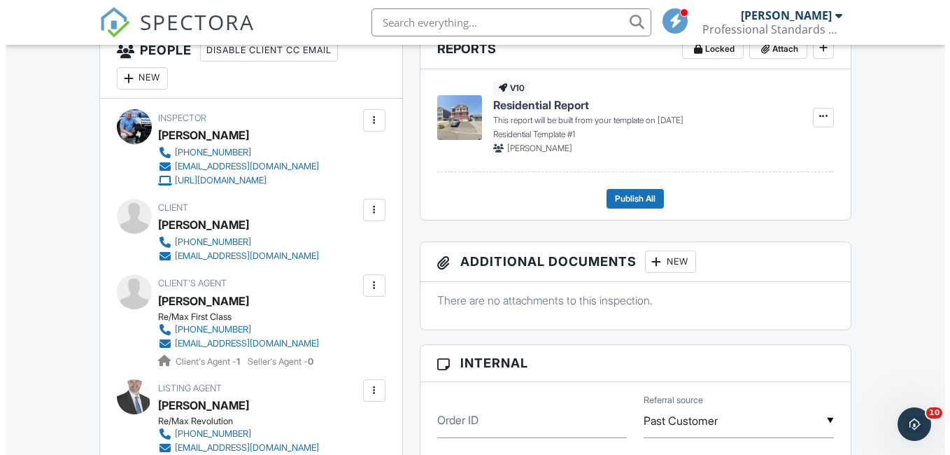
scroll to position [400, 0]
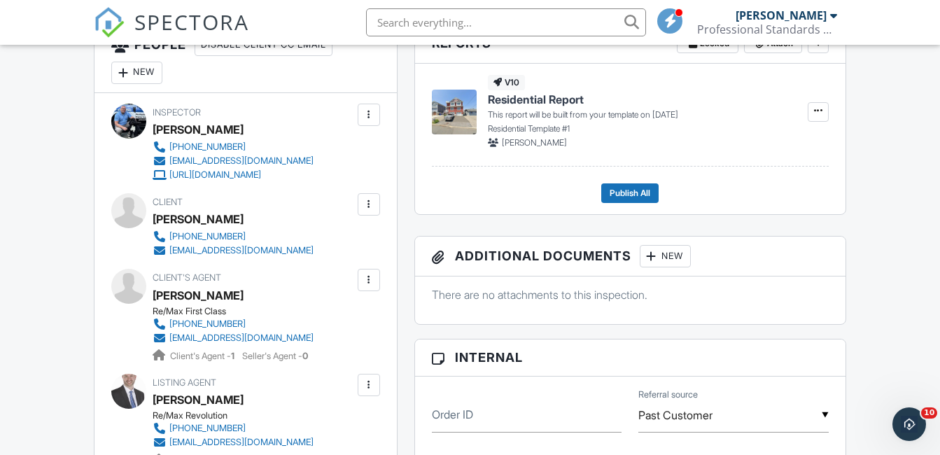
click at [367, 201] on div at bounding box center [369, 204] width 14 height 14
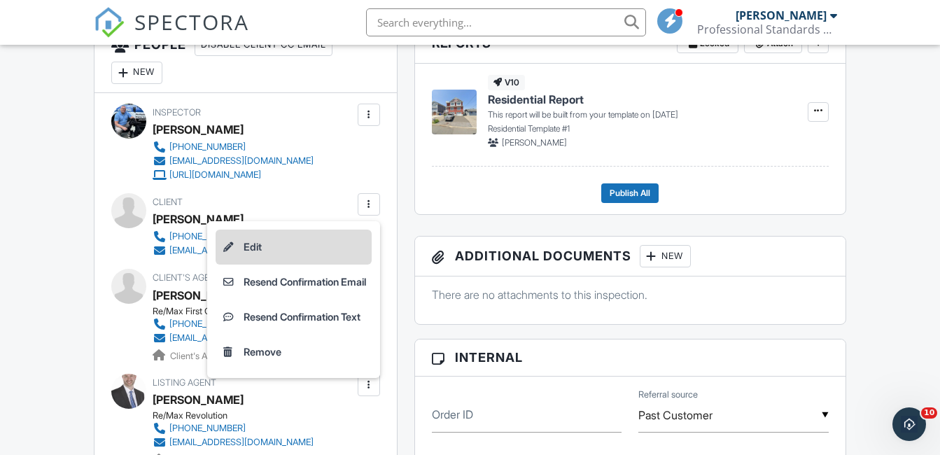
click at [266, 250] on li "Edit" at bounding box center [294, 247] width 156 height 35
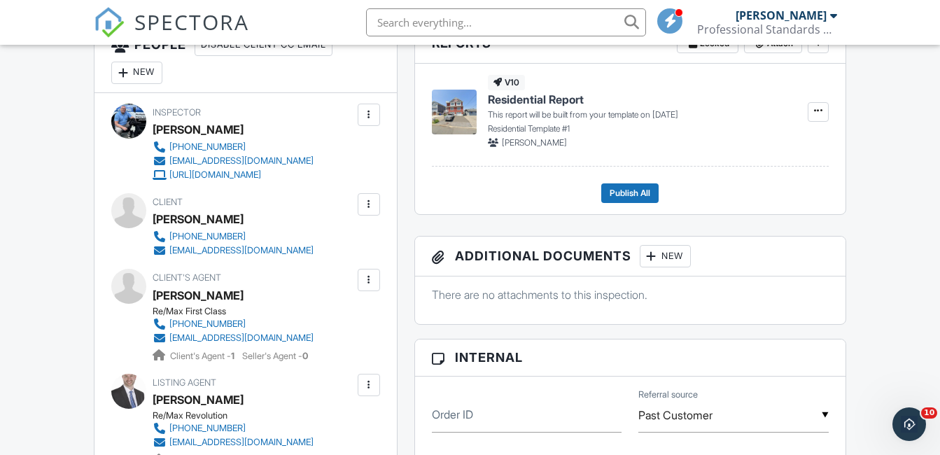
click at [367, 202] on div at bounding box center [369, 204] width 14 height 14
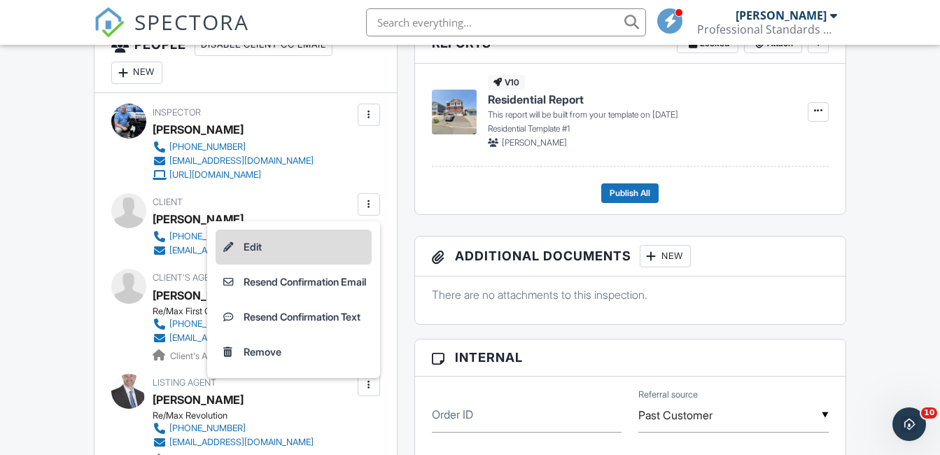
click at [254, 251] on li "Edit" at bounding box center [294, 247] width 156 height 35
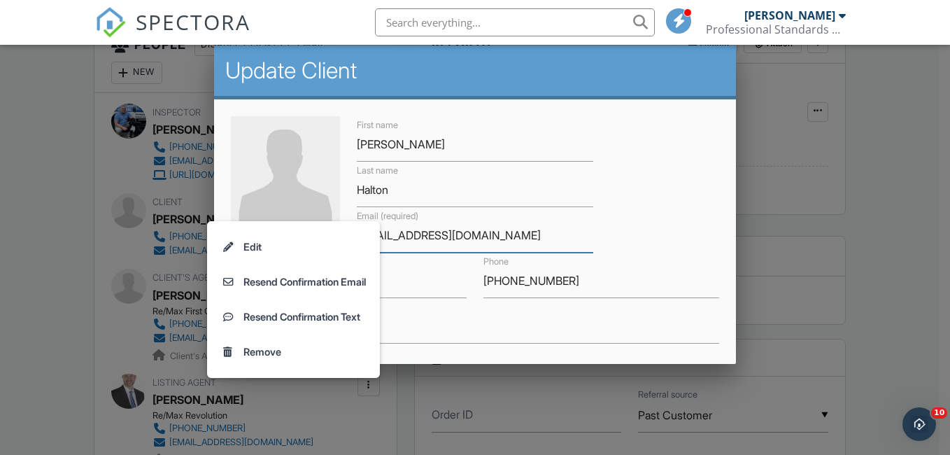
click at [533, 230] on input "chalton@nwetrealm.com" at bounding box center [475, 235] width 236 height 34
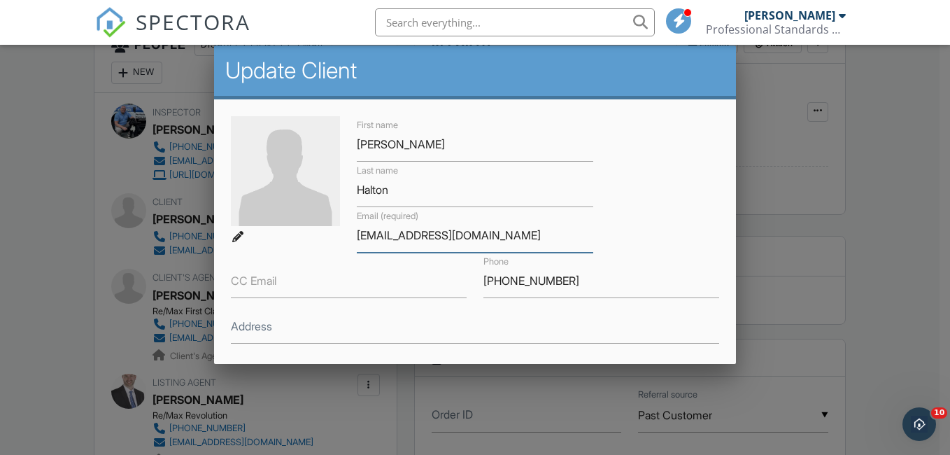
click at [423, 235] on input "chalton@nwetrealm.com" at bounding box center [475, 235] width 236 height 34
click at [419, 236] on input "chalton@nwetrealm.com" at bounding box center [475, 235] width 236 height 34
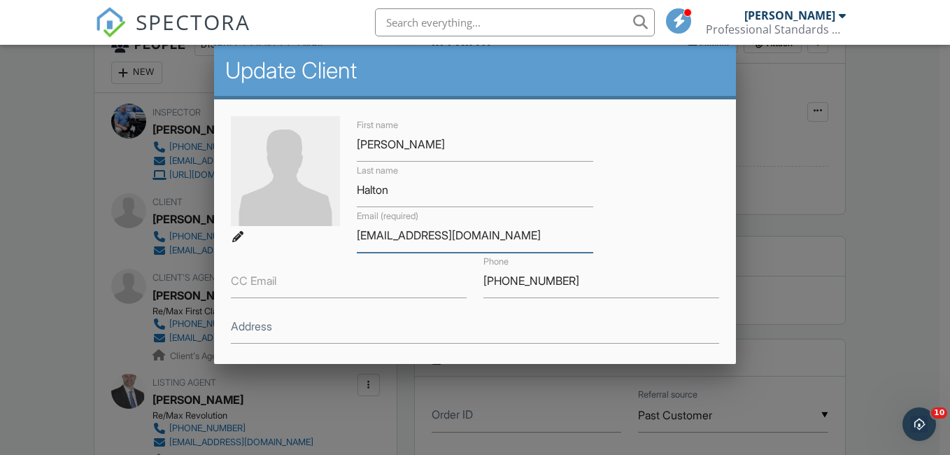
click at [423, 236] on input "chalton@nwetrealm.com" at bounding box center [475, 235] width 236 height 34
click at [423, 236] on input "[EMAIL_ADDRESS][DOMAIN_NAME]" at bounding box center [475, 235] width 236 height 34
click at [431, 230] on input "[EMAIL_ADDRESS][DOMAIN_NAME]" at bounding box center [475, 235] width 236 height 34
click at [423, 233] on input "[EMAIL_ADDRESS][DOMAIN_NAME]" at bounding box center [475, 235] width 236 height 34
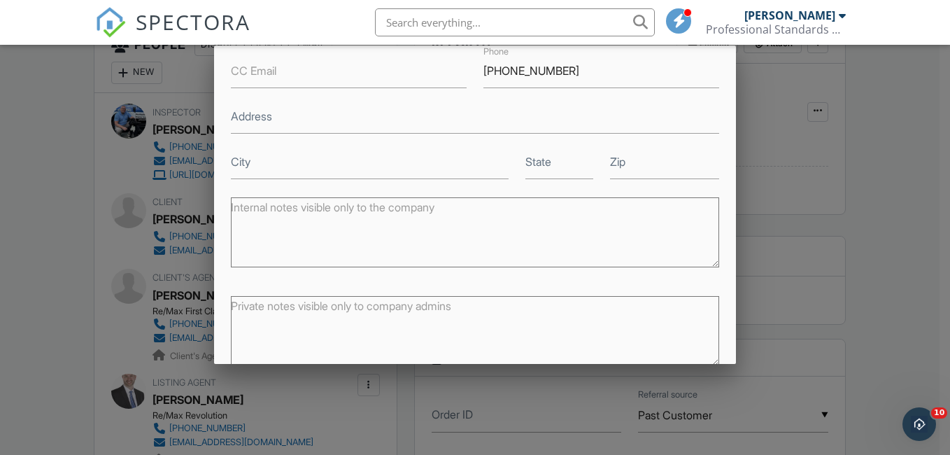
scroll to position [276, 0]
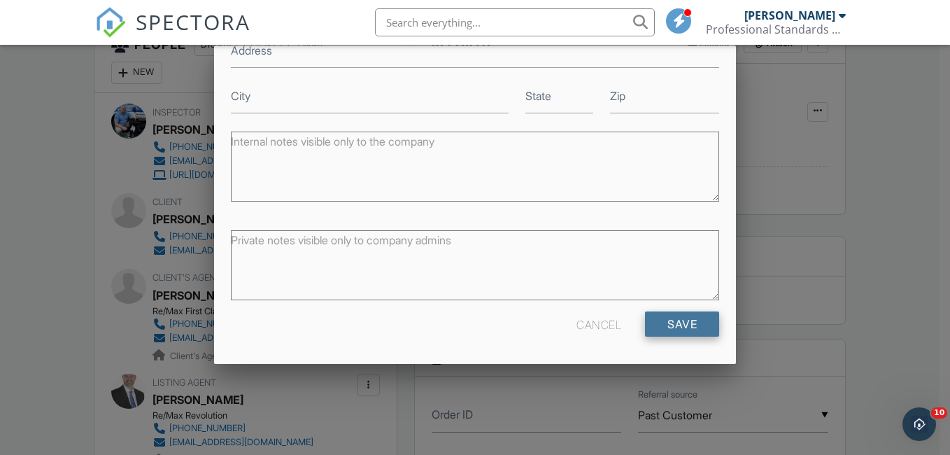
type input "[EMAIL_ADDRESS][DOMAIN_NAME]"
click at [676, 321] on input "Save" at bounding box center [682, 323] width 74 height 25
click at [0, 0] on div at bounding box center [0, 0] width 0 height 0
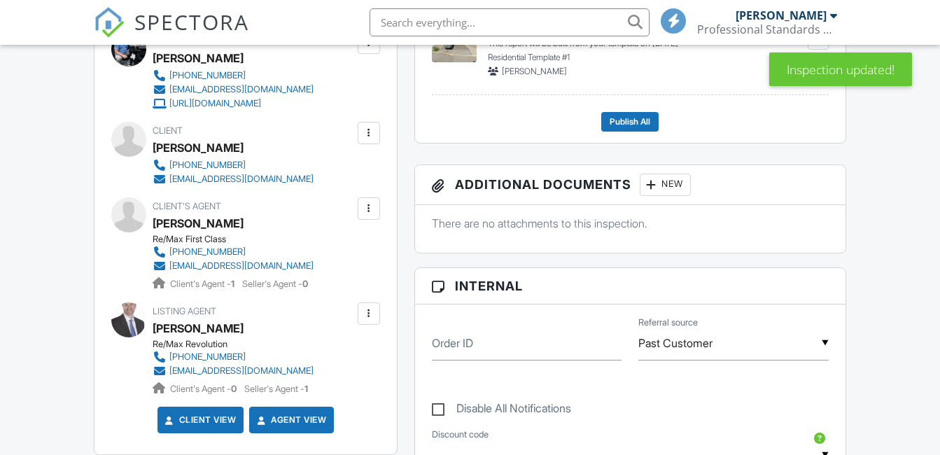
click at [368, 132] on div at bounding box center [369, 133] width 14 height 14
click at [368, 132] on li "Edit" at bounding box center [294, 139] width 156 height 35
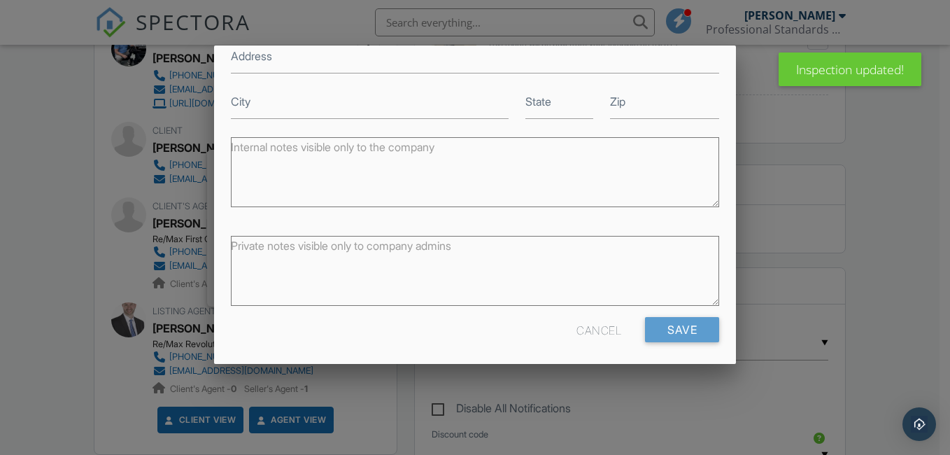
scroll to position [276, 0]
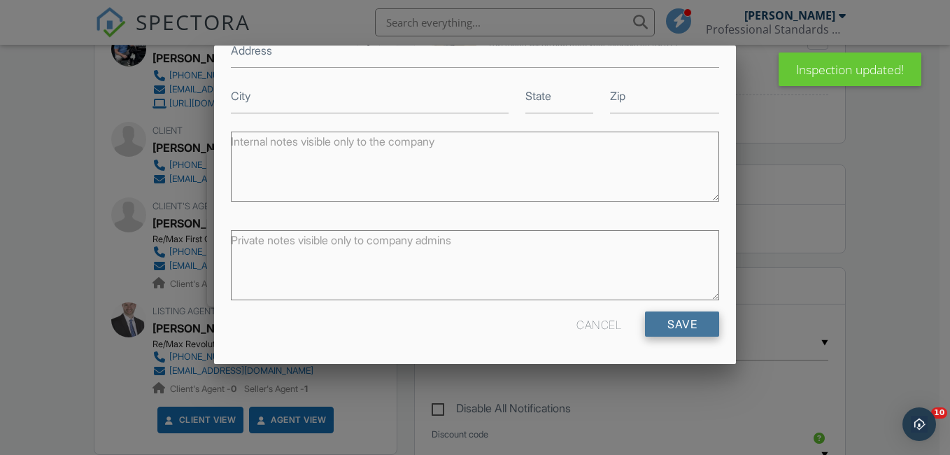
click at [672, 321] on input "Save" at bounding box center [682, 323] width 74 height 25
click at [0, 0] on div at bounding box center [0, 0] width 0 height 0
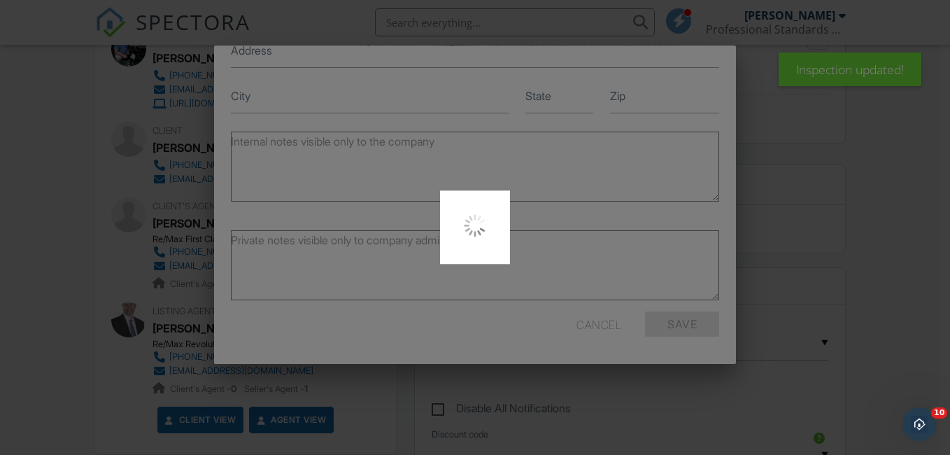
scroll to position [0, 0]
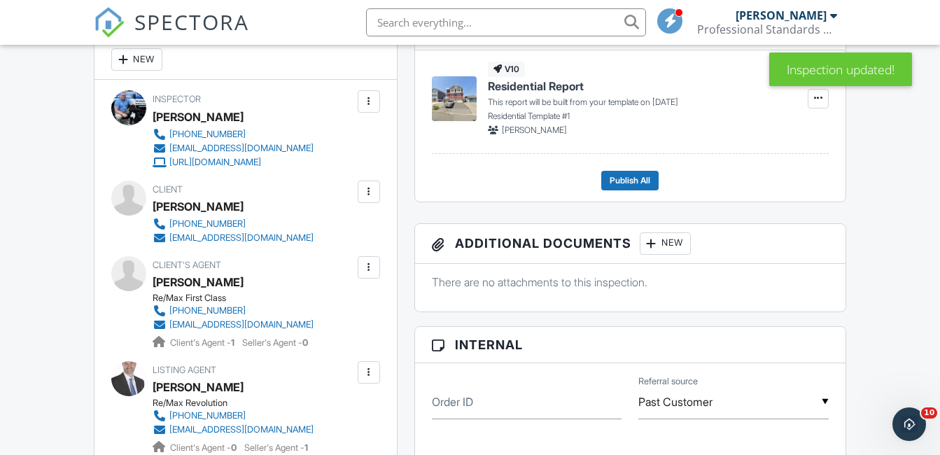
click at [364, 185] on div at bounding box center [369, 192] width 14 height 14
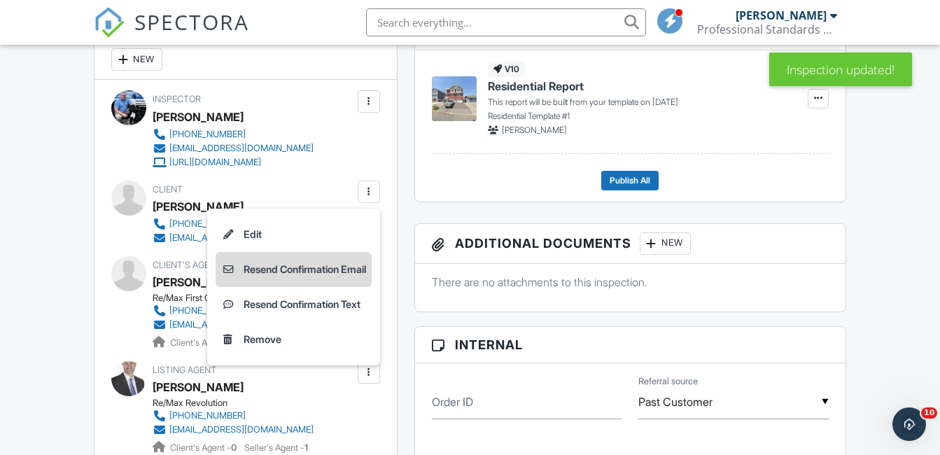
click at [327, 272] on li "Resend Confirmation Email" at bounding box center [294, 269] width 156 height 35
click at [0, 0] on div "Resend Confirmation Email" at bounding box center [0, 0] width 0 height 0
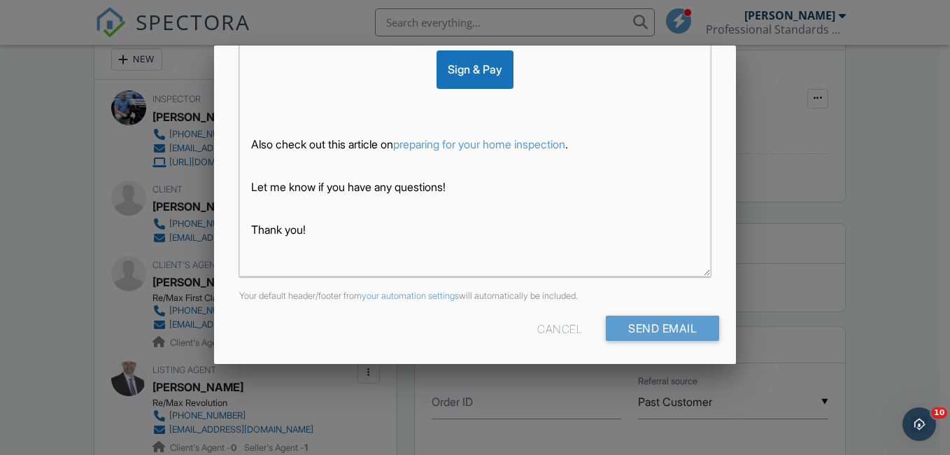
scroll to position [369, 0]
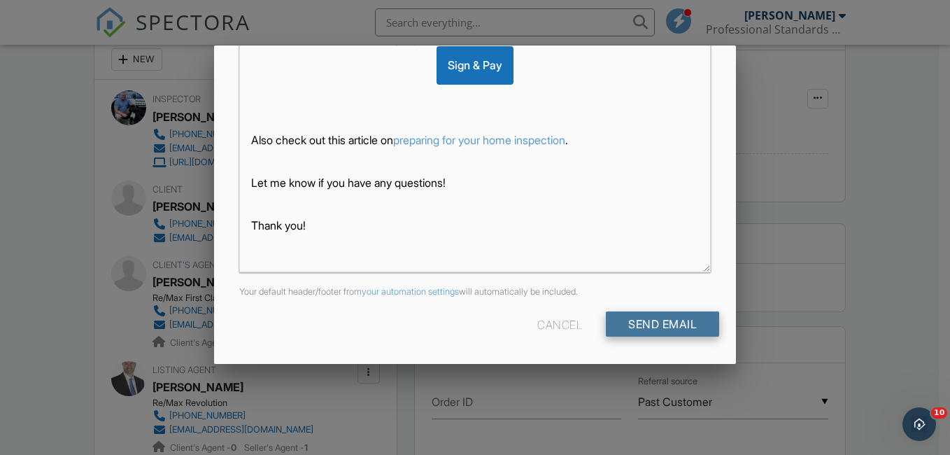
click at [657, 325] on input "Send Email" at bounding box center [662, 323] width 113 height 25
click at [0, 0] on div at bounding box center [0, 0] width 0 height 0
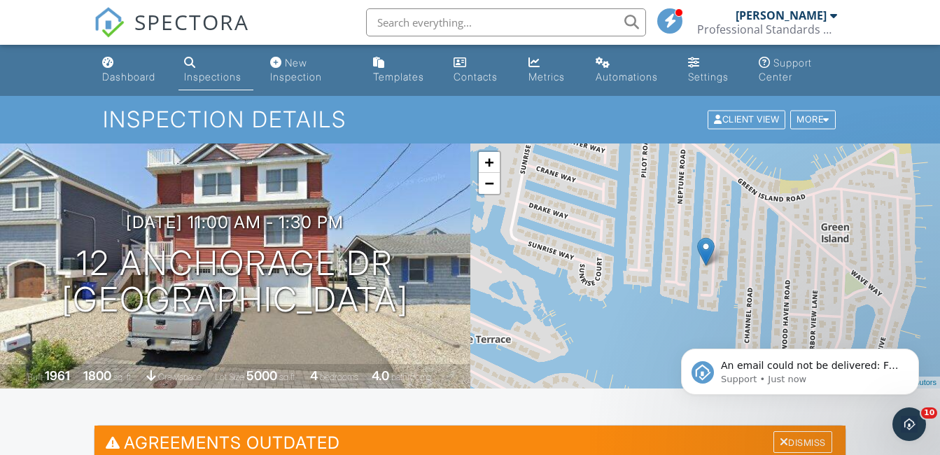
click at [219, 75] on div "Inspections" at bounding box center [212, 77] width 57 height 12
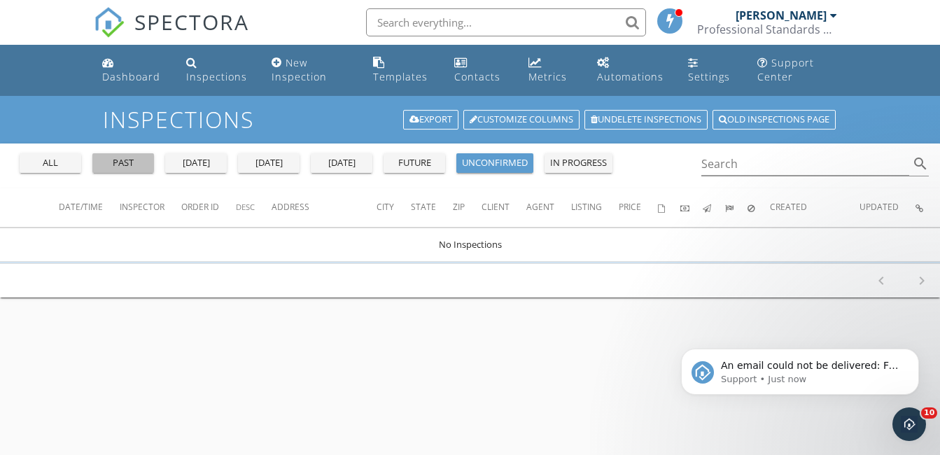
click at [134, 166] on div "past" at bounding box center [123, 163] width 50 height 14
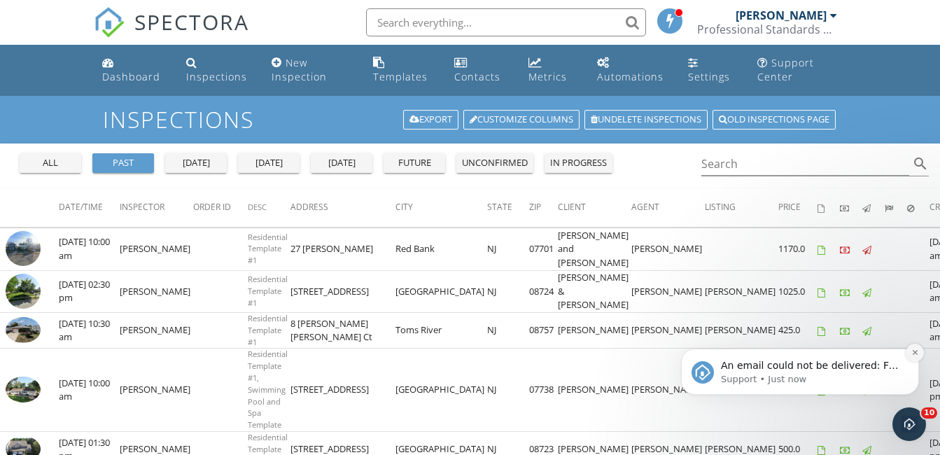
click at [912, 351] on icon "Dismiss notification" at bounding box center [915, 352] width 8 height 8
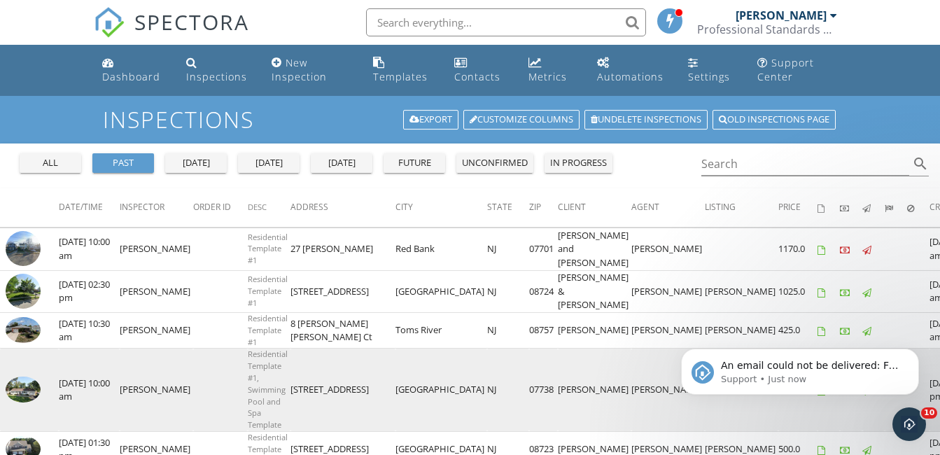
drag, startPoint x: 253, startPoint y: 91, endPoint x: 919, endPoint y: 351, distance: 715.9
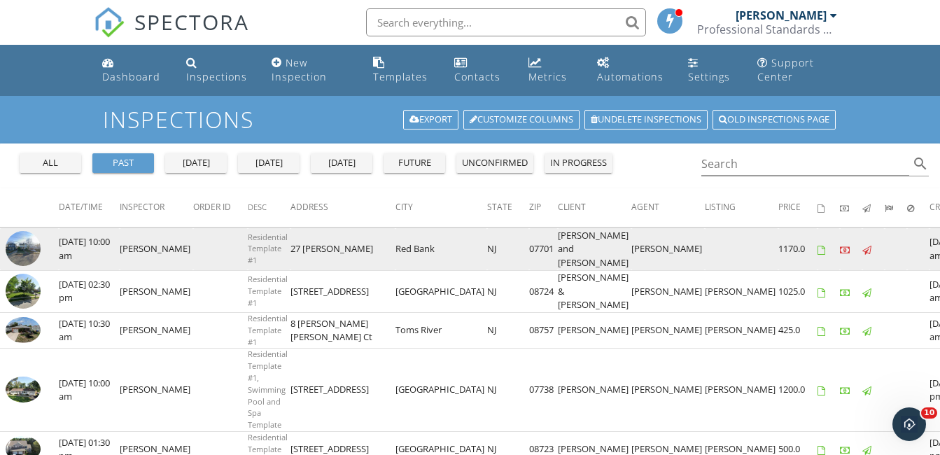
click at [27, 245] on img at bounding box center [23, 248] width 35 height 35
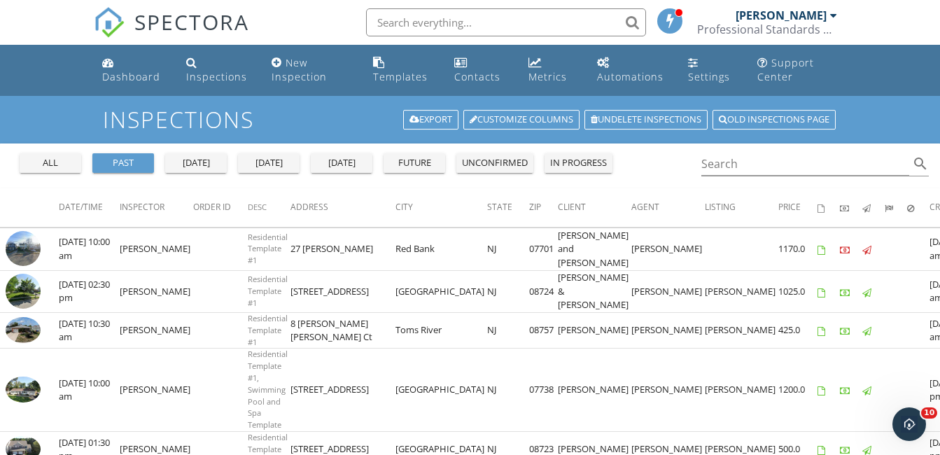
click at [414, 163] on div "future" at bounding box center [414, 163] width 50 height 14
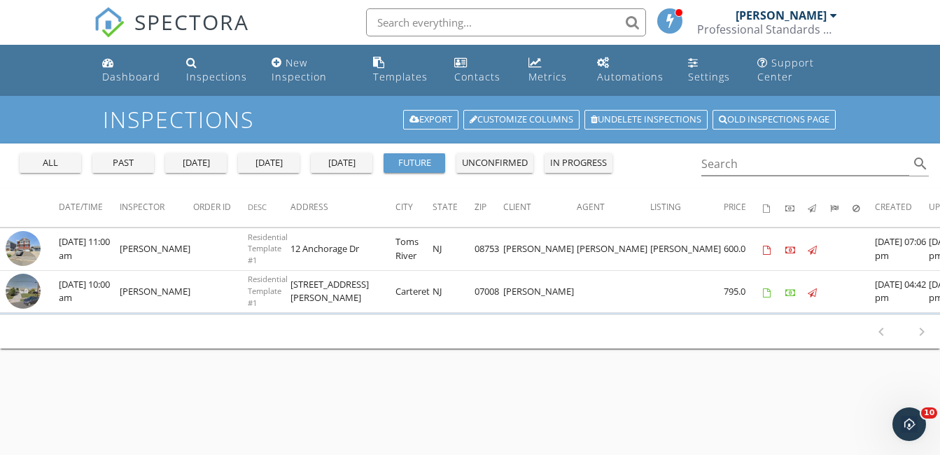
click at [397, 388] on div "Inspections Export Customize Columns Undelete inspections Old inspections page …" at bounding box center [470, 323] width 940 height 455
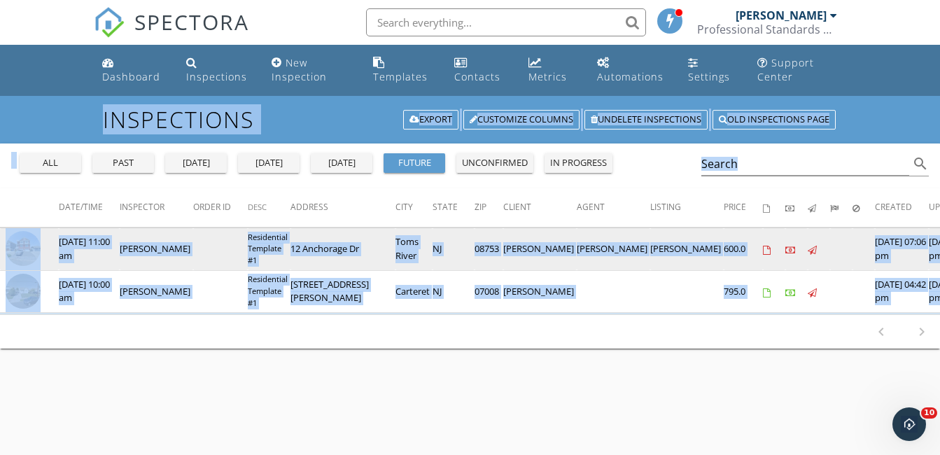
click at [29, 250] on img at bounding box center [23, 248] width 35 height 35
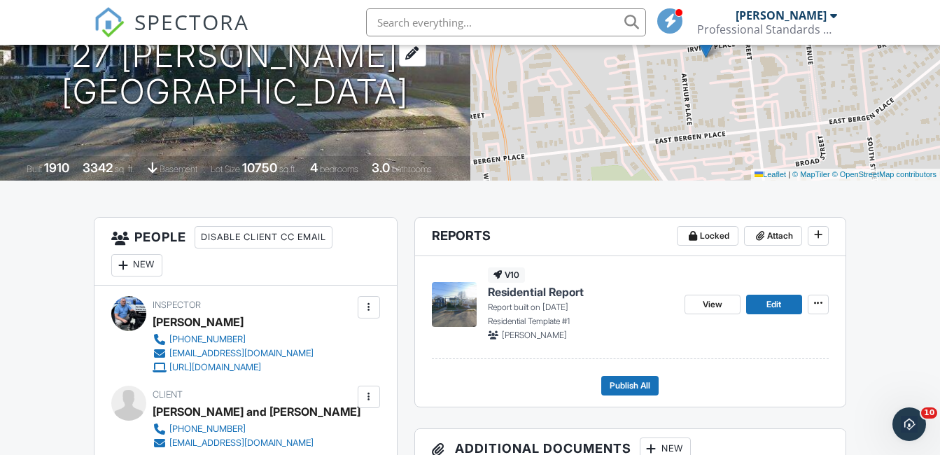
scroll to position [280, 0]
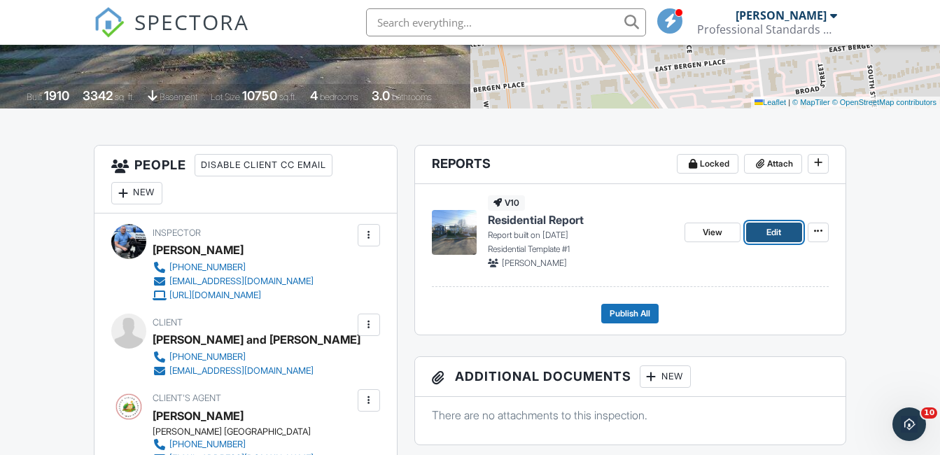
click at [774, 232] on span "Edit" at bounding box center [773, 232] width 15 height 14
